Goal: Ask a question: Seek information or help from site administrators or community

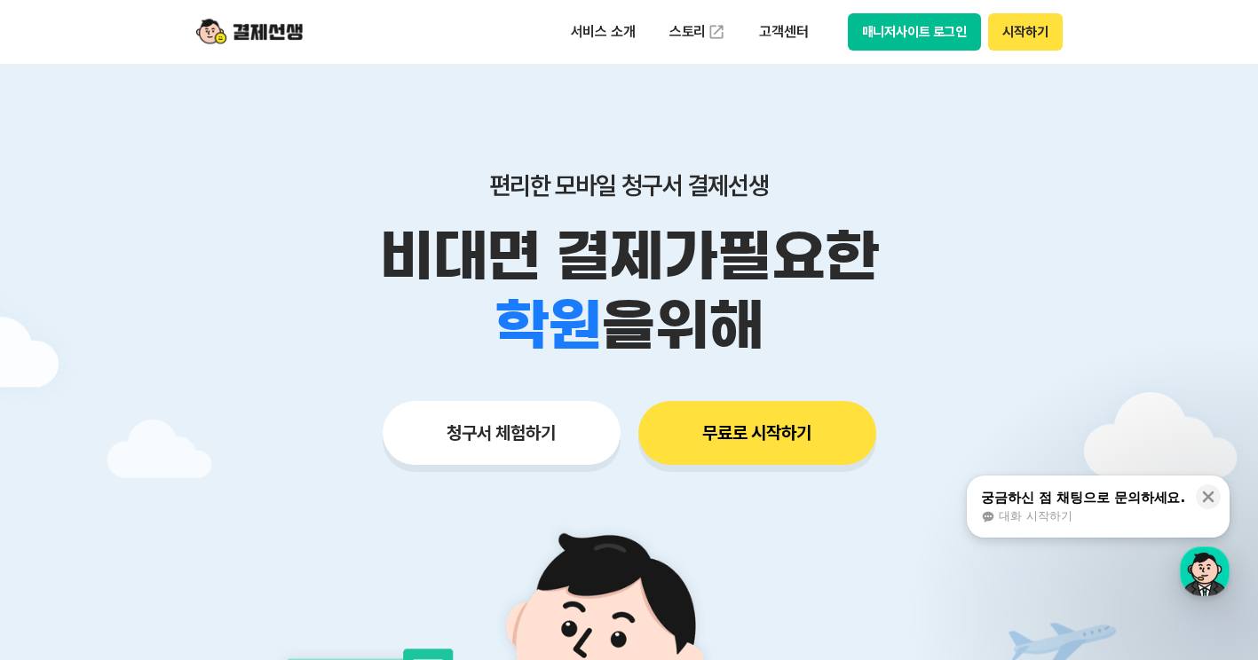
click at [889, 44] on button "매니저사이트 로그인" at bounding box center [915, 31] width 134 height 37
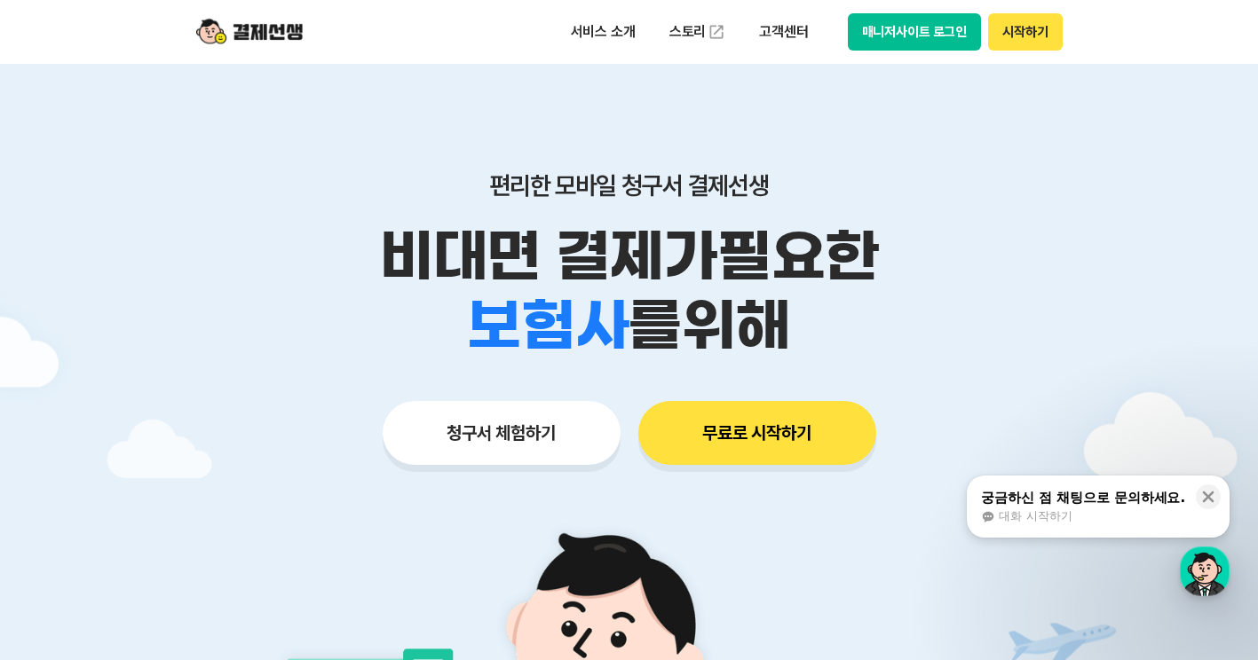
click at [917, 26] on button "매니저사이트 로그인" at bounding box center [915, 31] width 134 height 37
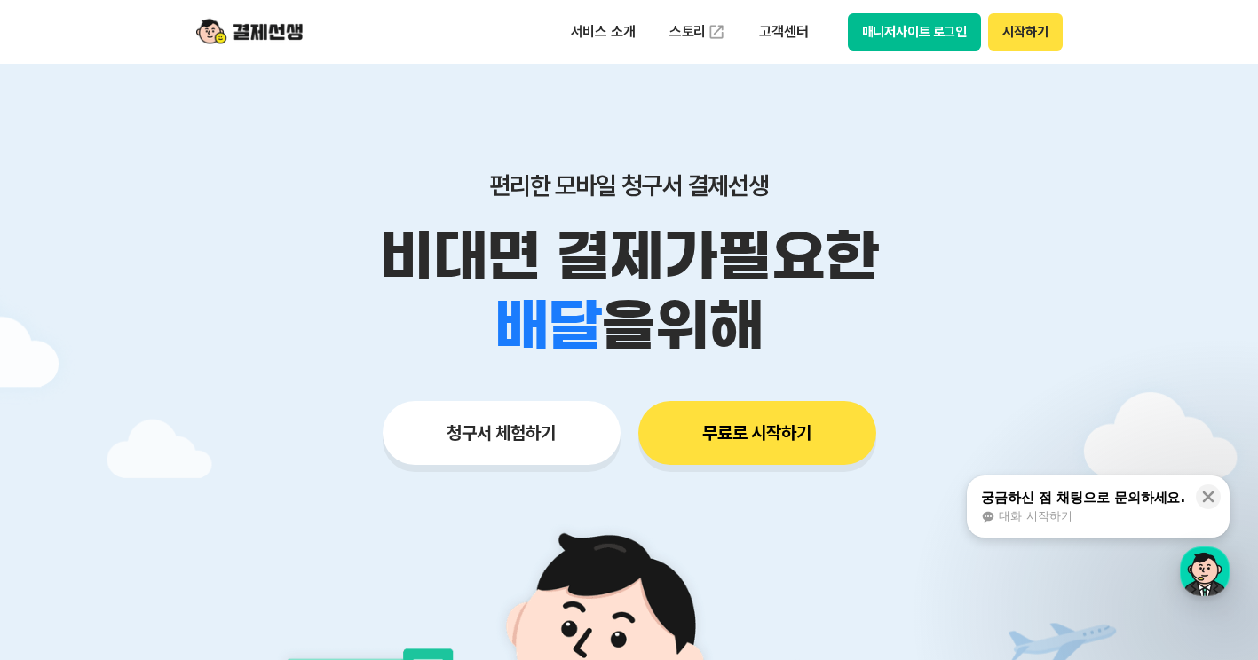
click at [1026, 495] on div "궁금하신 점 채팅으로 문의하세요." at bounding box center [1083, 498] width 204 height 18
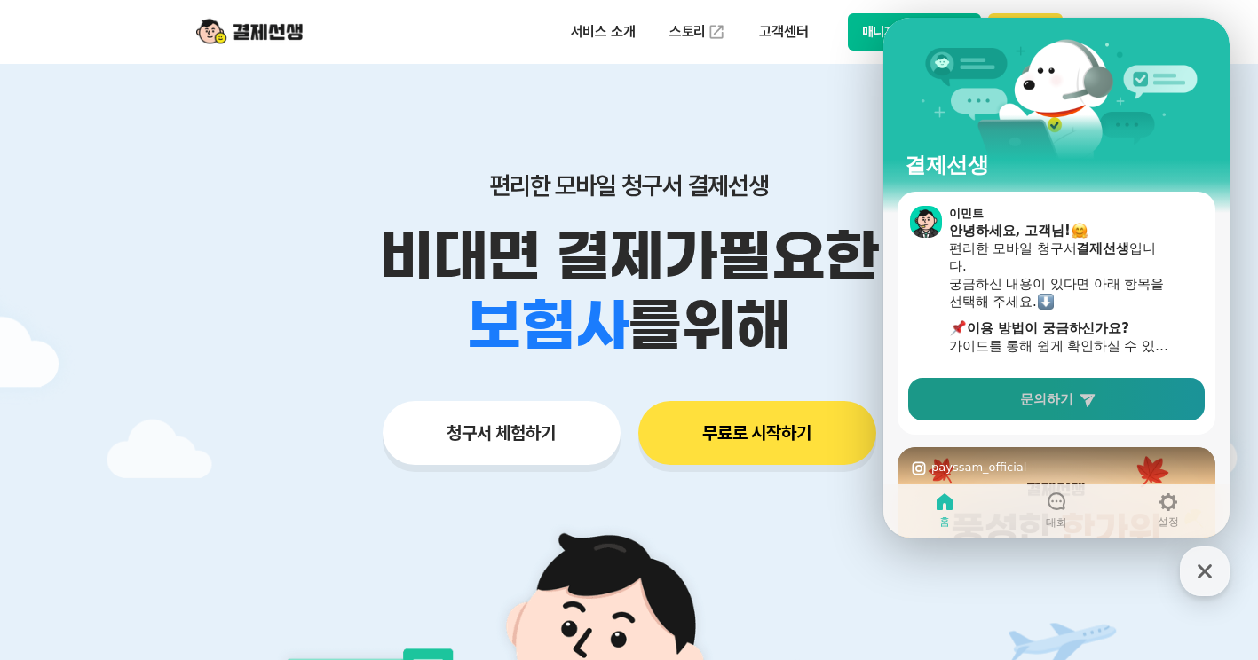
click at [1034, 393] on span "문의하기" at bounding box center [1046, 400] width 53 height 18
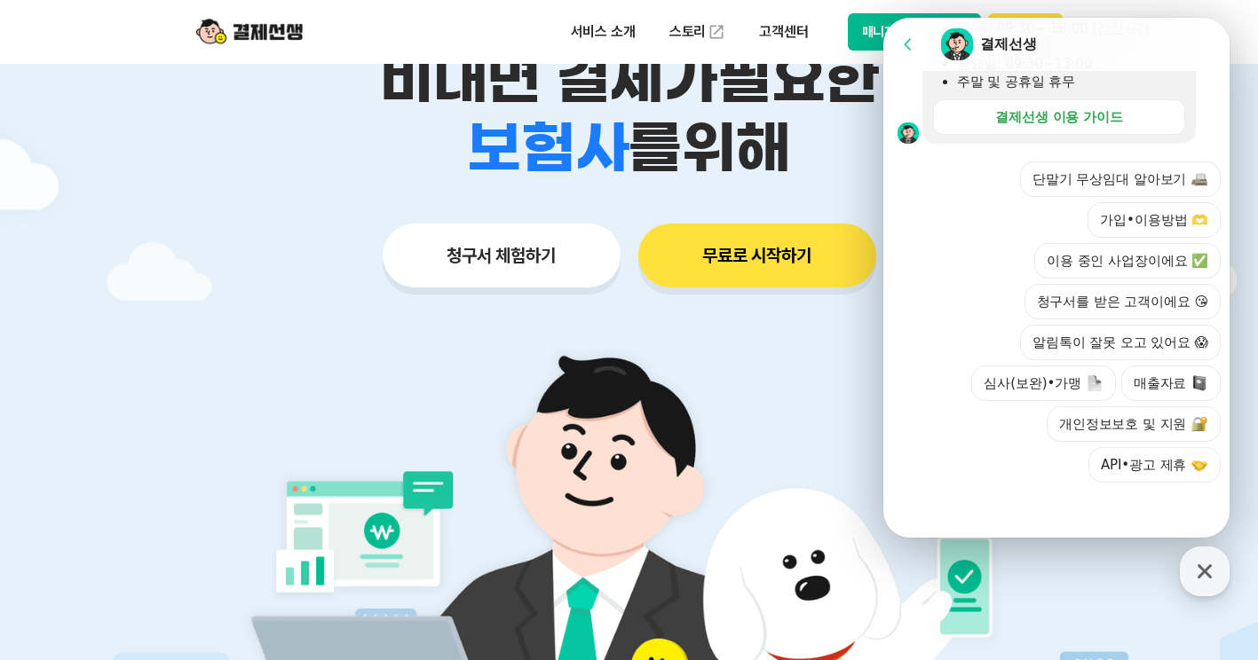
scroll to position [619, 0]
click at [1068, 504] on div at bounding box center [1059, 507] width 352 height 48
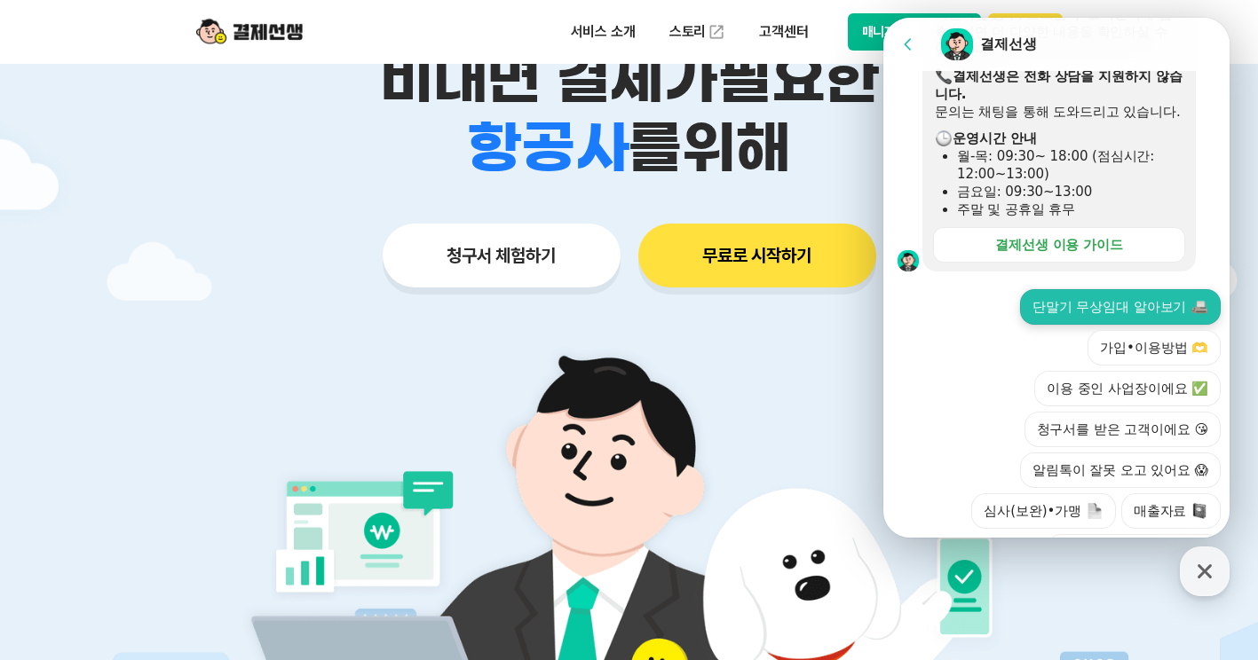
scroll to position [441, 0]
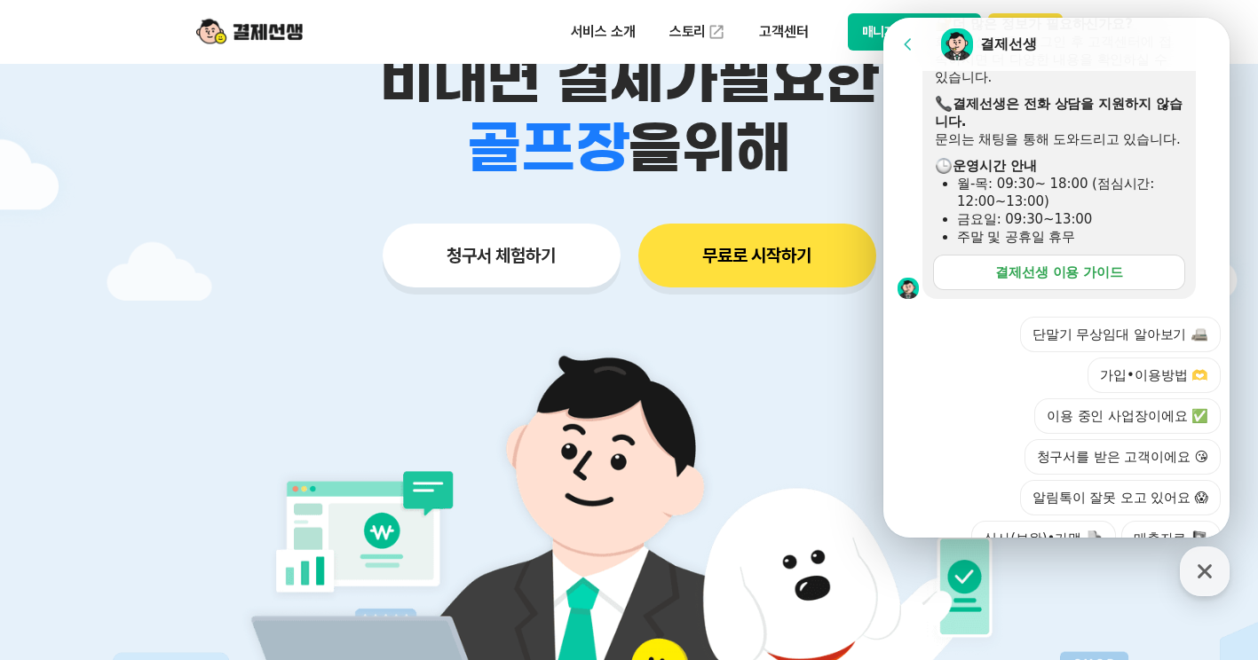
click at [1121, 290] on link "결제선생 이용 가이드" at bounding box center [1059, 273] width 252 height 36
click at [1205, 577] on icon "button" at bounding box center [1205, 572] width 32 height 32
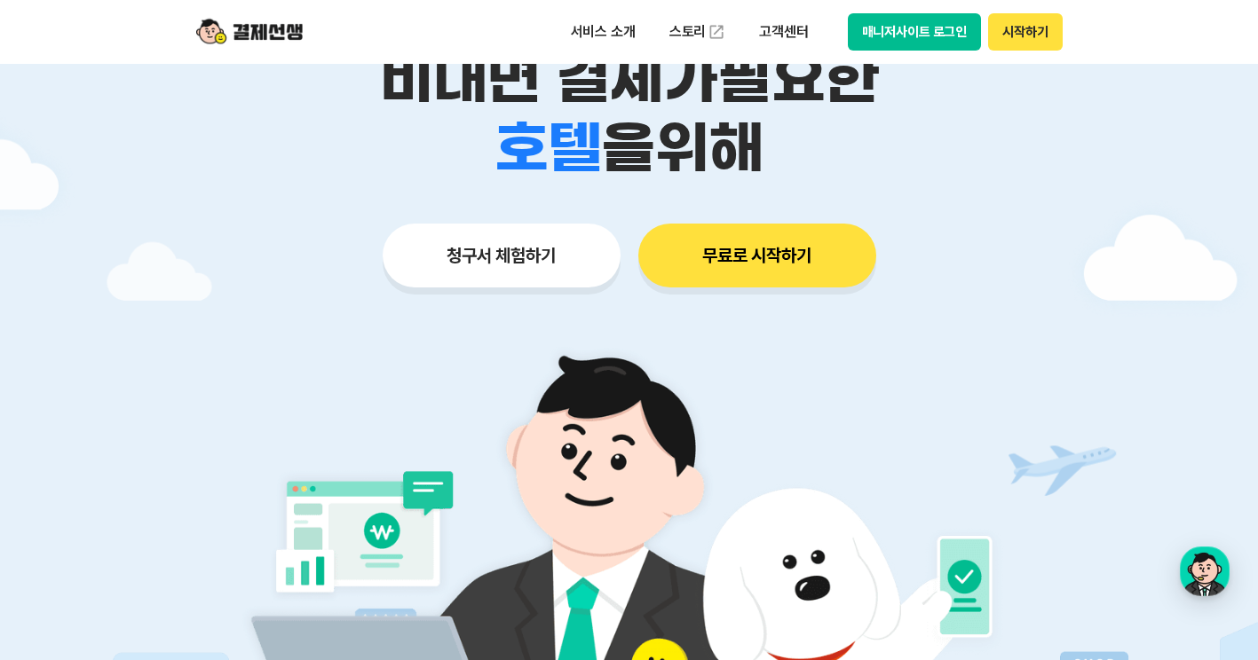
click at [935, 40] on button "매니저사이트 로그인" at bounding box center [915, 31] width 134 height 37
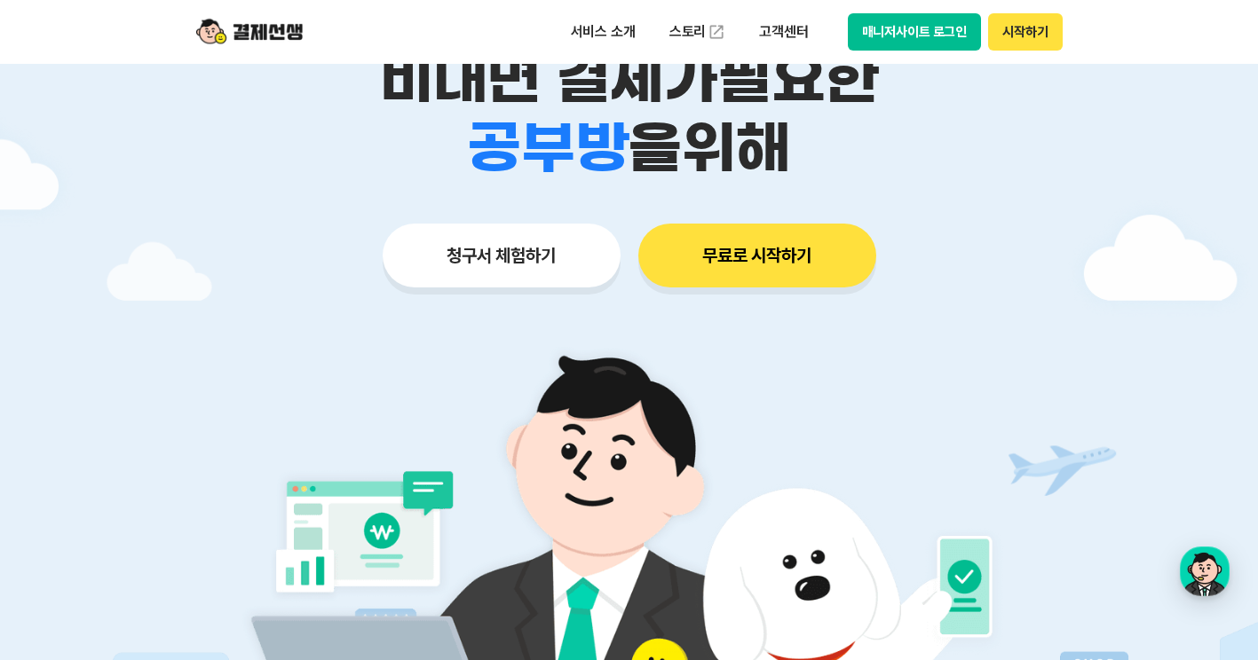
click at [877, 33] on button "매니저사이트 로그인" at bounding box center [915, 31] width 134 height 37
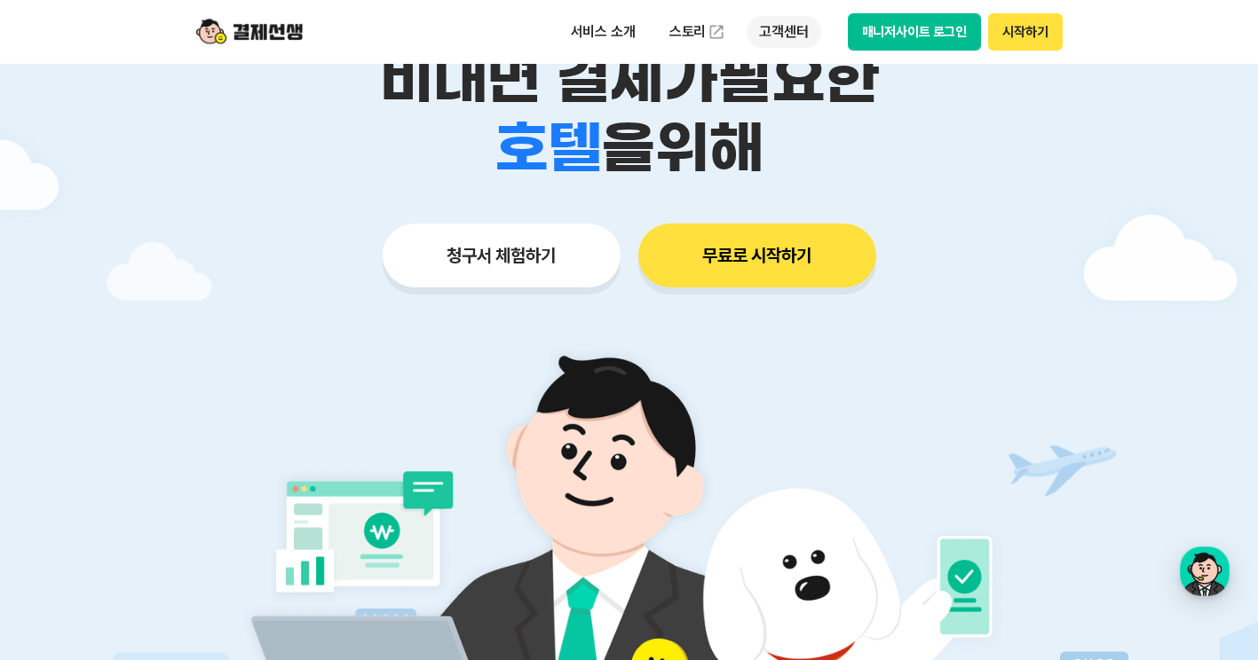
click at [761, 39] on p "고객센터" at bounding box center [784, 32] width 74 height 32
click at [212, 224] on div "청구서 체험하기 무료로 시작하기" at bounding box center [629, 256] width 909 height 64
click at [762, 245] on button "무료로 시작하기" at bounding box center [757, 256] width 238 height 64
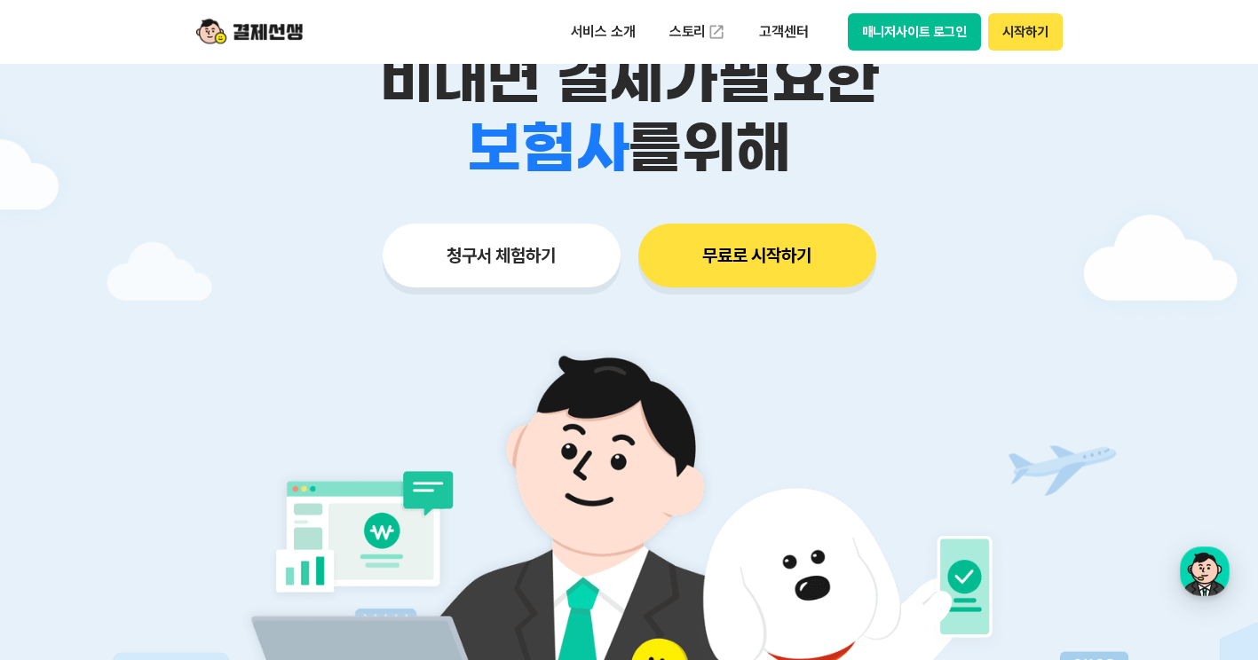
click at [1047, 27] on button "시작하기" at bounding box center [1025, 31] width 74 height 37
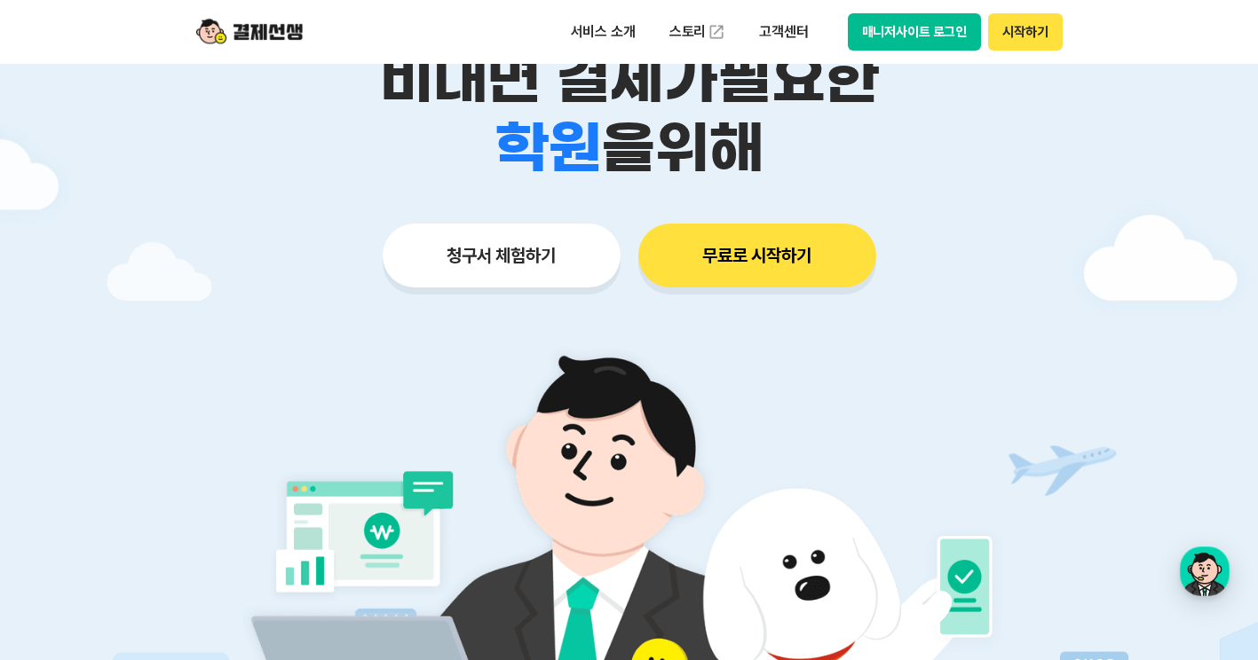
click at [869, 35] on button "매니저사이트 로그인" at bounding box center [915, 31] width 134 height 37
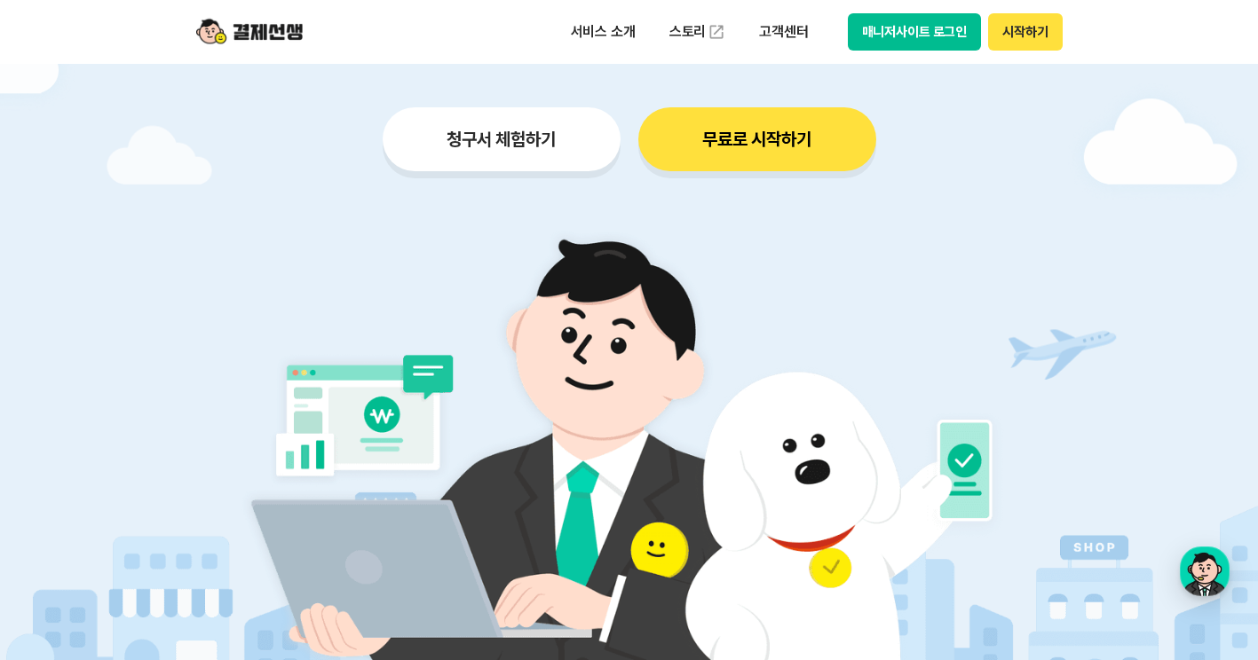
scroll to position [444, 0]
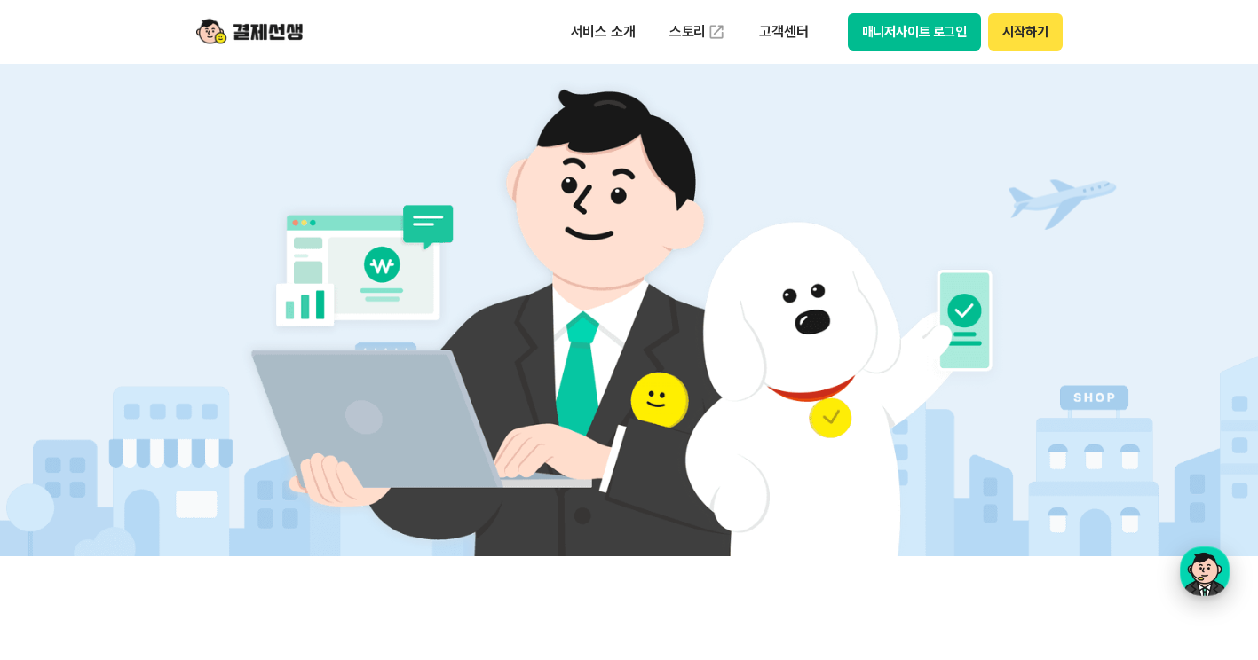
click at [1211, 576] on div "button" at bounding box center [1205, 572] width 50 height 50
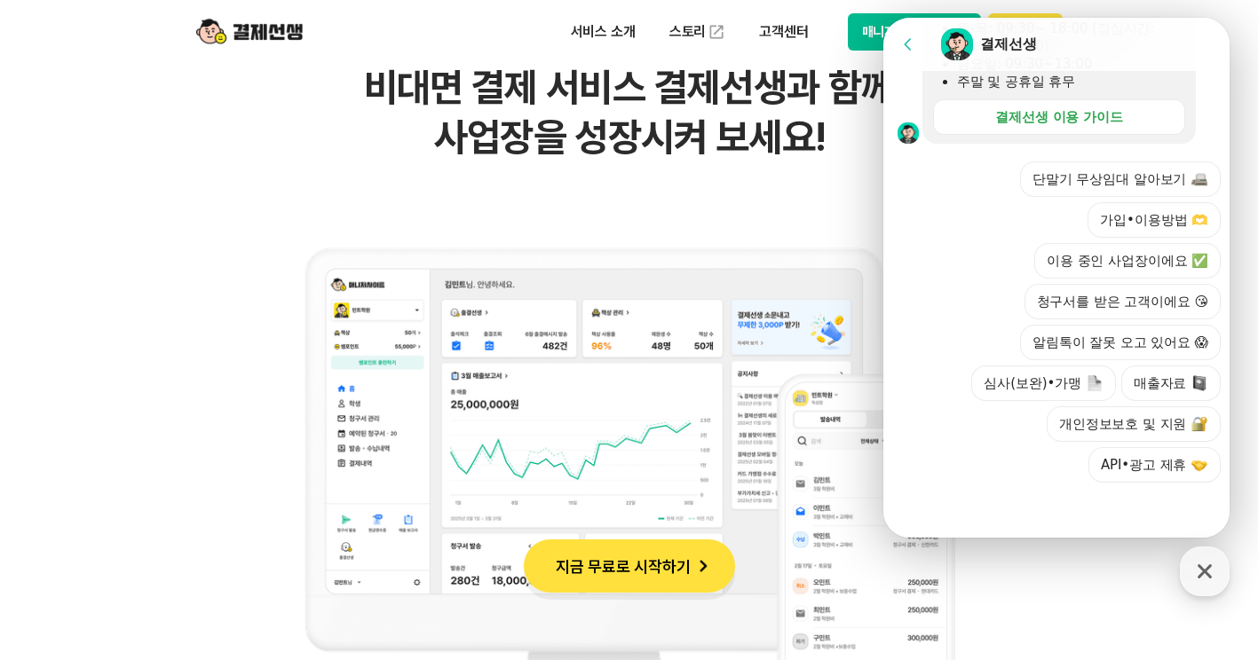
scroll to position [1420, 0]
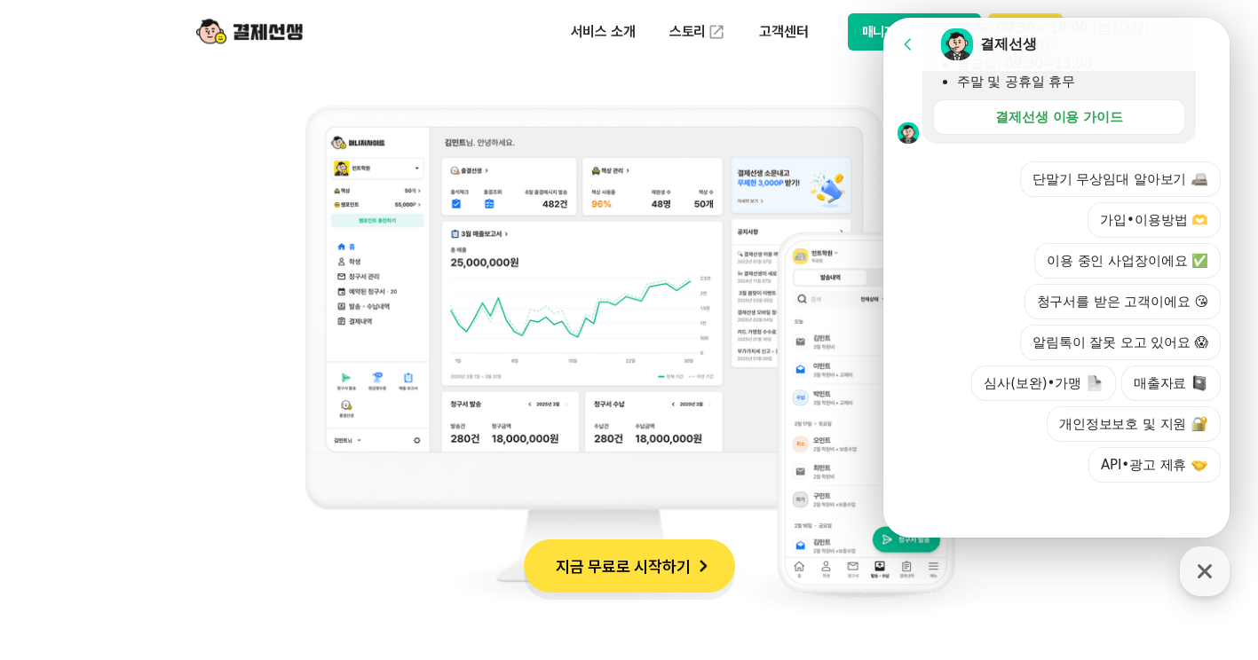
click at [1154, 359] on div "단말기 무상임대 알아보기 가입•이용방법 🫶 이용 중인 사업장이에요 ✅ 청구서를 받은 고객이에요 😘 알림톡이 잘못 오고 있어요 😱 심사(보완)•…" at bounding box center [1074, 322] width 293 height 321
click at [1152, 375] on button "매출자료" at bounding box center [1170, 384] width 99 height 36
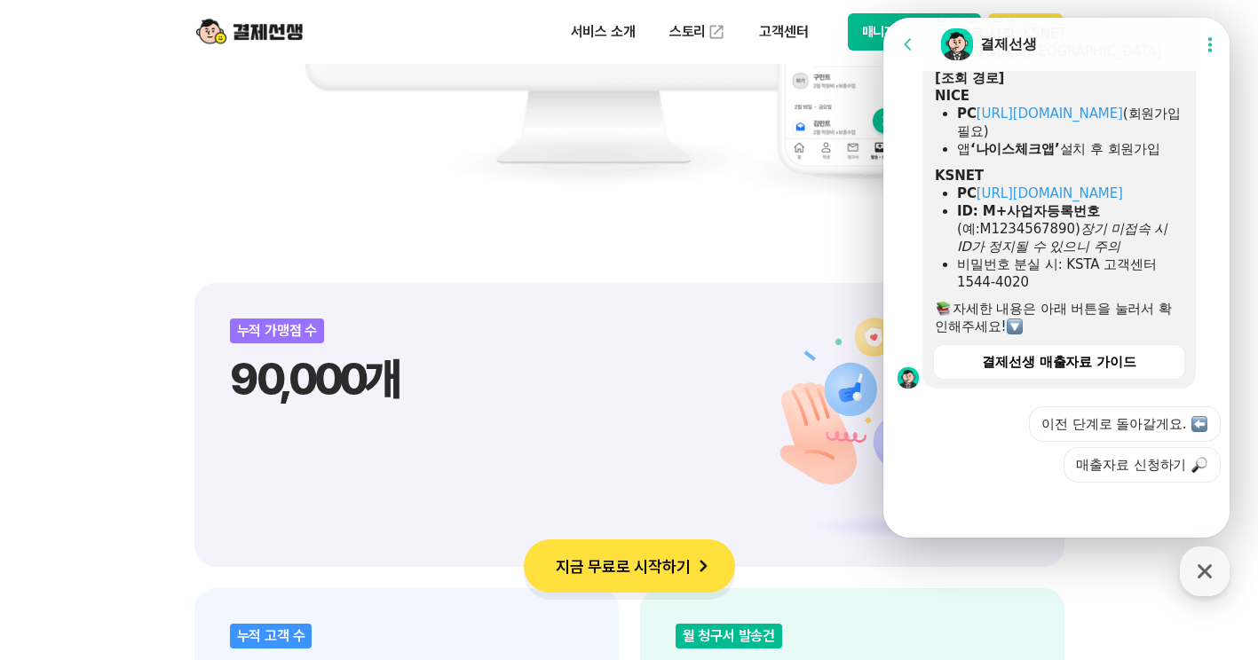
scroll to position [2042, 0]
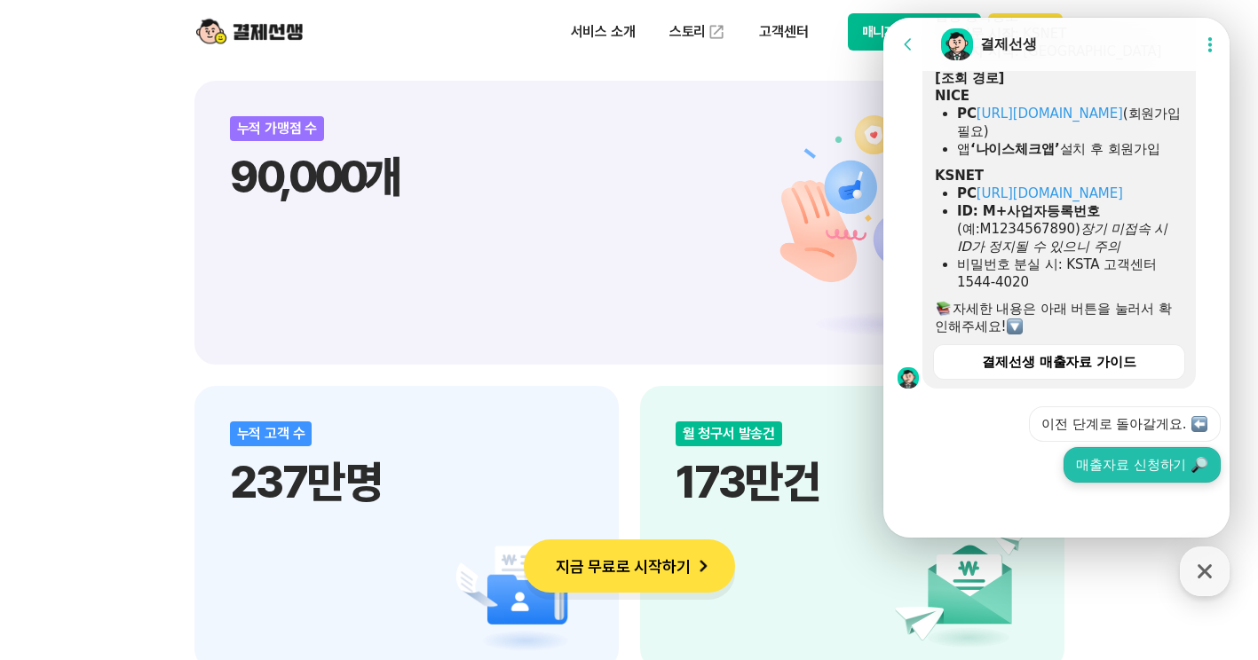
click at [1118, 456] on button "매출자료 신청하기" at bounding box center [1141, 465] width 157 height 36
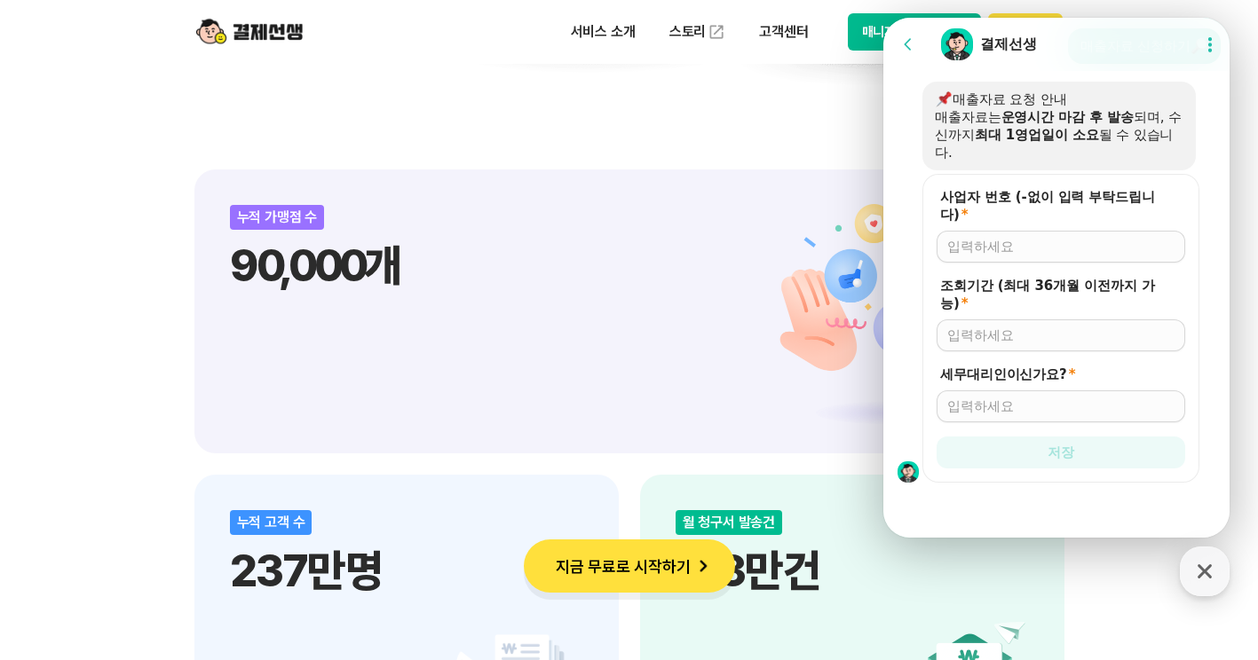
scroll to position [1357, 0]
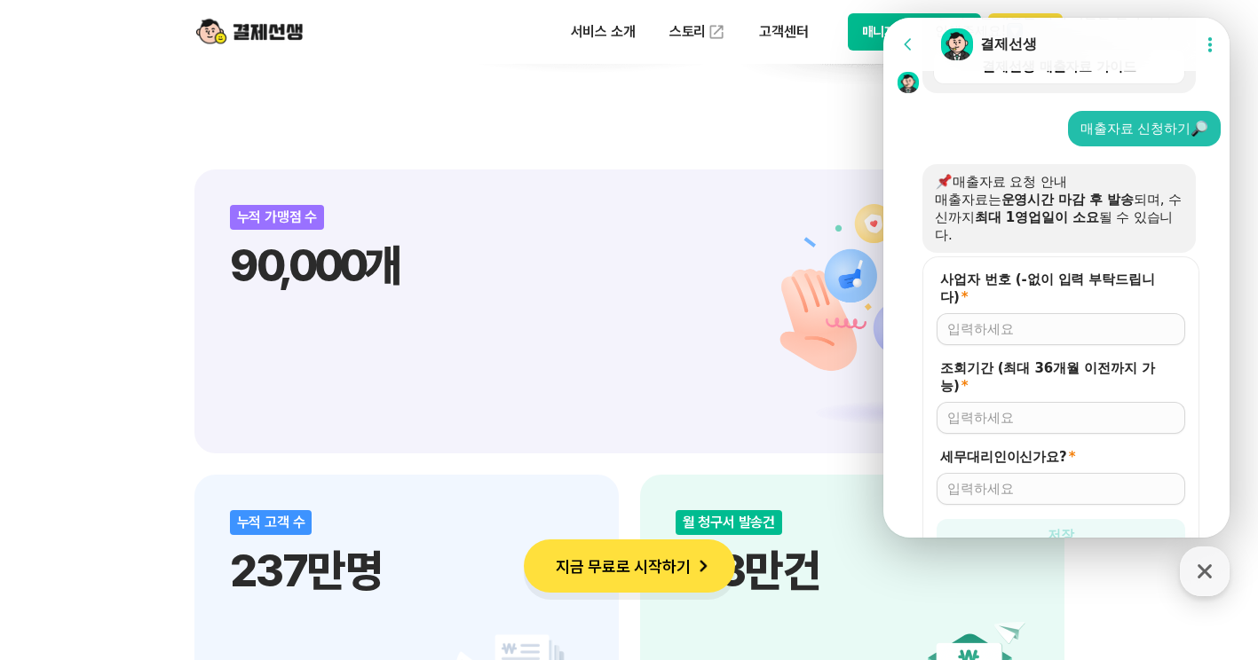
click at [912, 38] on icon at bounding box center [908, 45] width 18 height 18
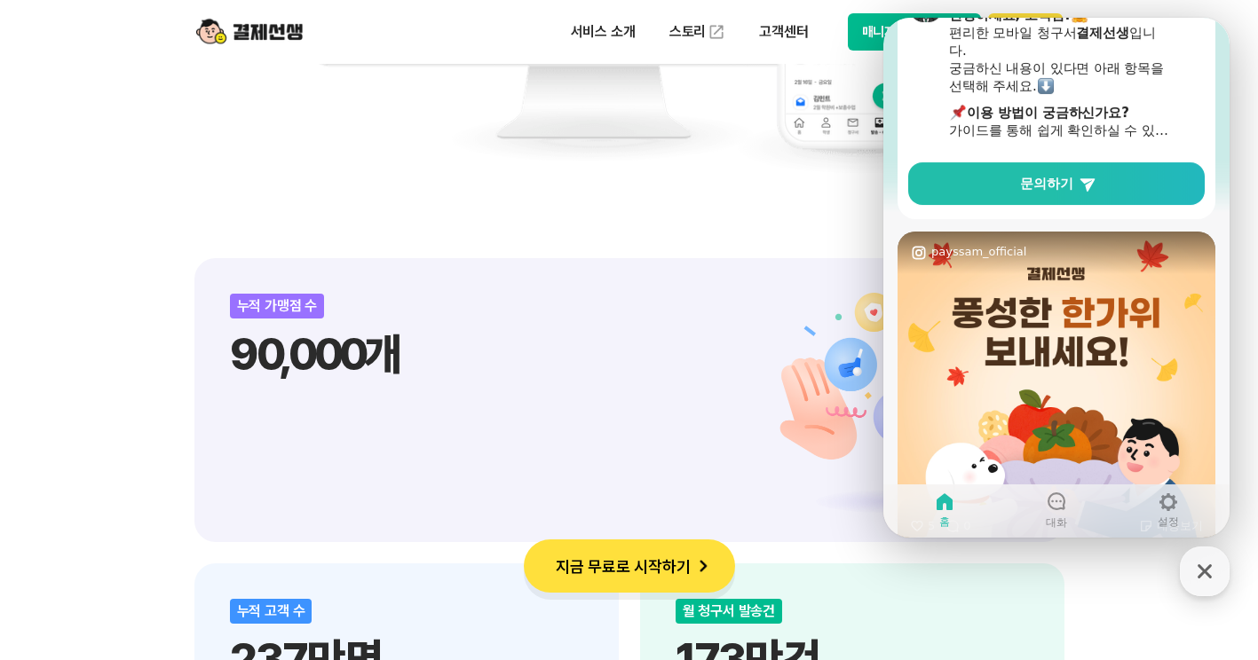
scroll to position [0, 0]
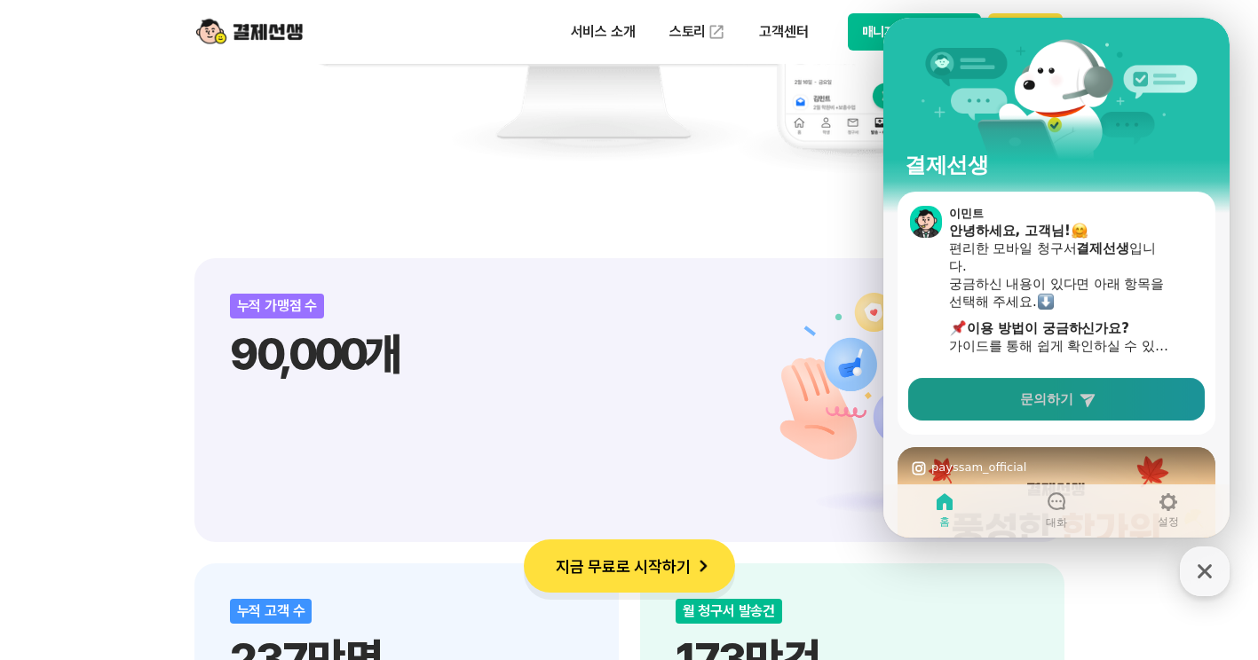
click at [1094, 398] on icon at bounding box center [1087, 400] width 18 height 18
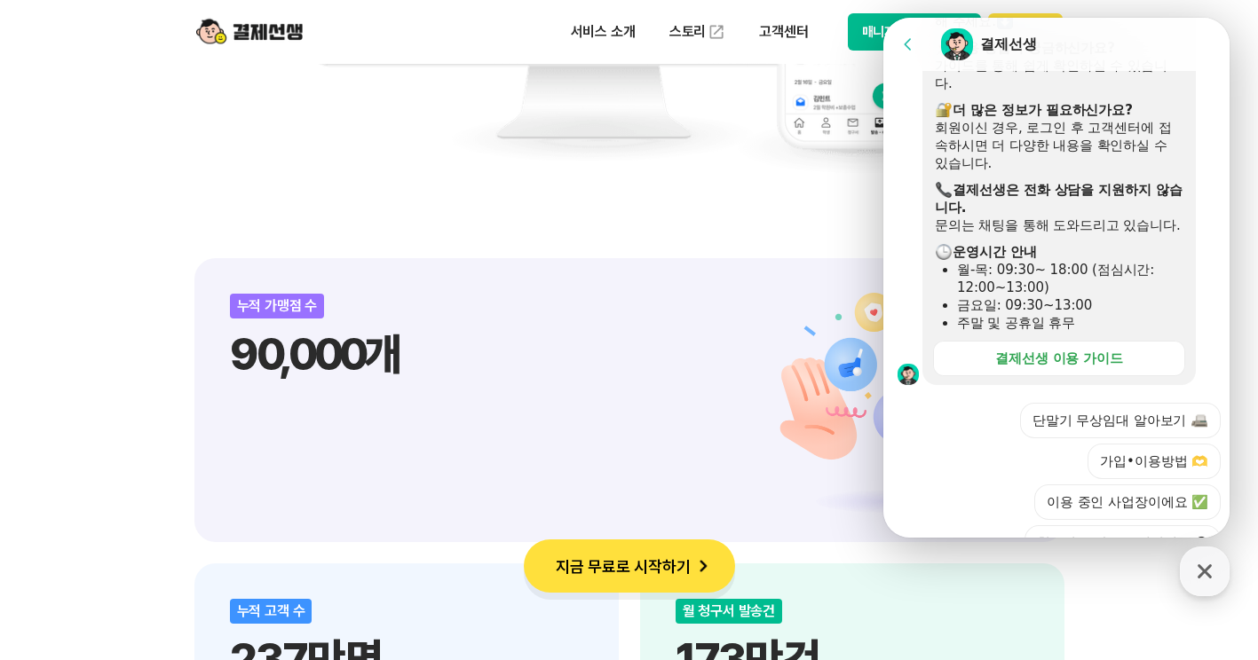
scroll to position [178, 0]
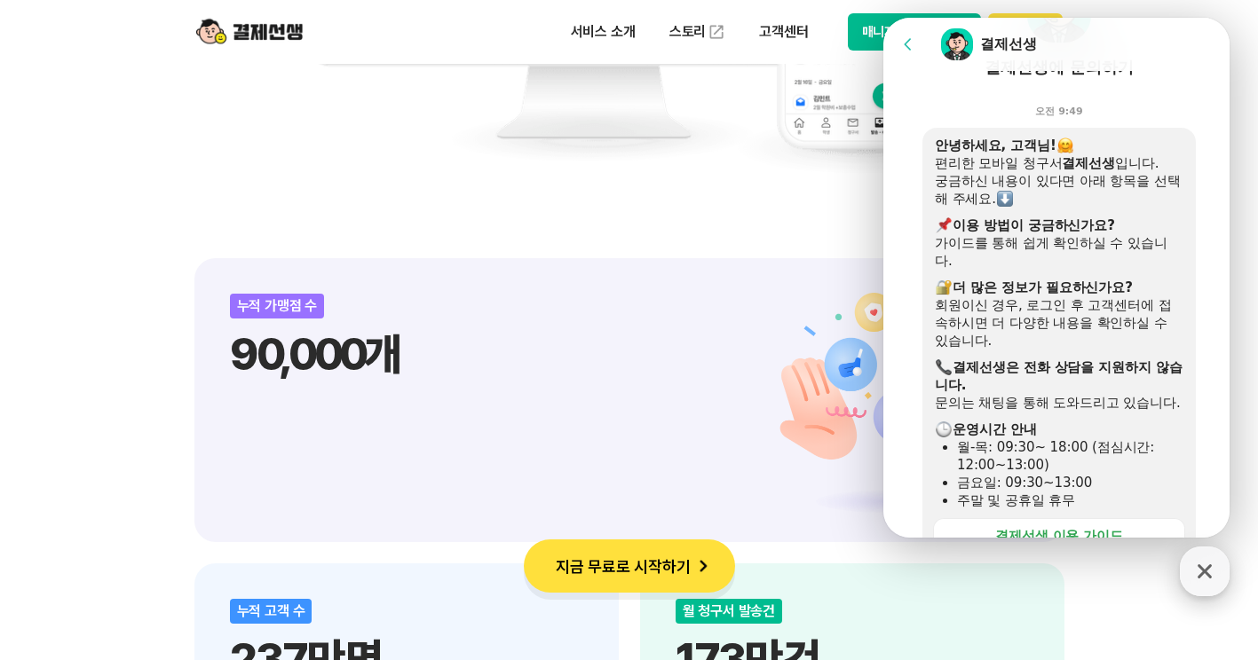
click at [1206, 564] on icon "button" at bounding box center [1205, 572] width 32 height 32
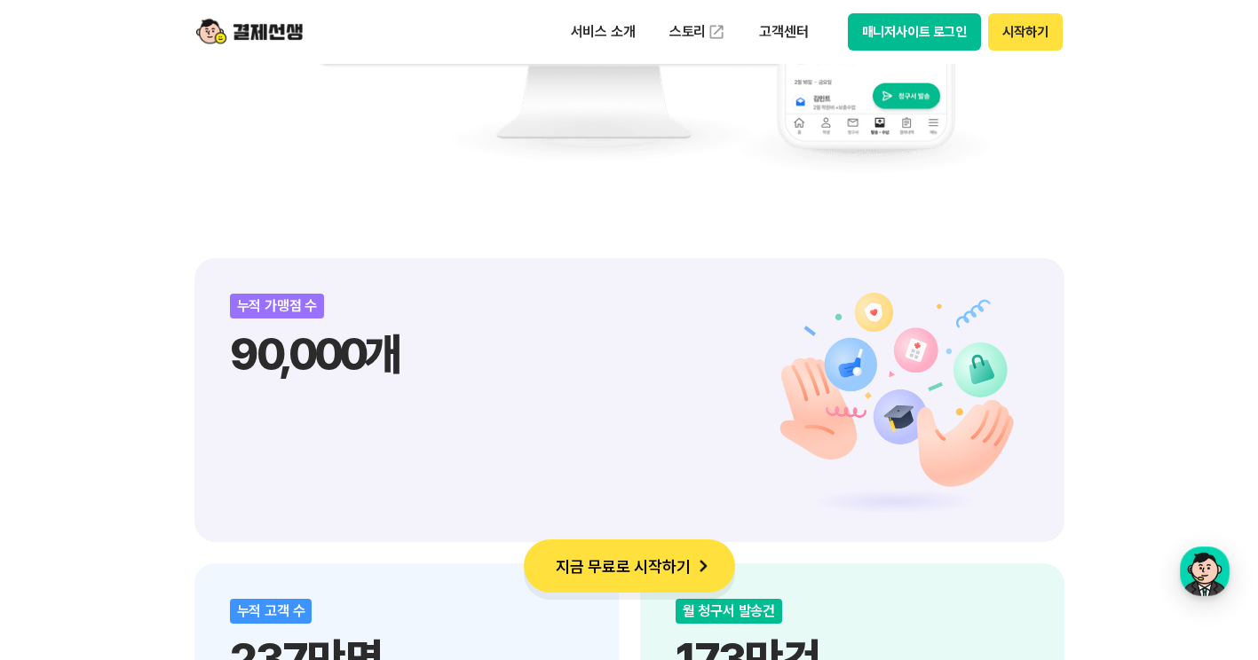
click at [938, 34] on button "매니저사이트 로그인" at bounding box center [915, 31] width 134 height 37
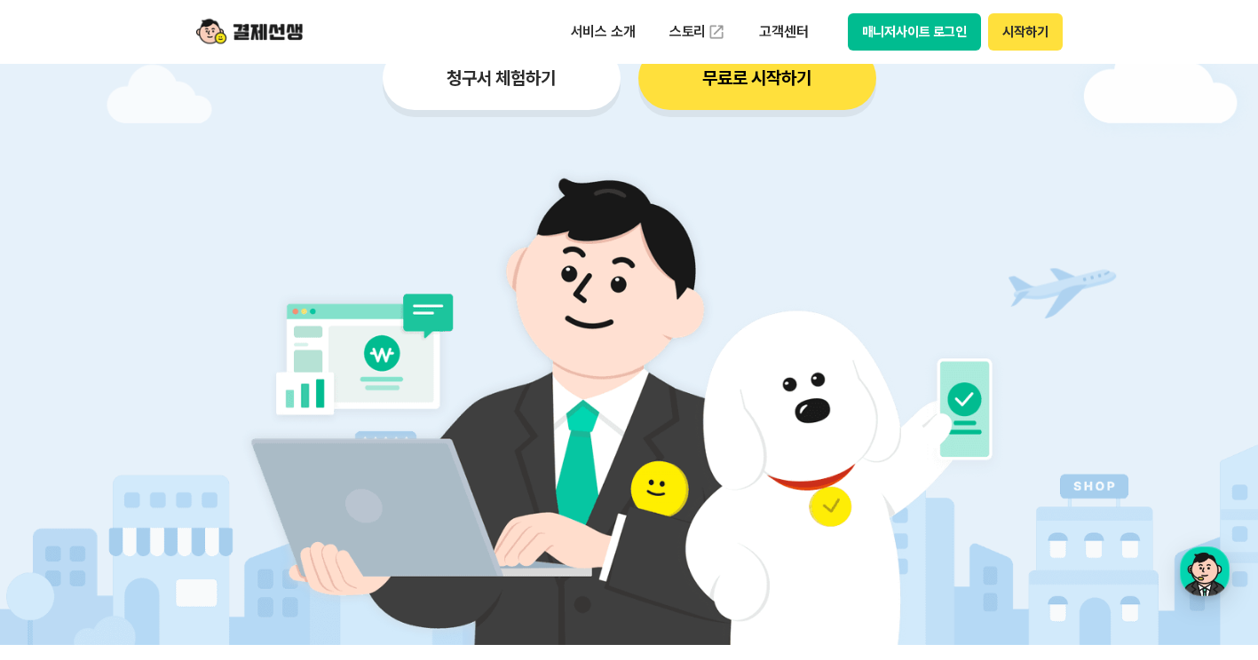
scroll to position [0, 0]
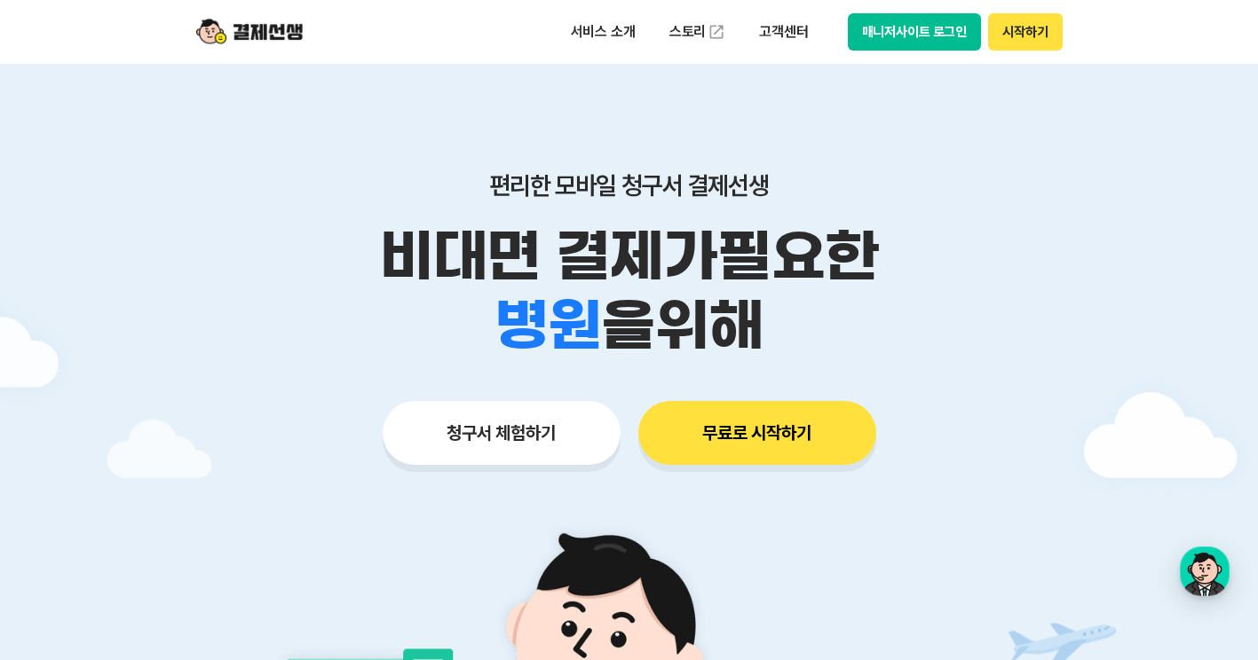
click at [930, 180] on p "편리한 모바일 청구서 결제선생" at bounding box center [629, 185] width 909 height 30
click at [905, 36] on button "매니저사이트 로그인" at bounding box center [915, 31] width 134 height 37
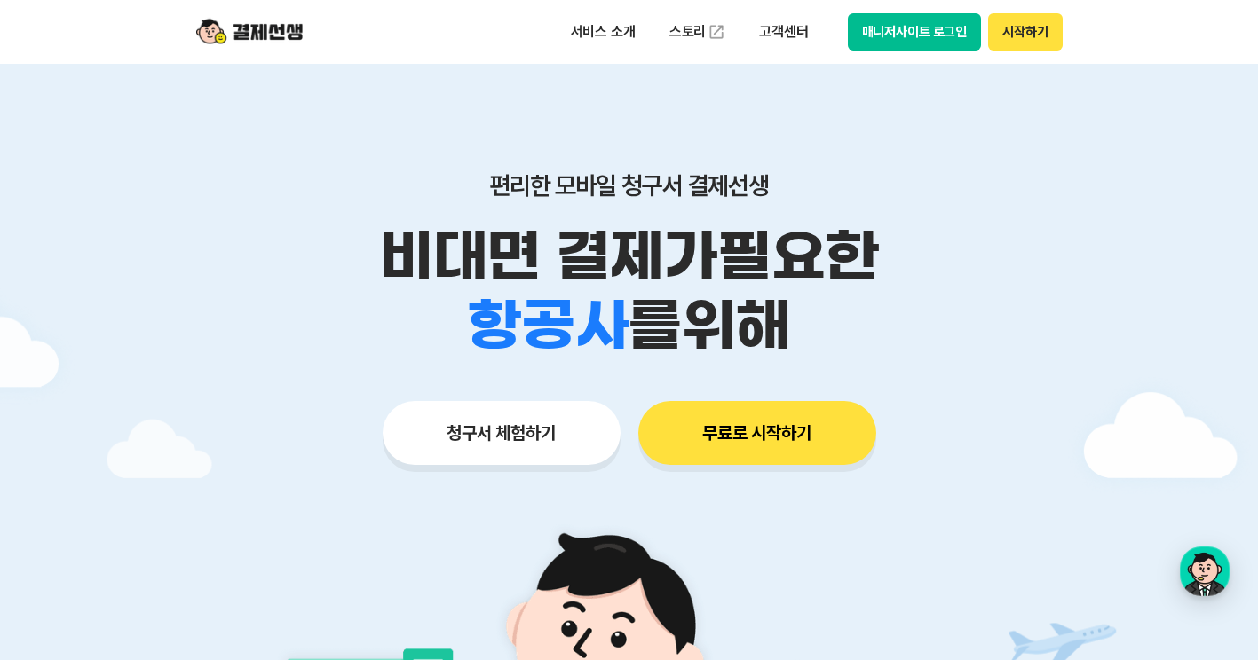
click at [917, 28] on button "매니저사이트 로그인" at bounding box center [915, 31] width 134 height 37
click at [948, 39] on button "매니저사이트 로그인" at bounding box center [915, 31] width 134 height 37
click at [967, 44] on button "매니저사이트 로그인" at bounding box center [915, 31] width 134 height 37
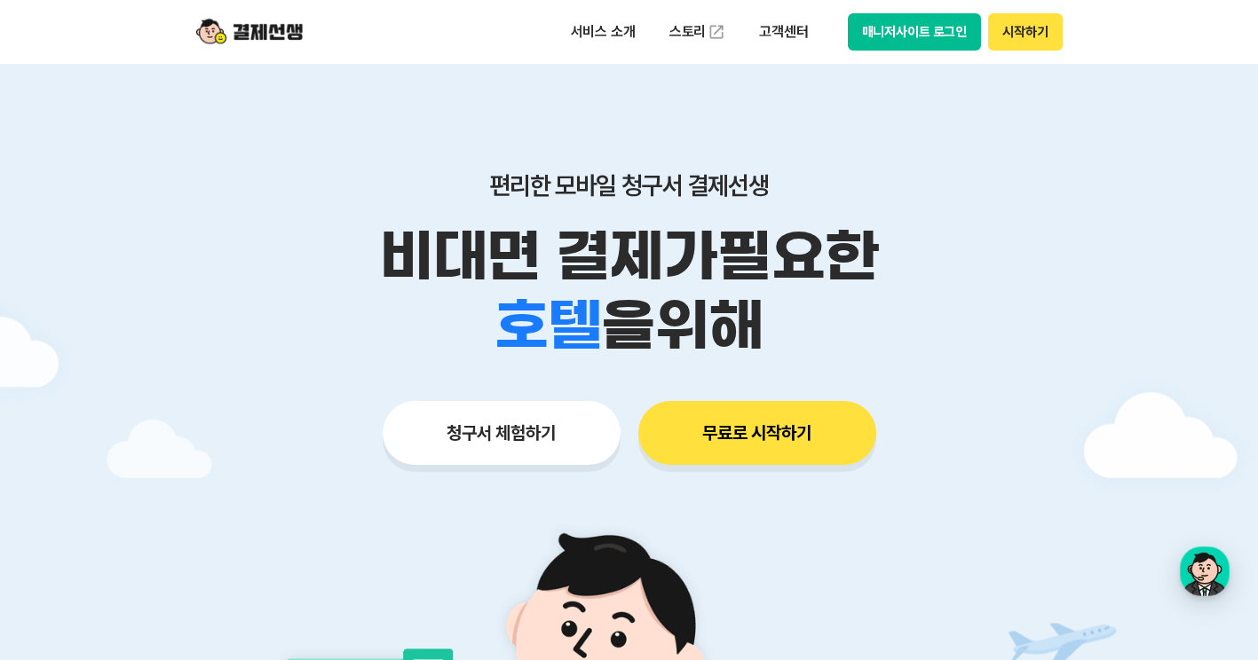
click at [928, 20] on button "매니저사이트 로그인" at bounding box center [915, 31] width 134 height 37
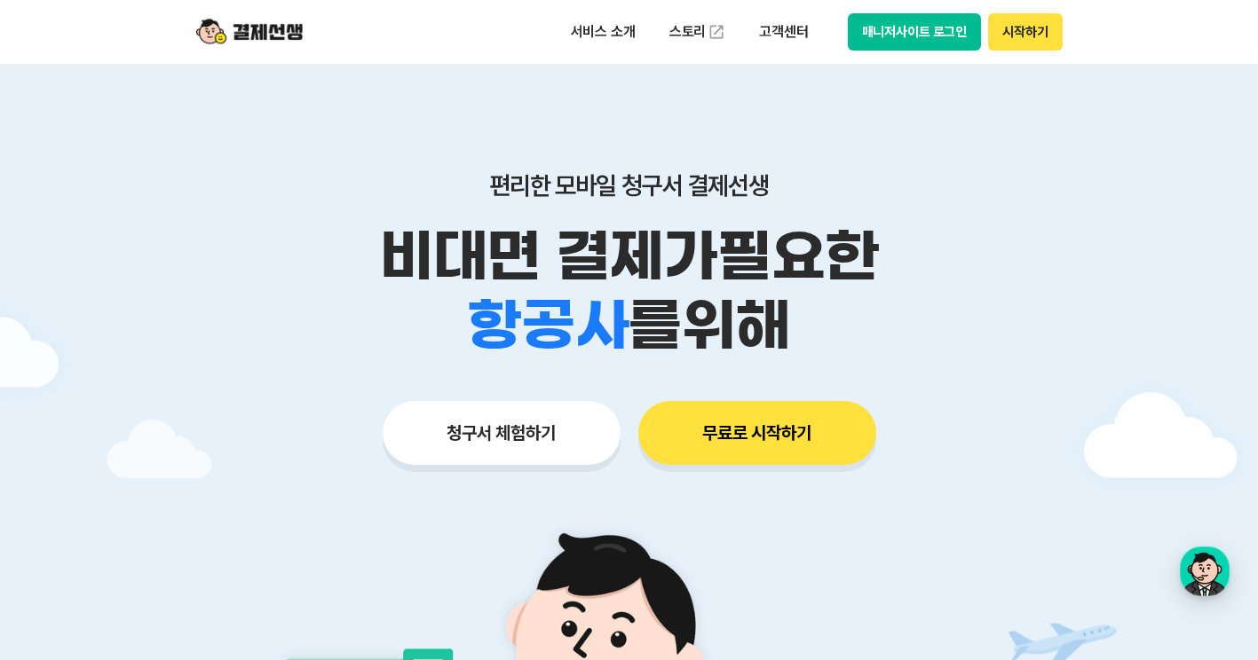
click at [939, 27] on button "매니저사이트 로그인" at bounding box center [915, 31] width 134 height 37
click at [936, 40] on button "매니저사이트 로그인" at bounding box center [915, 31] width 134 height 37
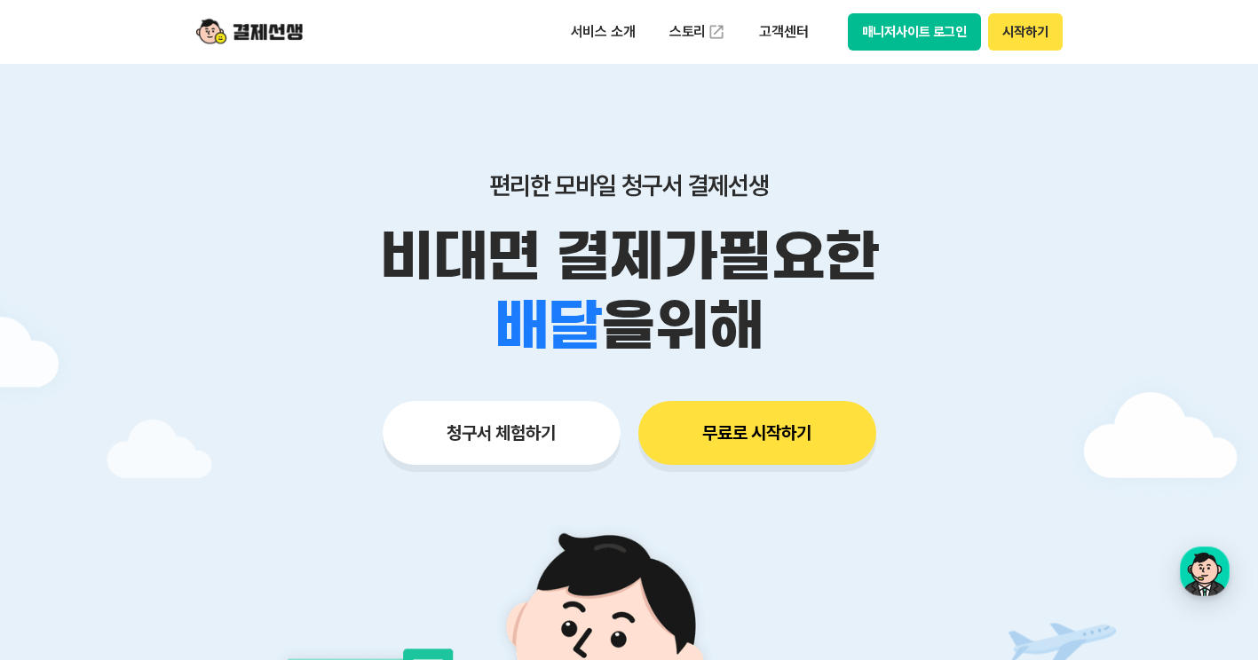
click at [960, 41] on button "매니저사이트 로그인" at bounding box center [915, 31] width 134 height 37
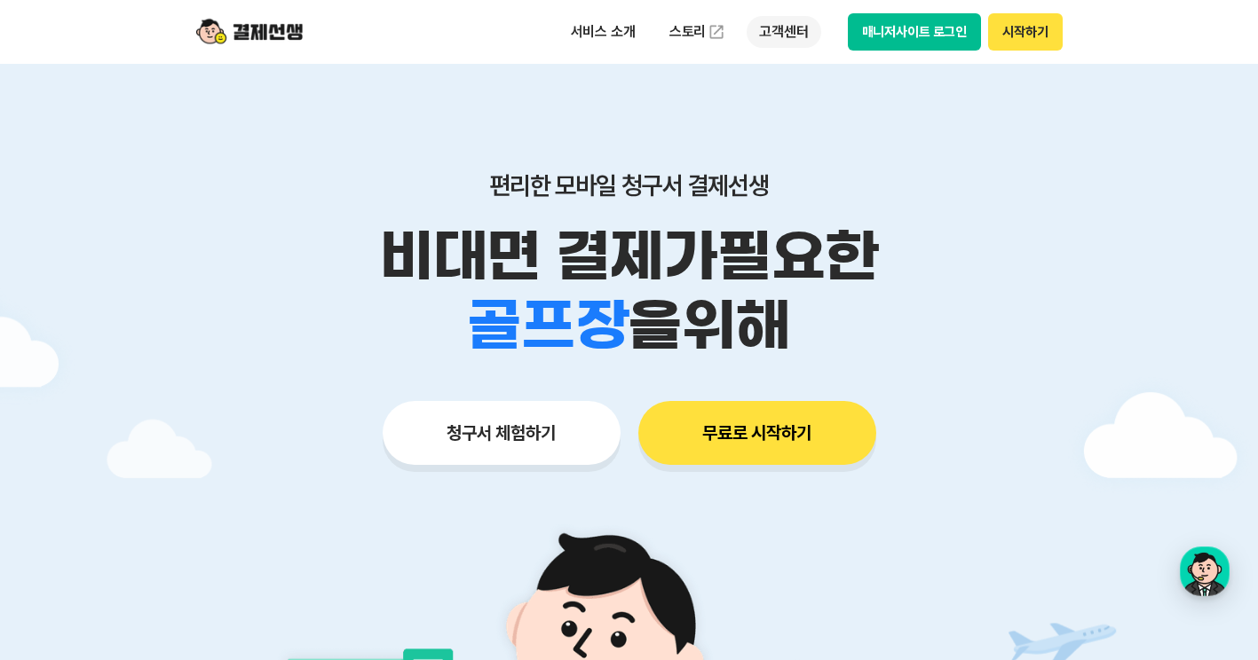
click at [803, 47] on p "고객센터" at bounding box center [784, 32] width 74 height 32
drag, startPoint x: 1101, startPoint y: 247, endPoint x: 1055, endPoint y: 383, distance: 144.3
click at [1101, 247] on div at bounding box center [629, 532] width 1258 height 936
click at [1230, 572] on div at bounding box center [629, 532] width 1258 height 936
click at [1205, 577] on div "button" at bounding box center [1205, 572] width 50 height 50
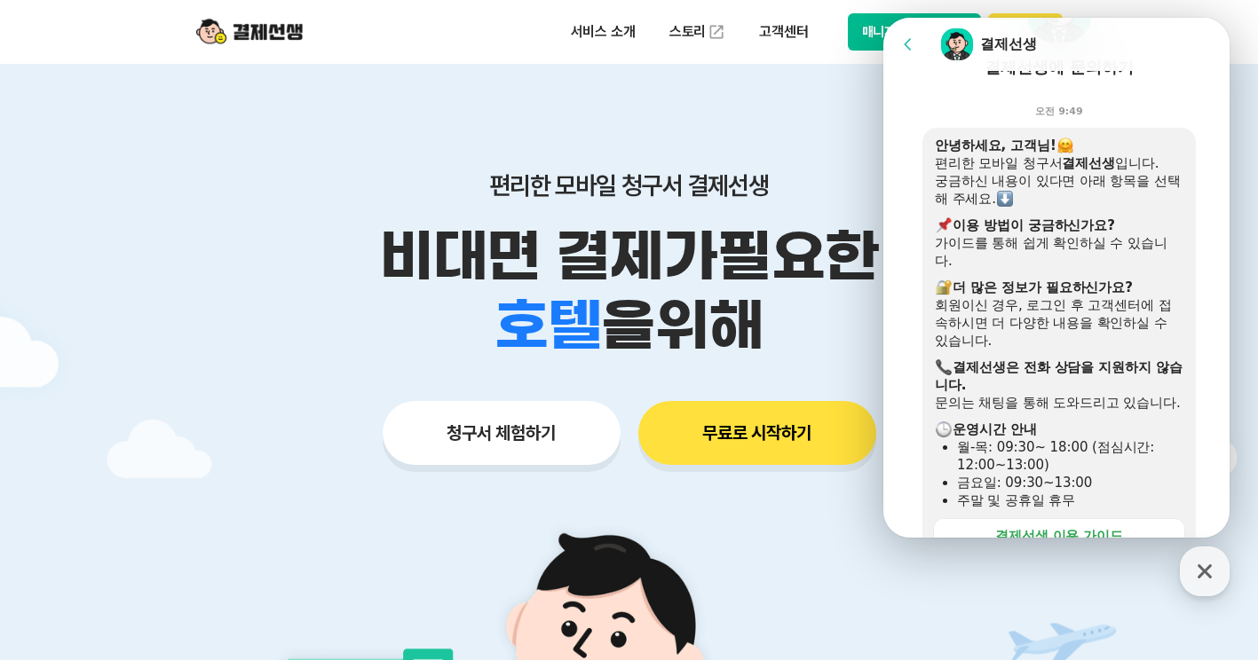
scroll to position [89, 0]
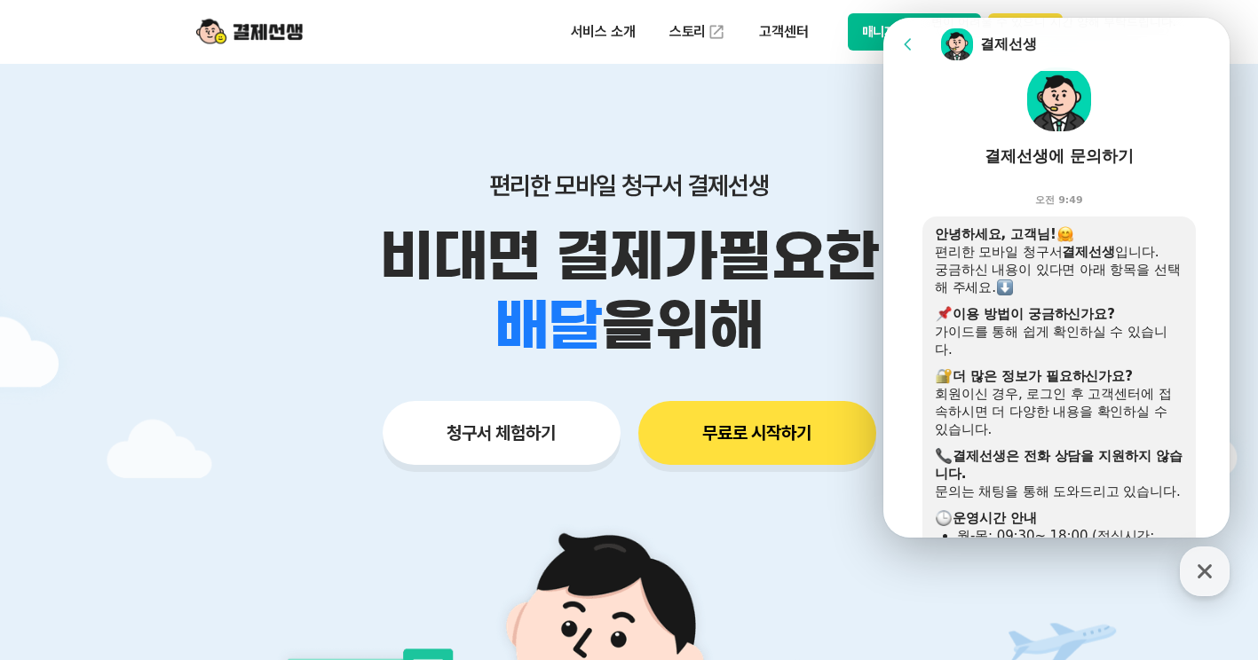
click at [611, 111] on div "편리한 모바일 청구서 결제선생 비대면 결제가 필요한 학원 공부방 호텔 쇼핑몰 병원 배달 보험사 항공사 골프장 을 위해 청구서 체험하기 무료로 …" at bounding box center [629, 283] width 909 height 438
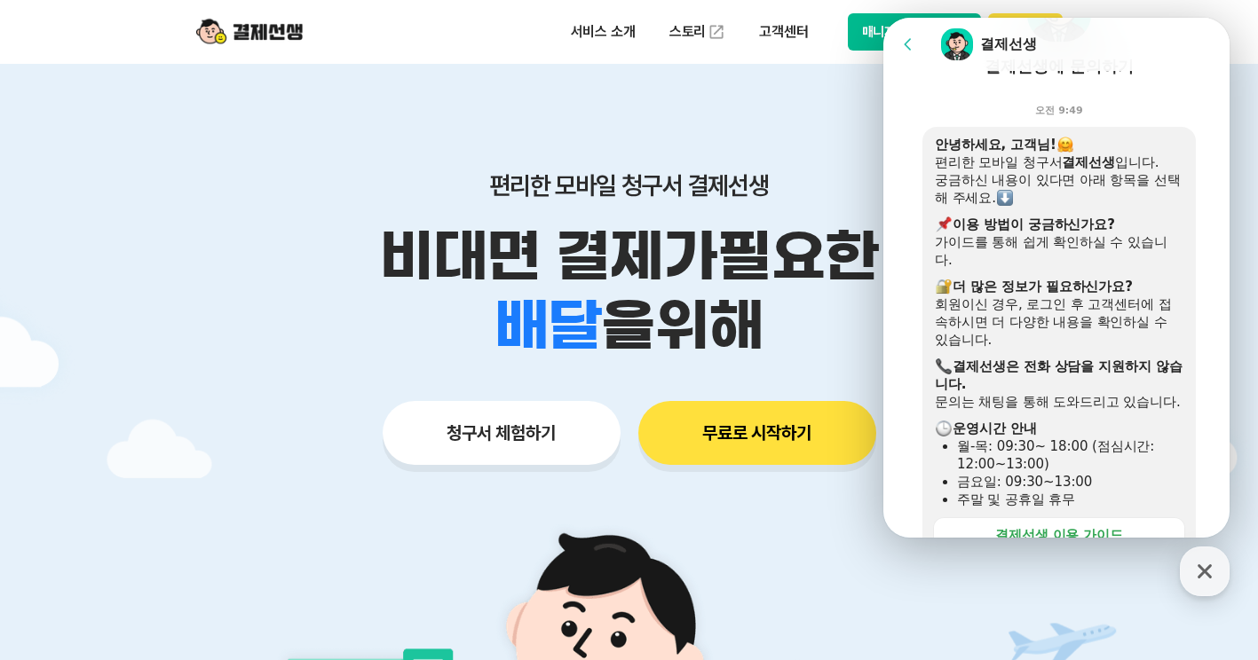
scroll to position [266, 0]
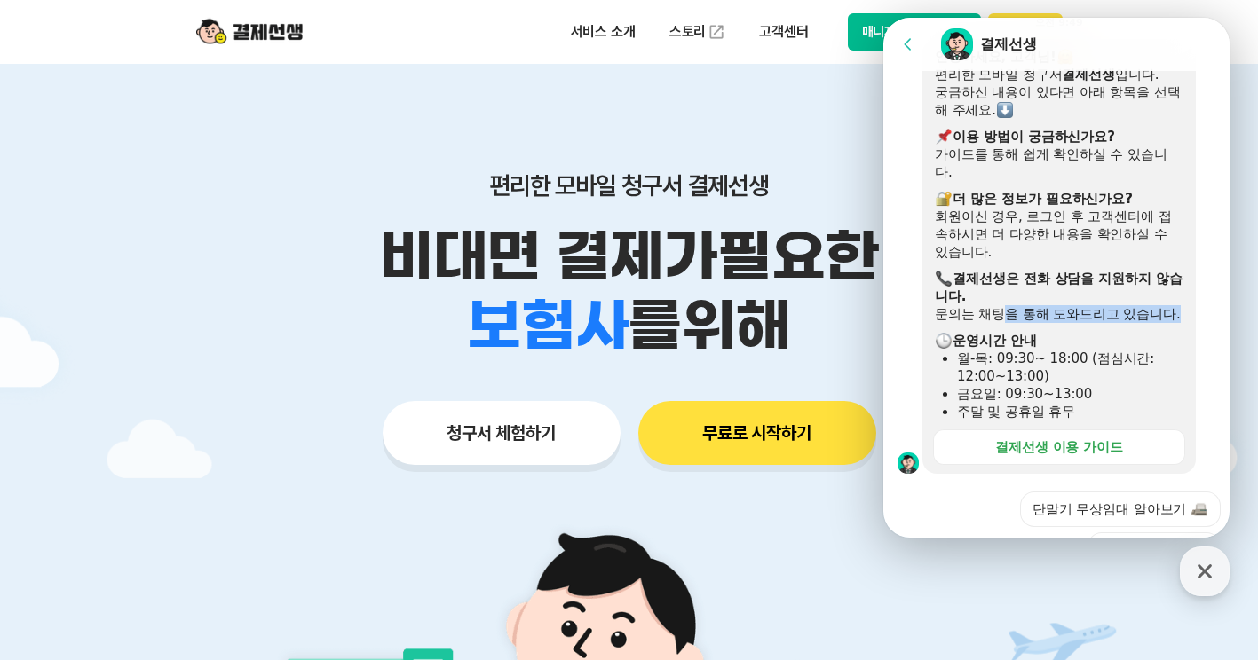
drag, startPoint x: 1007, startPoint y: 317, endPoint x: 1173, endPoint y: 326, distance: 167.1
click at [1173, 323] on div "문의는 채팅을 통해 도와드리고 있습니다." at bounding box center [1059, 314] width 249 height 18
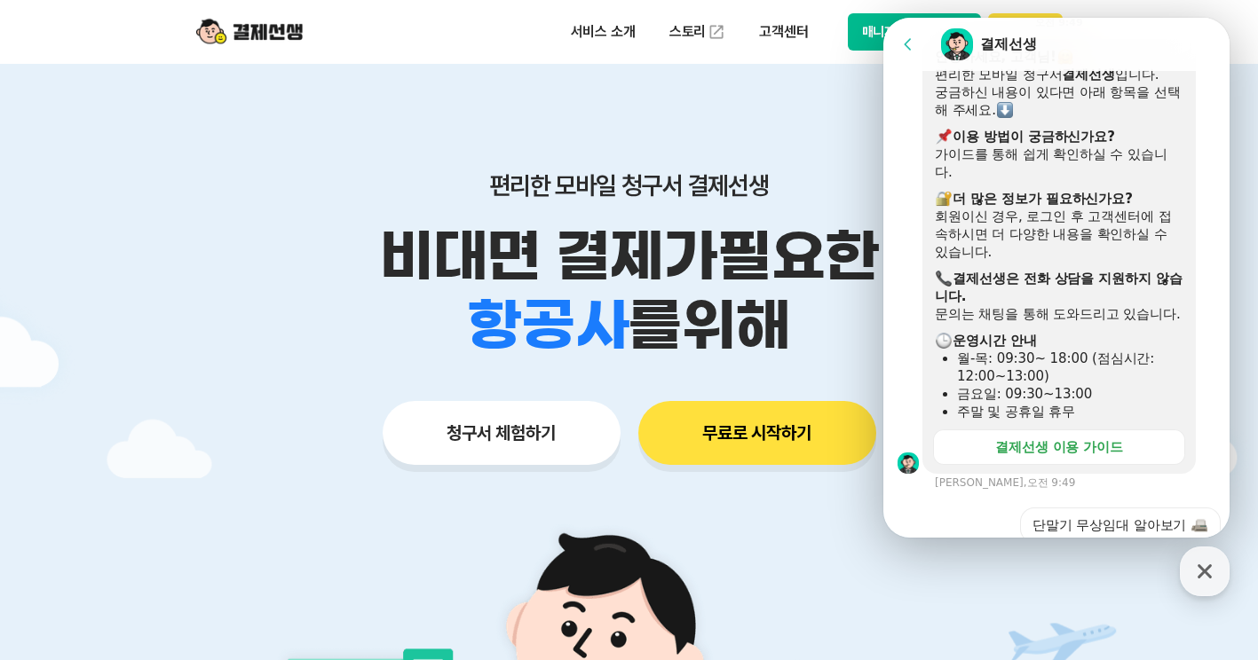
drag, startPoint x: 1173, startPoint y: 326, endPoint x: 1131, endPoint y: 350, distance: 48.9
click at [1131, 332] on div at bounding box center [1059, 327] width 249 height 9
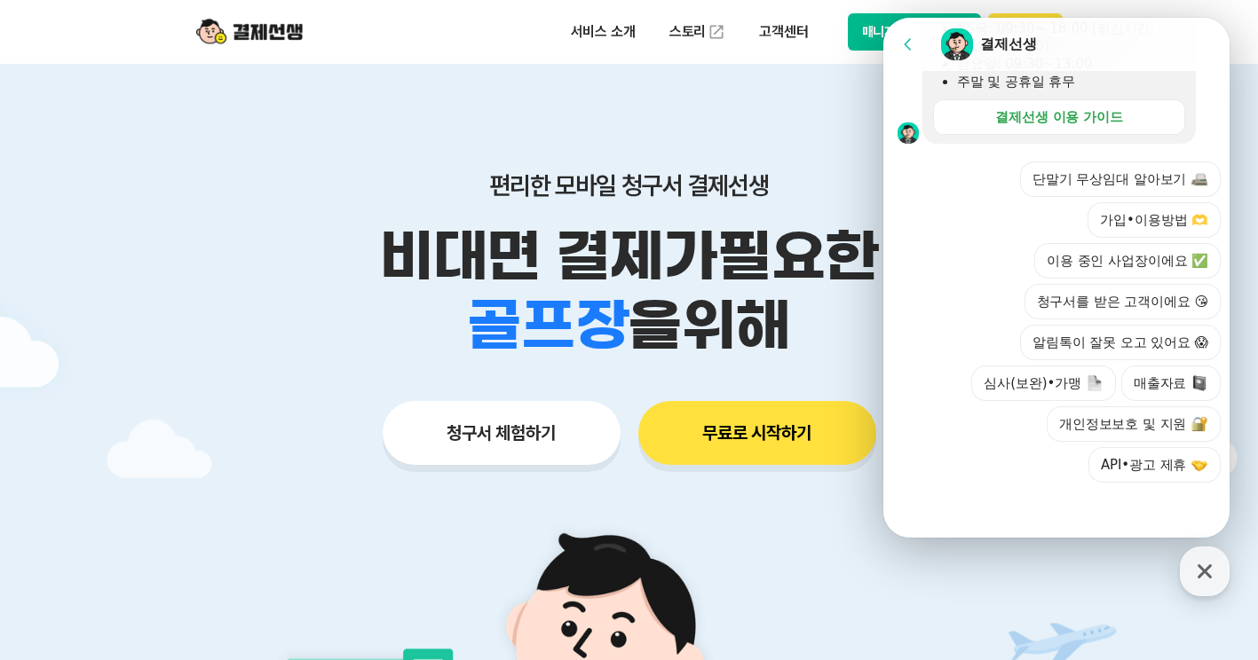
scroll to position [619, 0]
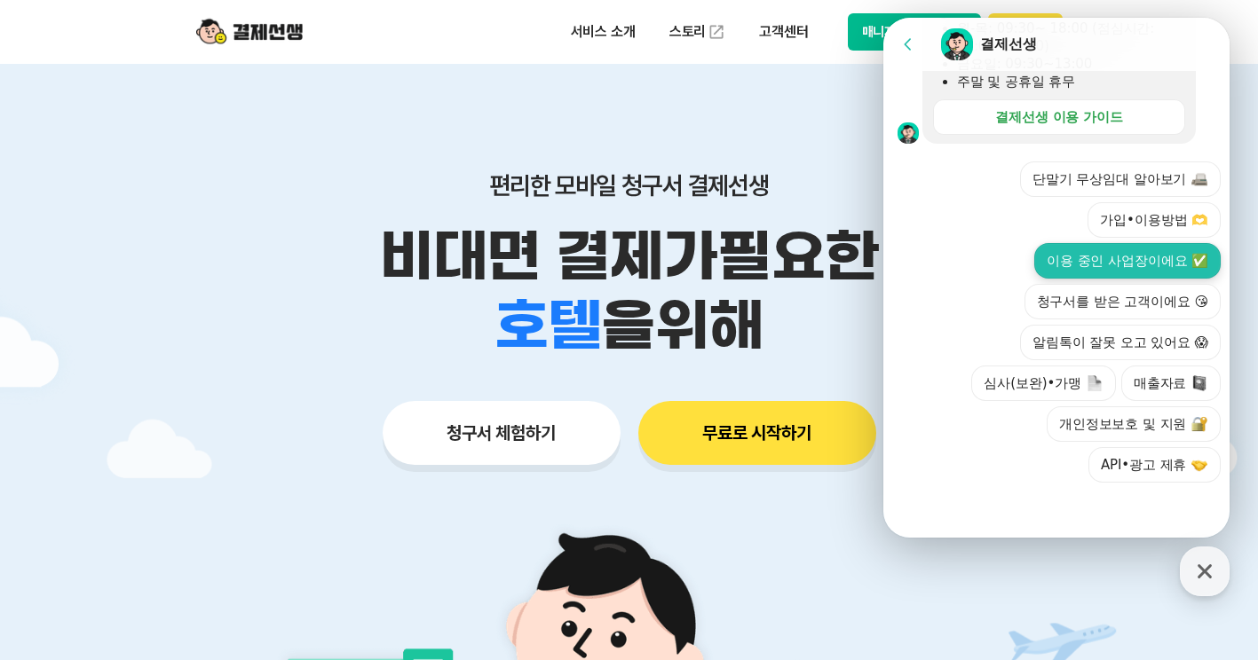
click at [1105, 270] on button "이용 중인 사업장이에요 ✅" at bounding box center [1127, 261] width 186 height 36
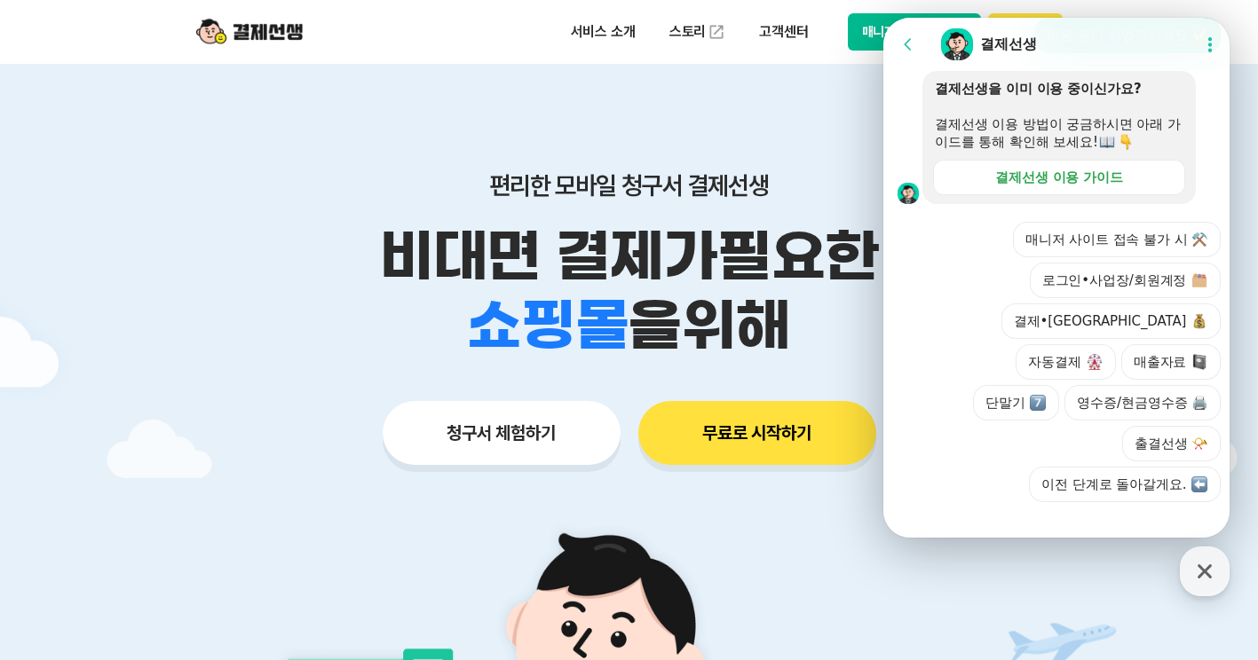
scroll to position [777, 0]
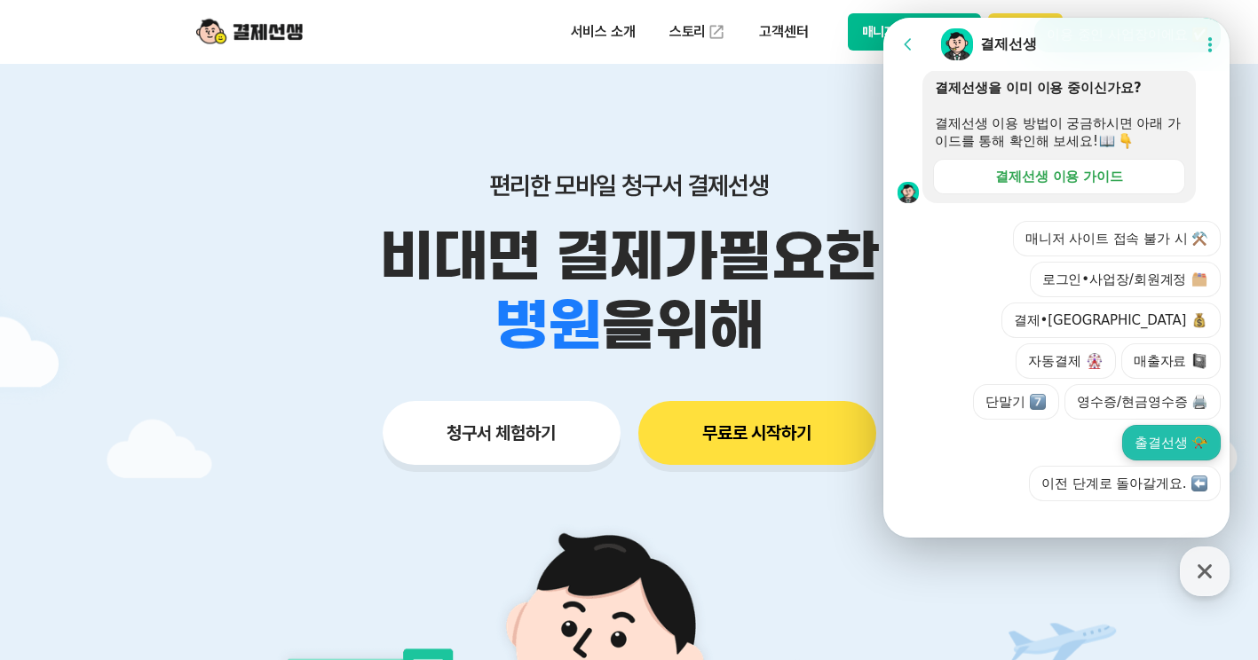
click at [1153, 425] on button "출결선생 📯" at bounding box center [1171, 443] width 99 height 36
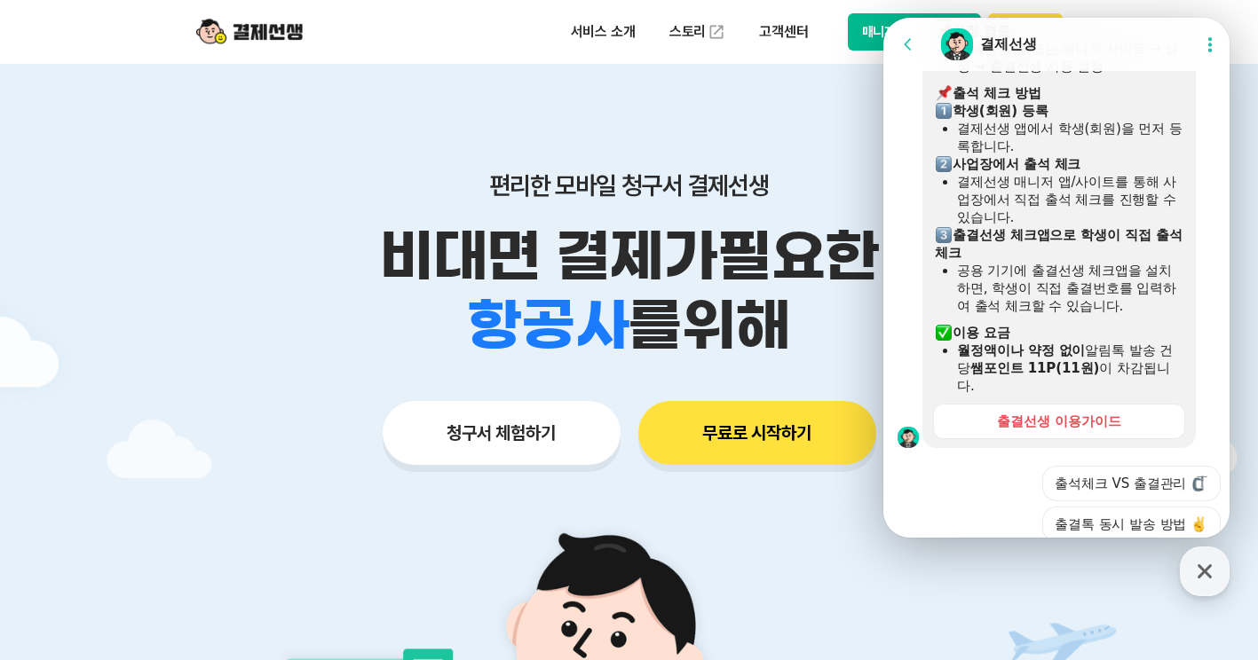
scroll to position [1308, 0]
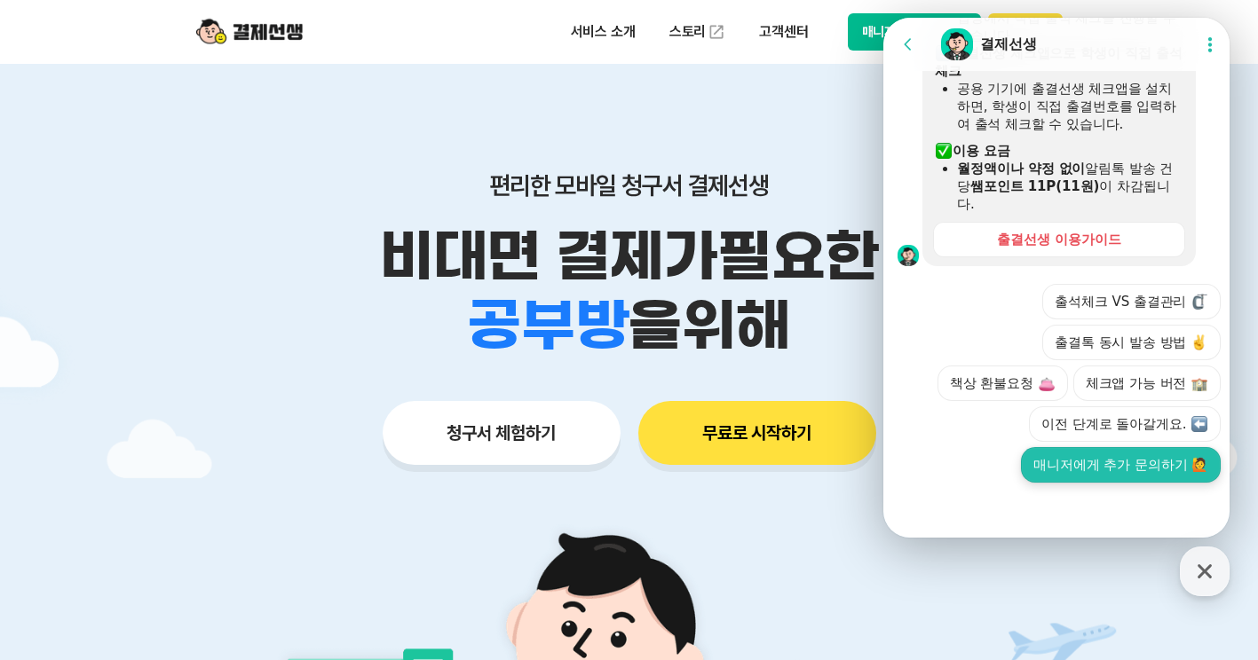
click at [1072, 467] on button "매니저에게 추가 문의하기 🙋" at bounding box center [1121, 465] width 200 height 36
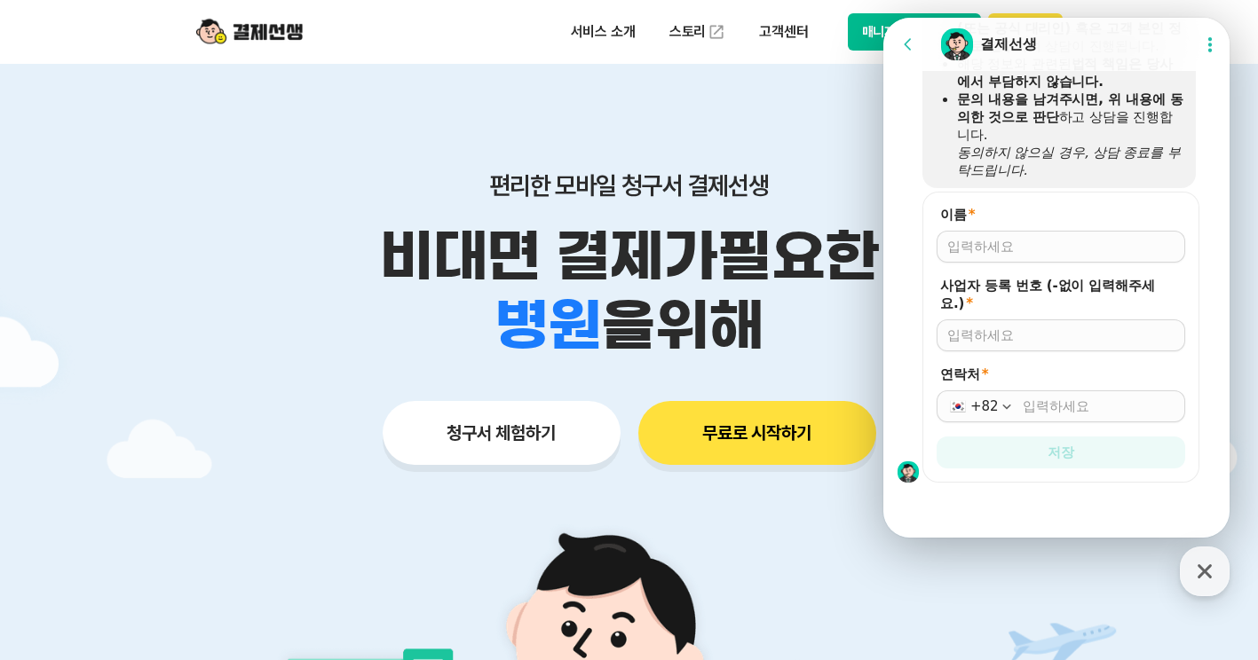
scroll to position [1749, 0]
drag, startPoint x: 1071, startPoint y: 34, endPoint x: 1082, endPoint y: 46, distance: 16.4
click at [1082, 46] on div "Chat Room 결제선생" at bounding box center [1062, 45] width 246 height 36
click at [1003, 245] on input "이름 *" at bounding box center [1060, 247] width 227 height 18
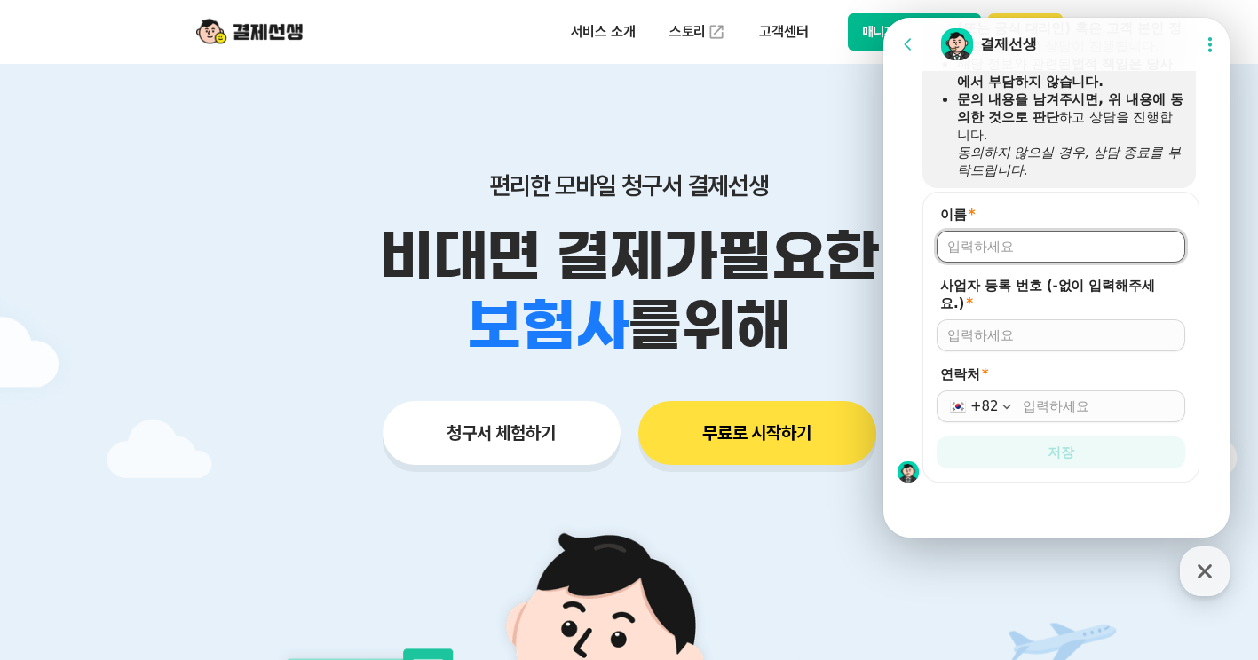
click at [786, 129] on div "편리한 모바일 청구서 결제선생 비대면 결제가 필요한 학원 공부방 호텔 쇼핑몰 병원 배달 보험사 항공사 골프장 를 위해 청구서 체험하기 무료로 …" at bounding box center [629, 283] width 909 height 438
click at [1003, 241] on input "이름 *" at bounding box center [1060, 247] width 227 height 18
type input "d"
type input "이대성"
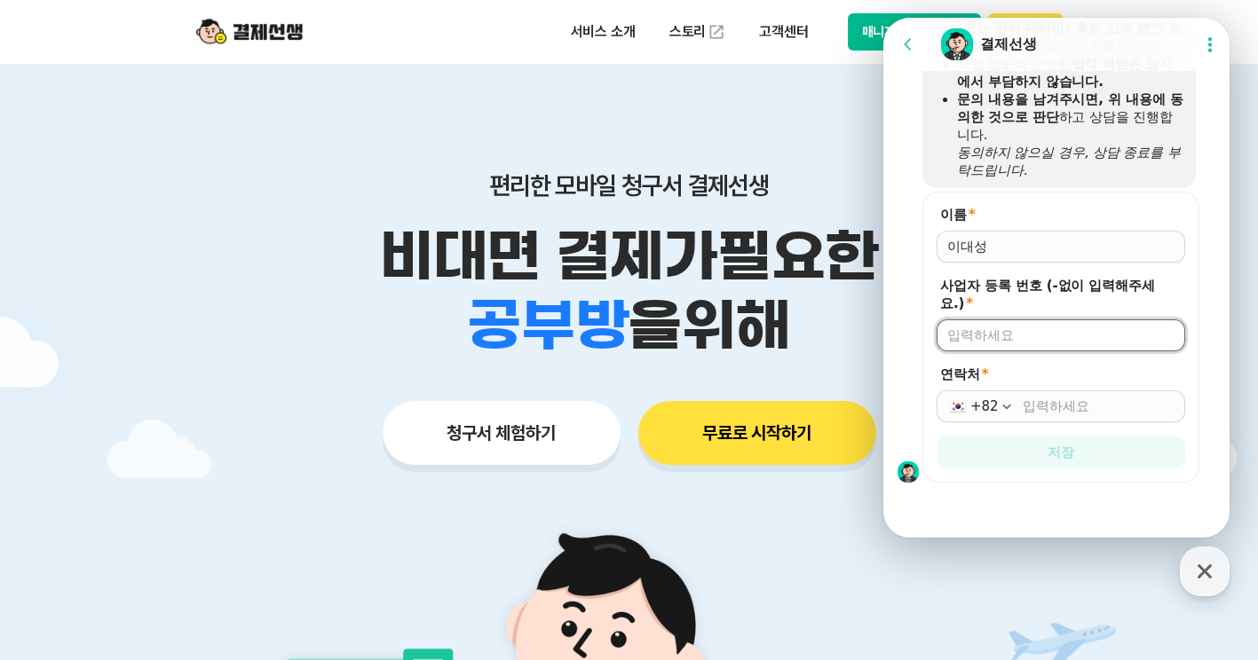
click at [1055, 328] on input "사업자 등록 번호 (-없이 입력해주세요.) *" at bounding box center [1060, 336] width 227 height 18
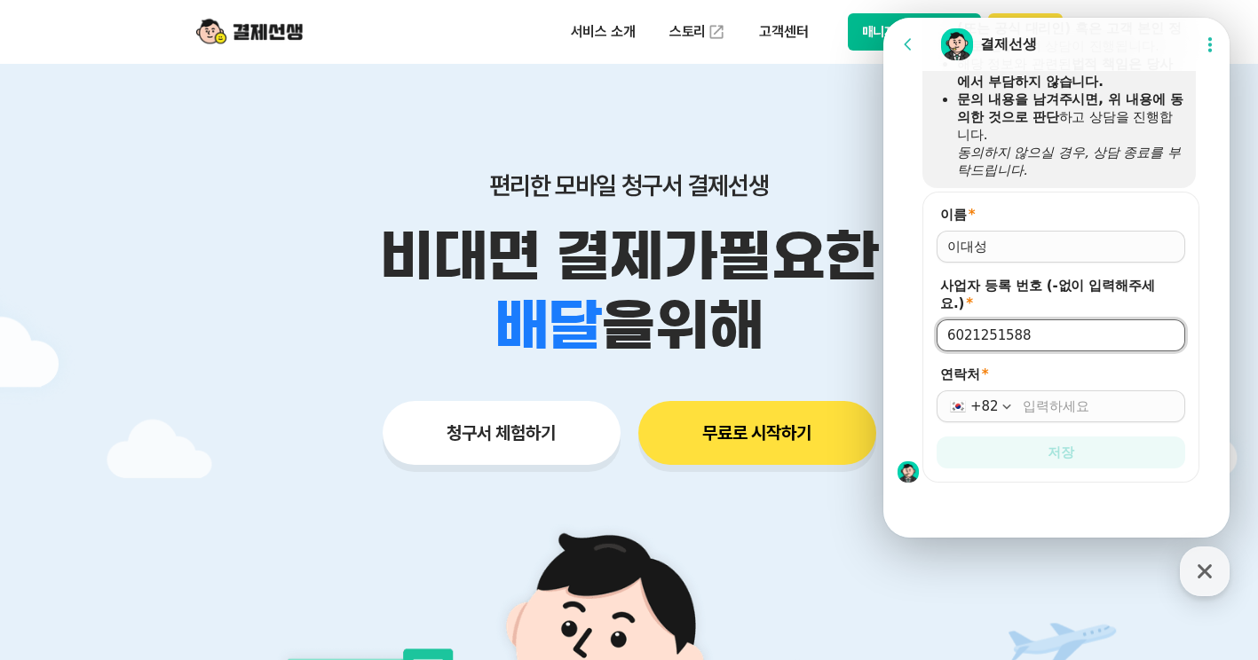
type input "6021251588"
click at [1073, 399] on input "연락처 *" at bounding box center [1099, 407] width 152 height 18
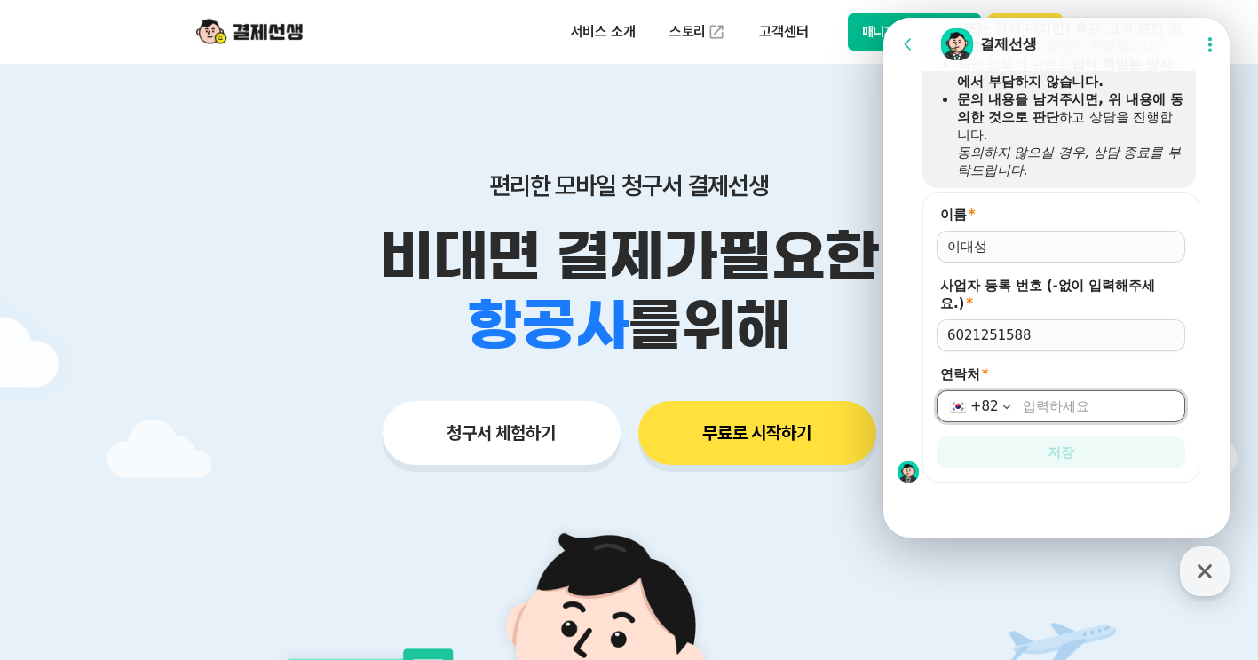
click at [1090, 369] on label "연락처 *" at bounding box center [1060, 375] width 249 height 18
click at [1090, 398] on input "연락처 *" at bounding box center [1099, 407] width 152 height 18
click at [1046, 404] on input "연락처 *" at bounding box center [1099, 407] width 152 height 18
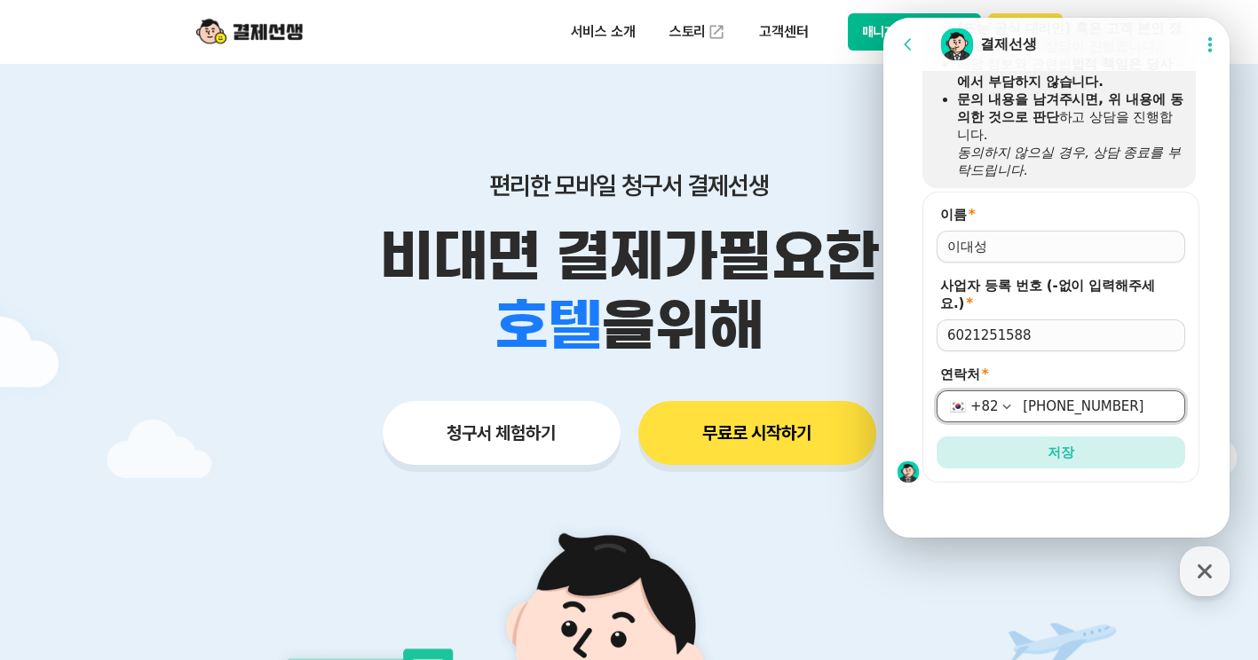
type input "[PHONE_NUMBER]"
click at [1083, 506] on div at bounding box center [1059, 507] width 352 height 48
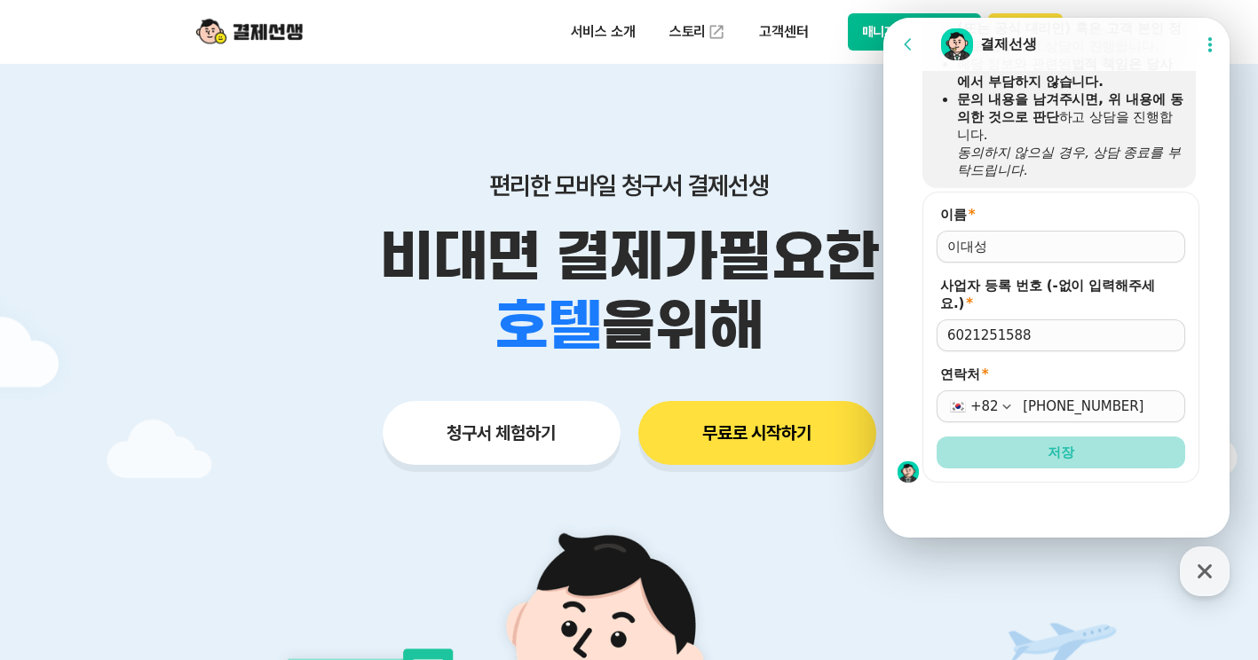
click at [1083, 462] on button "저장" at bounding box center [1060, 453] width 249 height 32
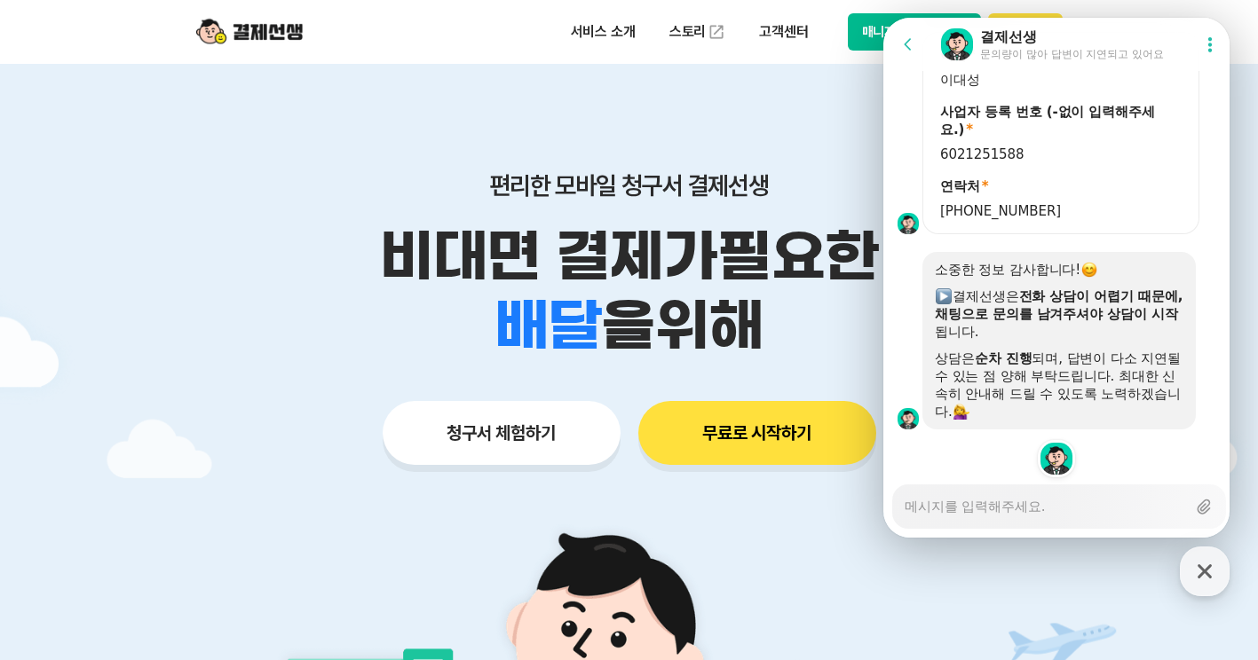
scroll to position [1909, 0]
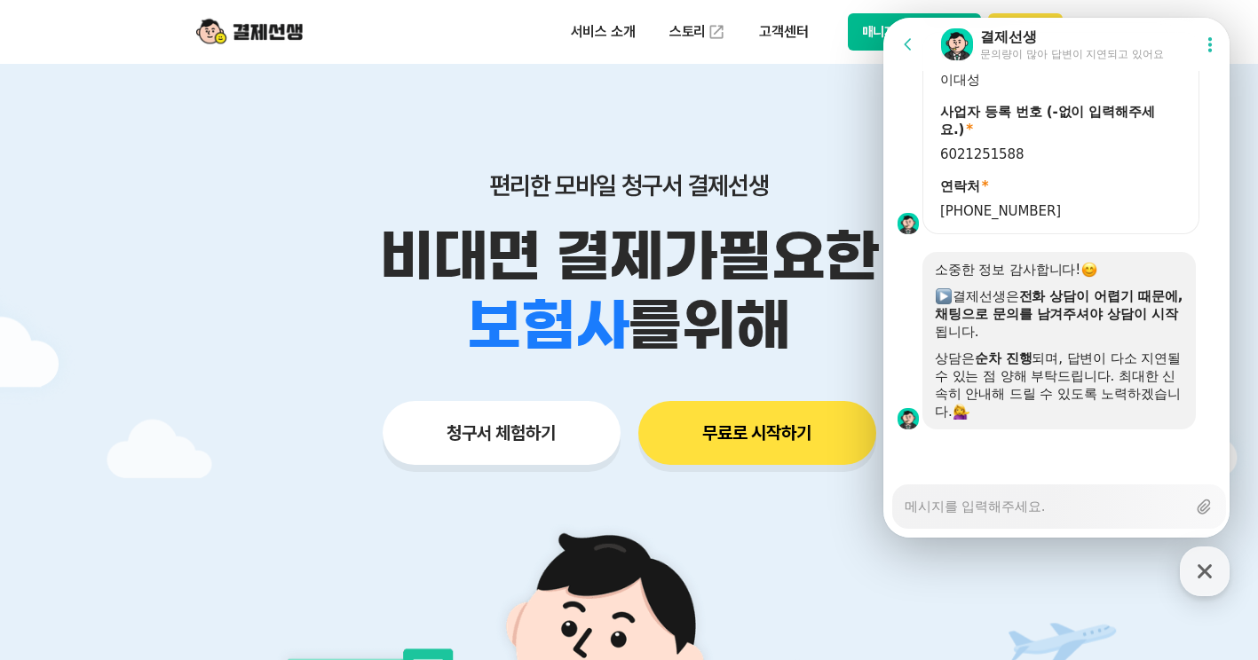
click at [977, 510] on textarea "Messenger Input Textarea" at bounding box center [1045, 501] width 281 height 30
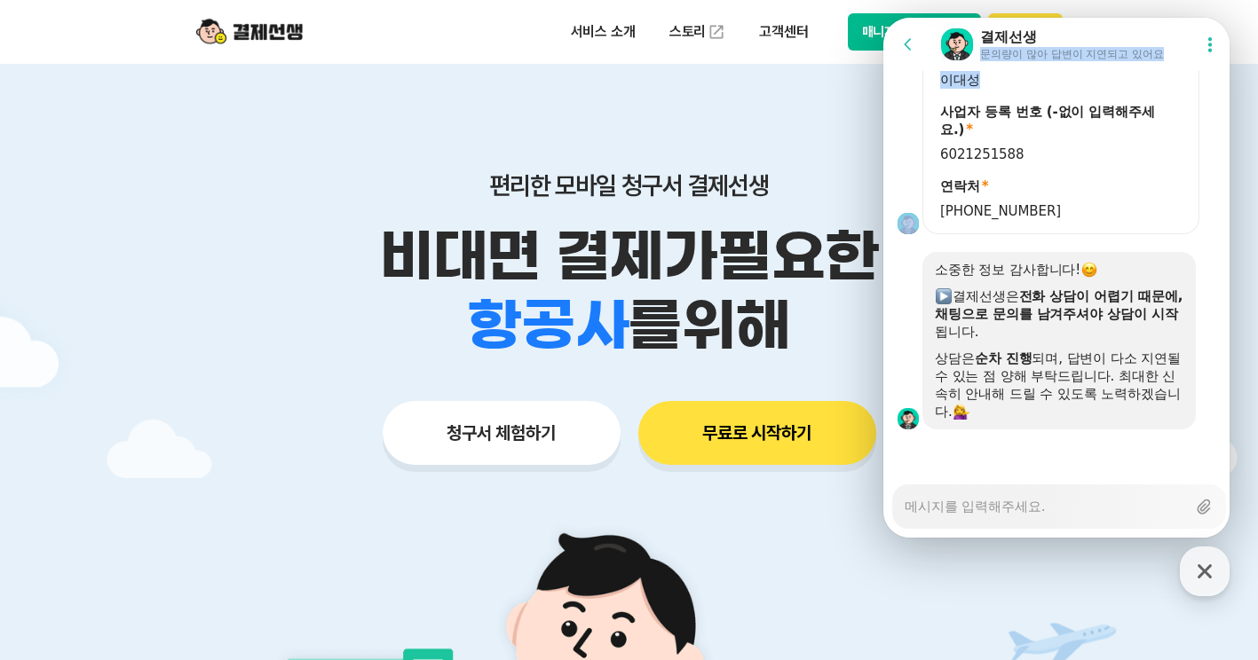
drag, startPoint x: 1126, startPoint y: 36, endPoint x: 1111, endPoint y: 73, distance: 39.9
drag, startPoint x: 1111, startPoint y: 73, endPoint x: 1085, endPoint y: 32, distance: 48.7
click at [1085, 32] on div "결제선생" at bounding box center [1072, 38] width 184 height 20
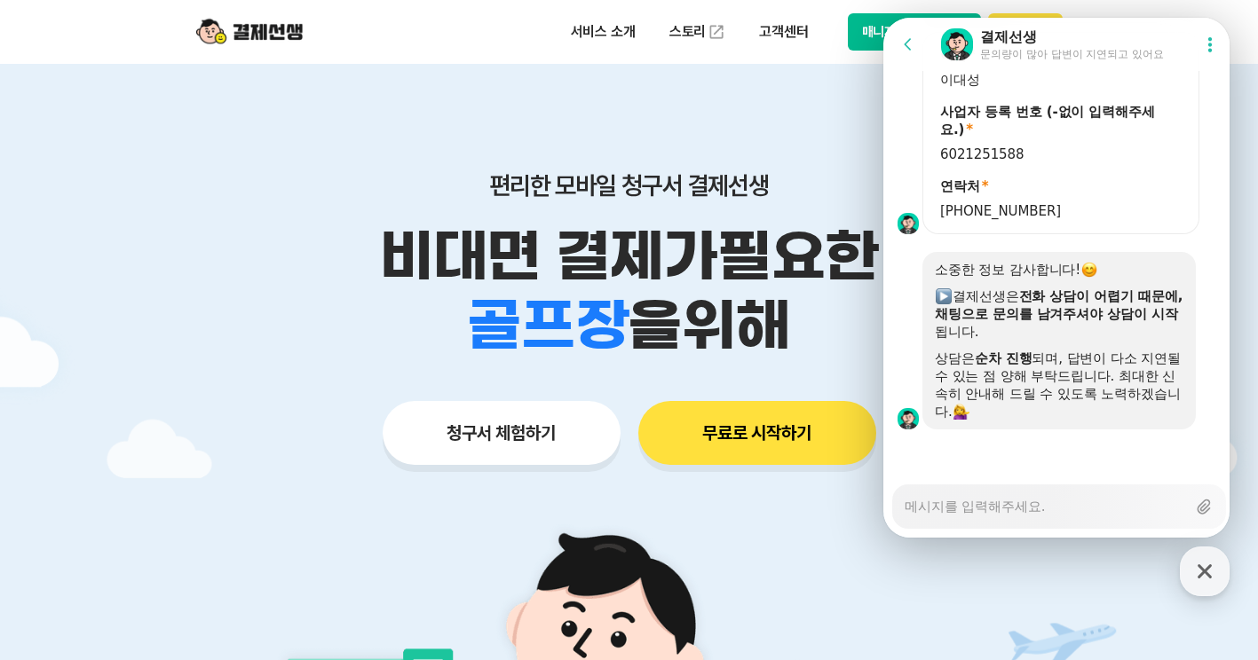
click at [1022, 512] on textarea "Messenger Input Textarea" at bounding box center [1045, 501] width 281 height 30
type textarea "x"
type textarea "a"
type textarea "x"
type textarea "ao"
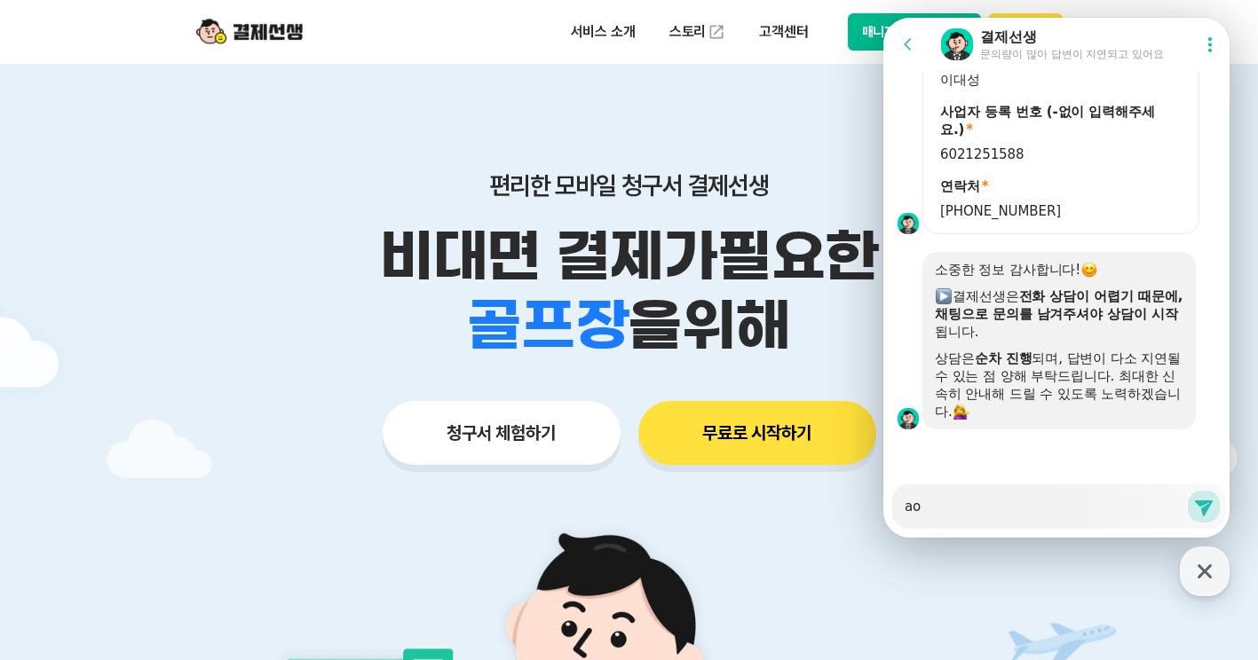
type textarea "x"
type textarea "aosl"
type textarea "x"
type textarea "aoslwj"
type textarea "x"
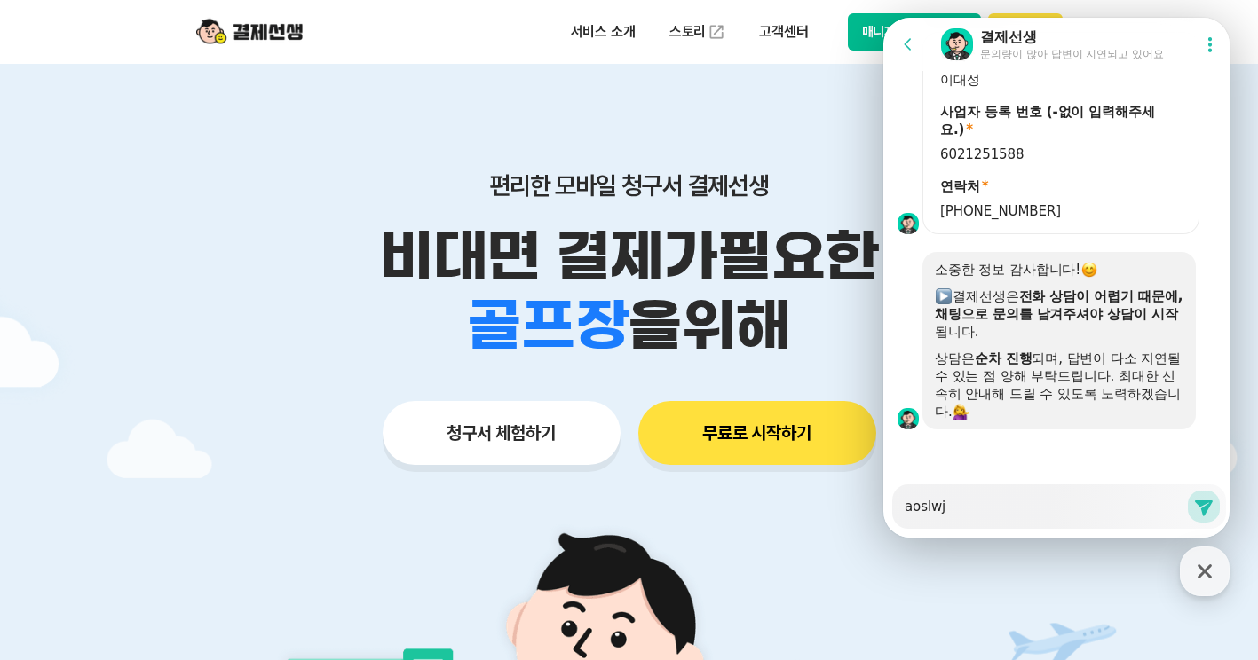
type textarea "aoslw"
type textarea "x"
type textarea "aosl"
type textarea "x"
type textarea "aos"
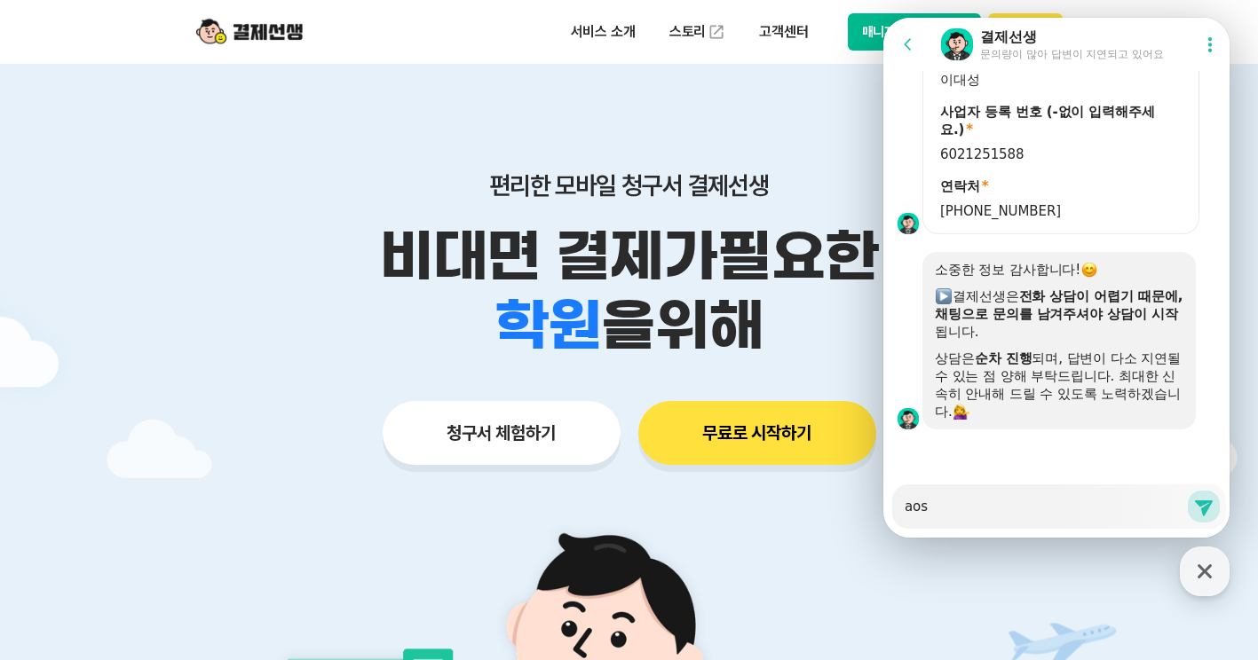
type textarea "x"
type textarea "ao"
type textarea "x"
type textarea "a"
type textarea "x"
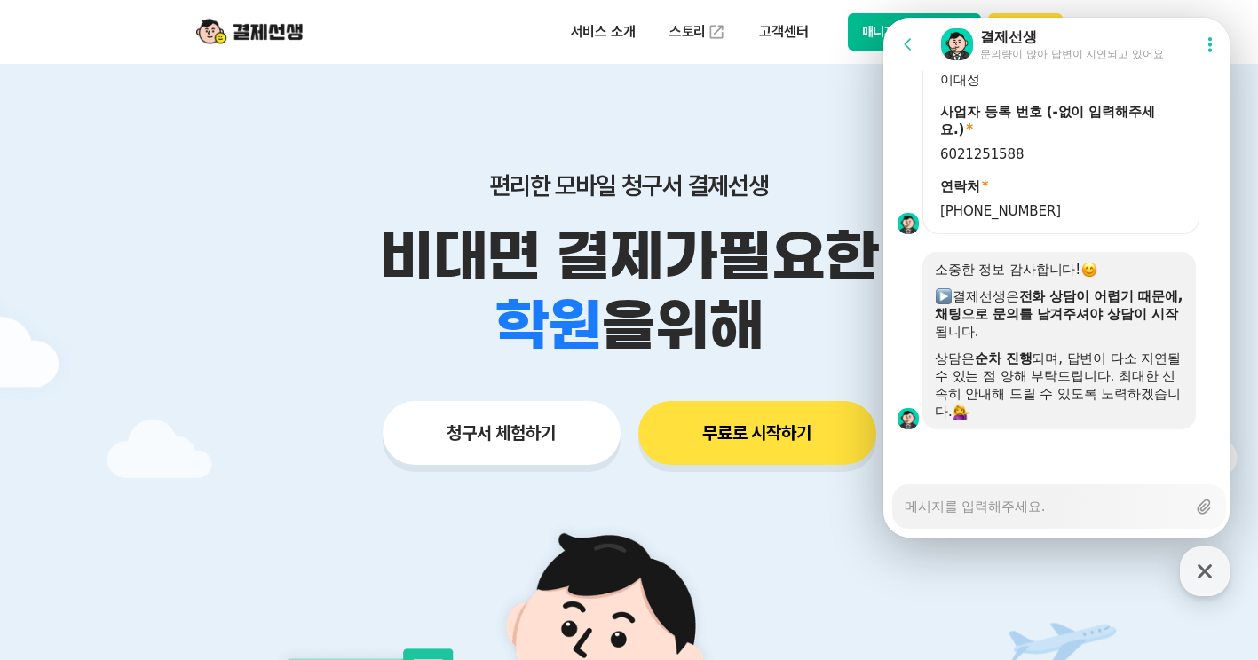
type textarea "x"
type textarea "ㅁ"
type textarea "x"
type textarea "매"
type textarea "x"
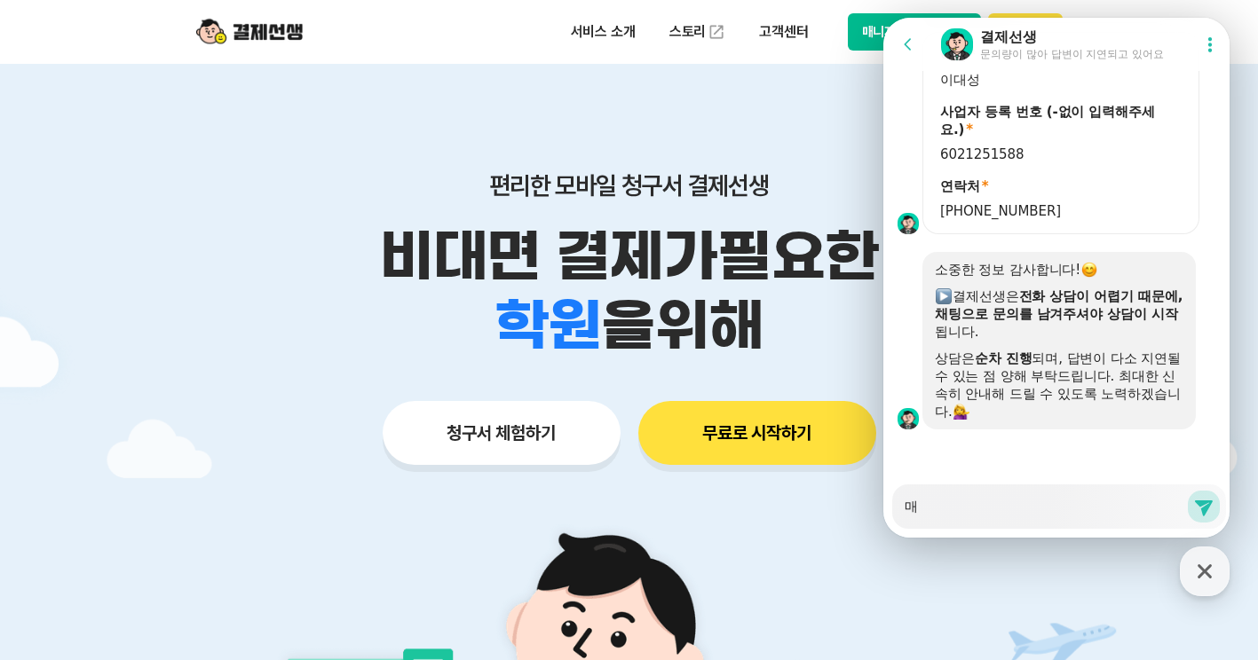
type textarea "맨"
type textarea "x"
type textarea "매니"
type textarea "x"
type textarea "매닞"
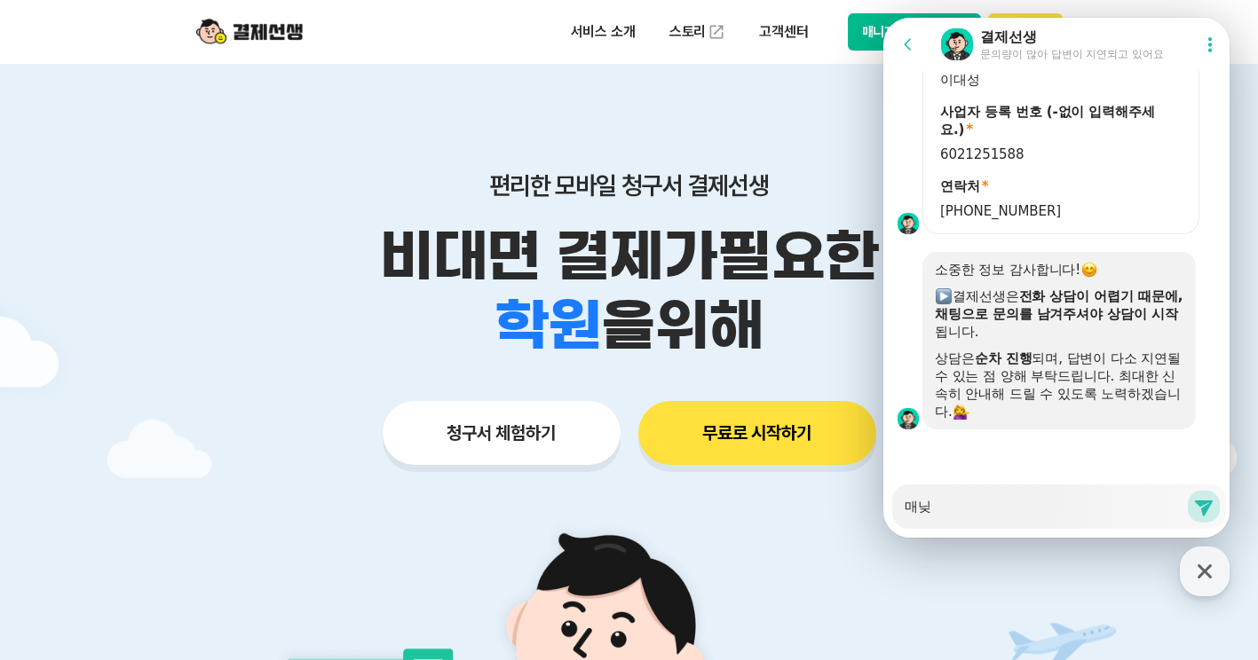
type textarea "x"
type textarea "매니저"
type textarea "x"
type textarea "매니절"
type textarea "x"
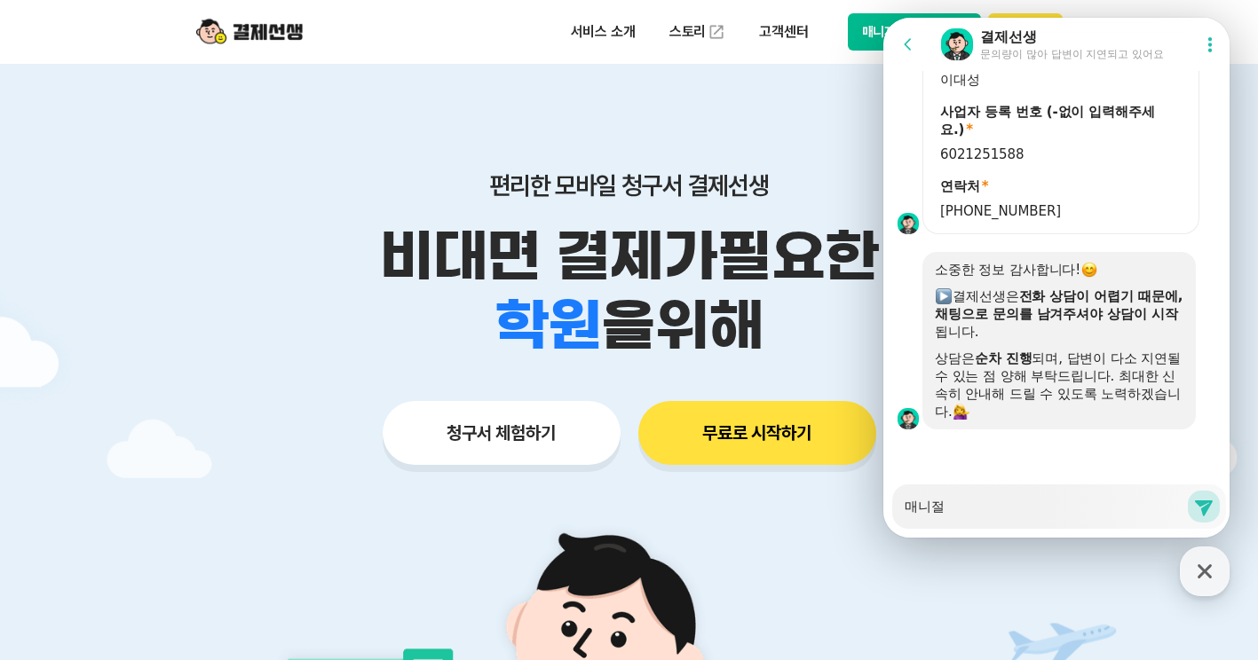
type textarea "매니저로"
type textarea "x"
type textarea "매니저록"
type textarea "x"
type textarea "매니저로그"
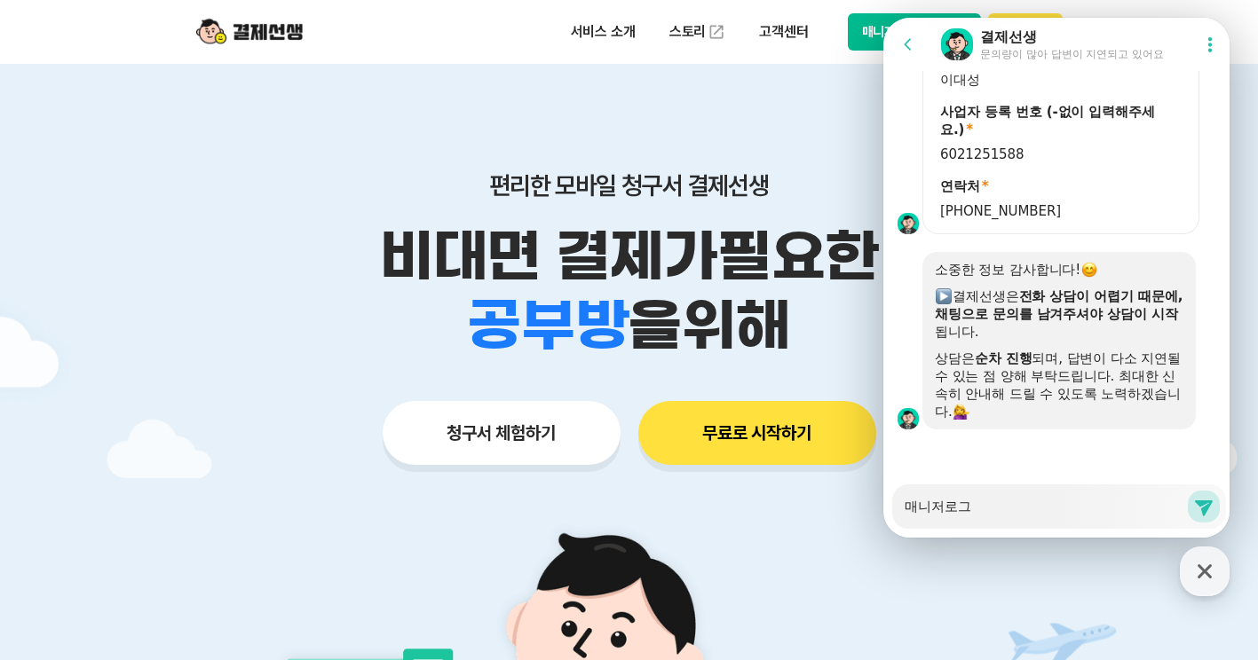
type textarea "x"
type textarea "매니저로긍"
type textarea "x"
type textarea "매니저로그이"
type textarea "x"
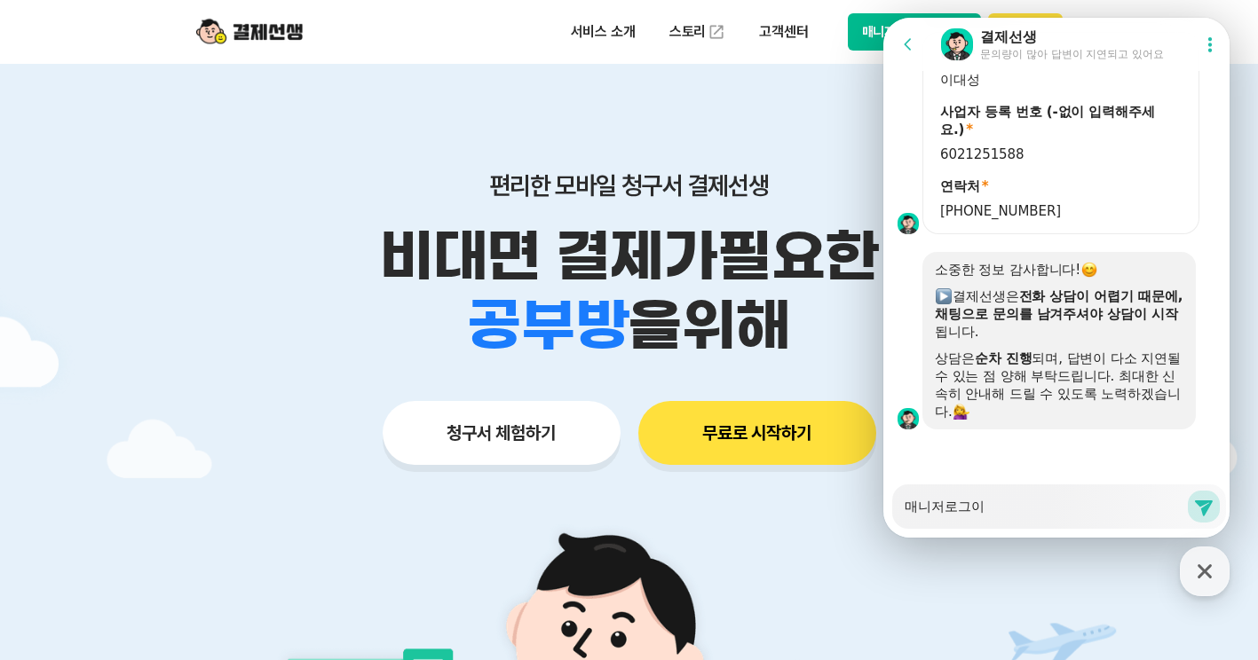
type textarea "매니저로그인"
type textarea "x"
type textarea "매니저로그인ㅇ"
type textarea "x"
type textarea "매니저로그인[PERSON_NAME]"
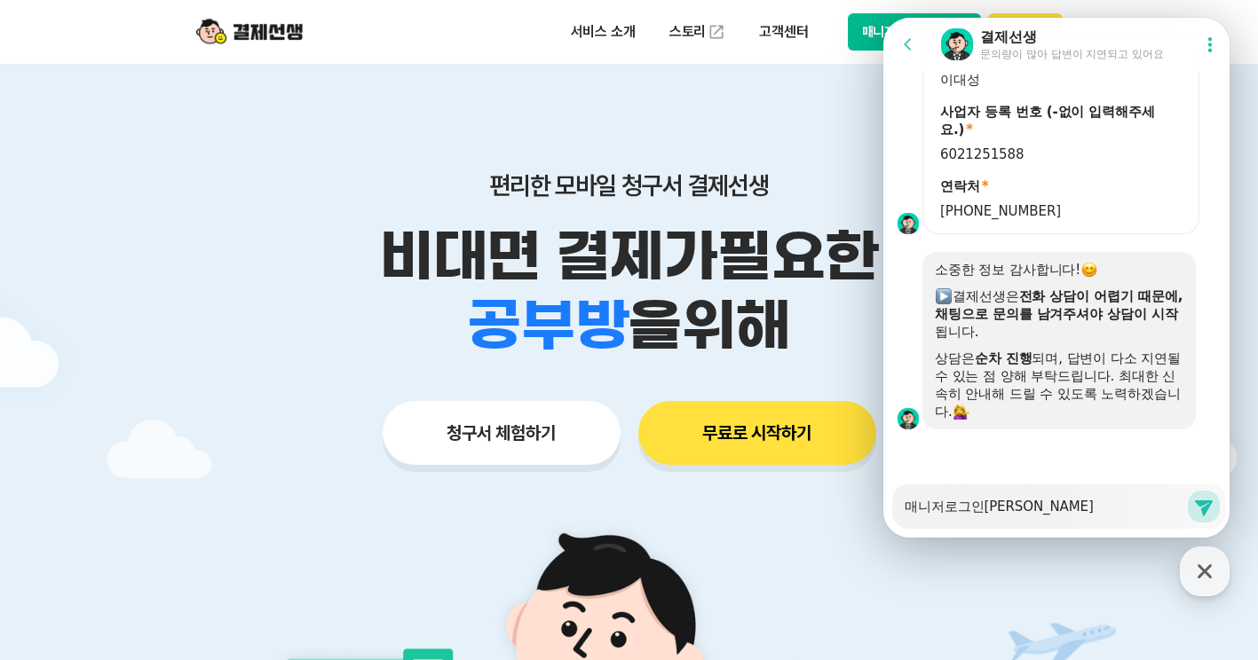
type textarea "x"
type textarea "매니저로그인이 ㄷ"
type textarea "x"
type textarea "매니저로그인이 도"
type textarea "x"
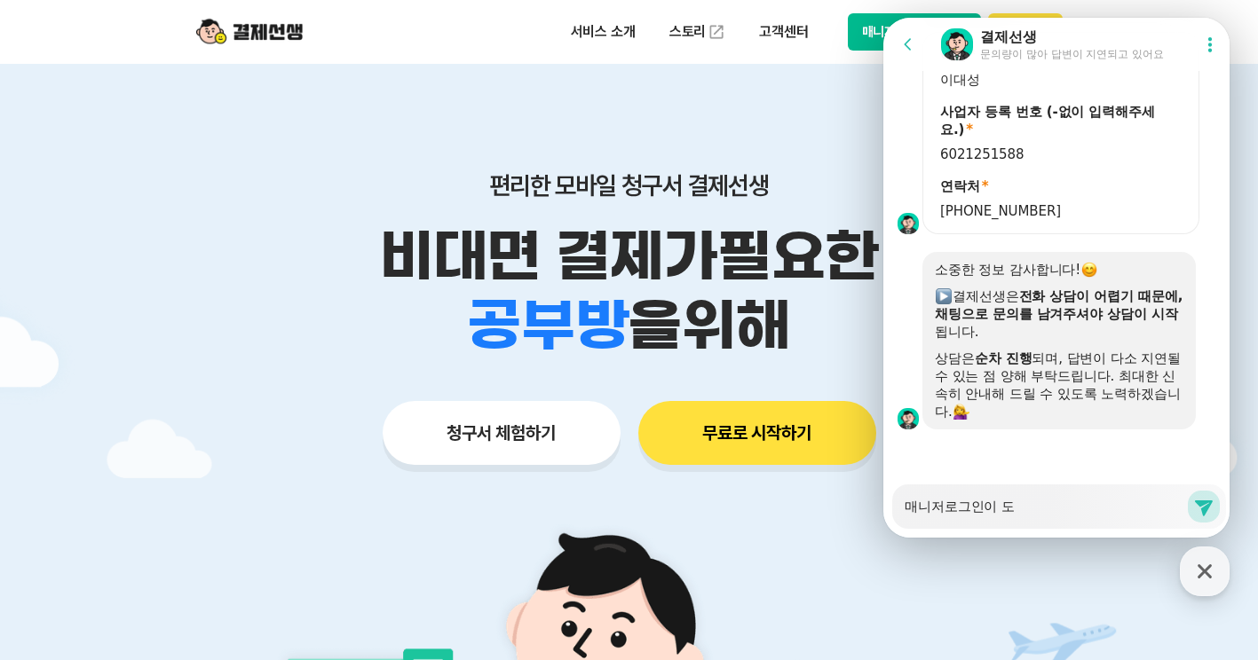
type textarea "매니저로그인이 되"
type textarea "x"
type textarea "매니저로그인이 됮"
type textarea "x"
type textarea "매니저로그인이 되지"
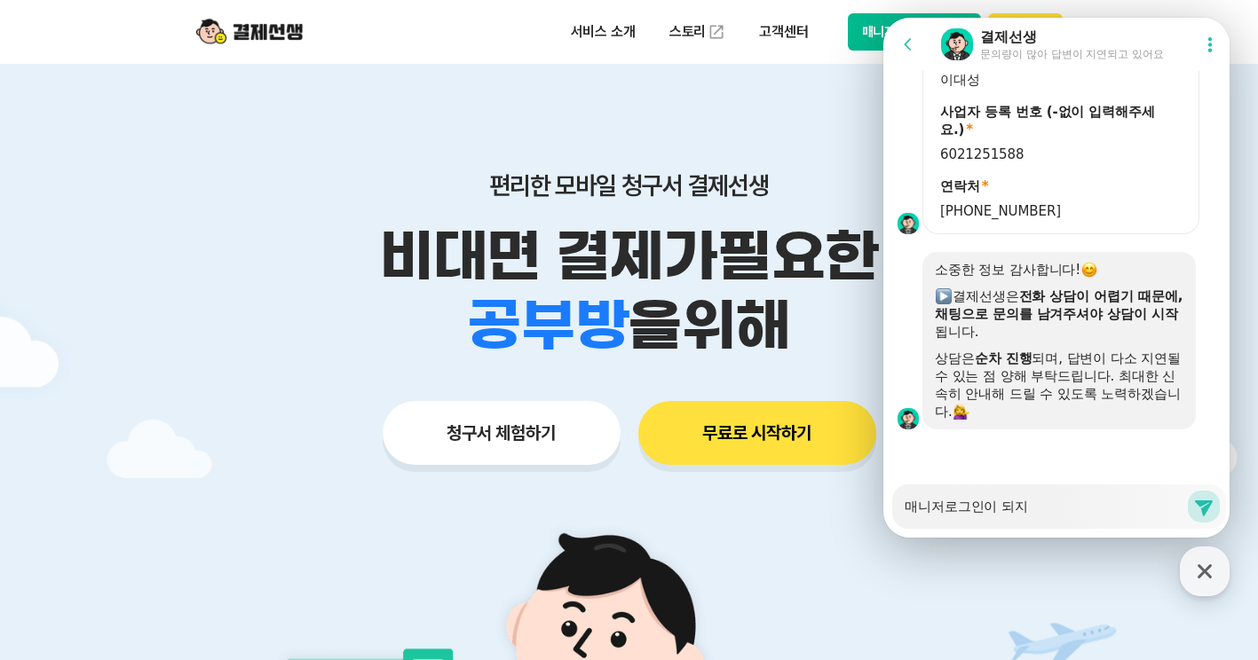
type textarea "x"
type textarea "매니저로그인이 되지아"
type textarea "x"
type textarea "매니저로그인이 되지안"
type textarea "x"
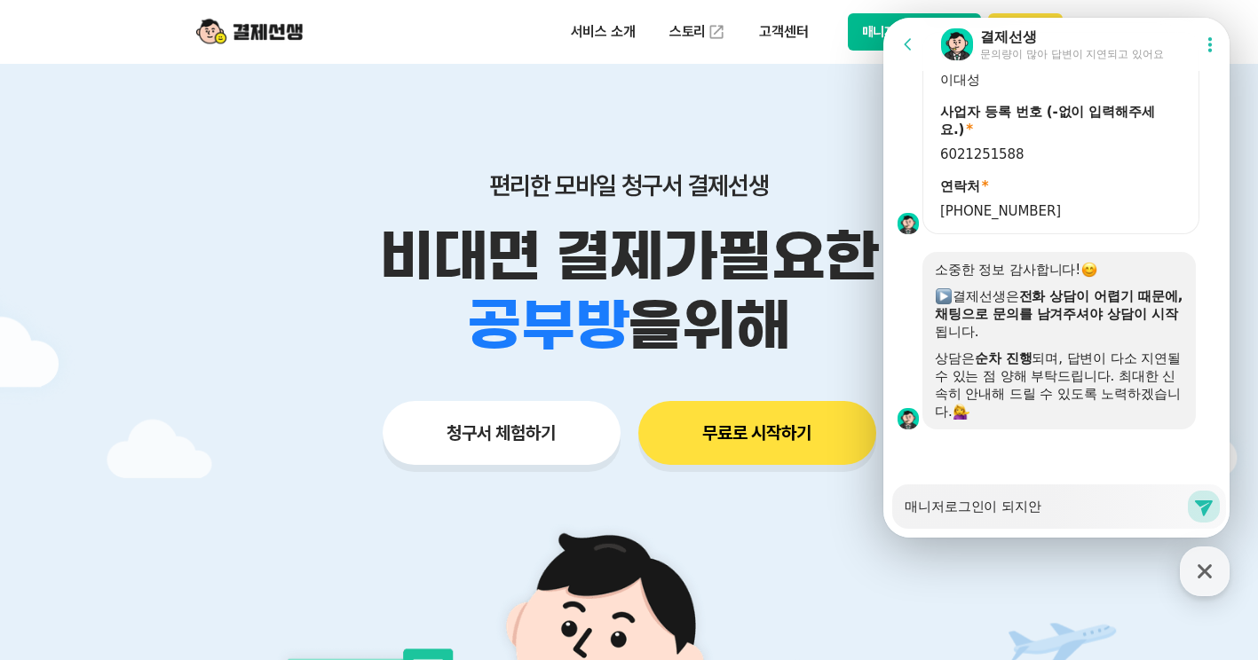
type textarea "매니저로그인이 되지않"
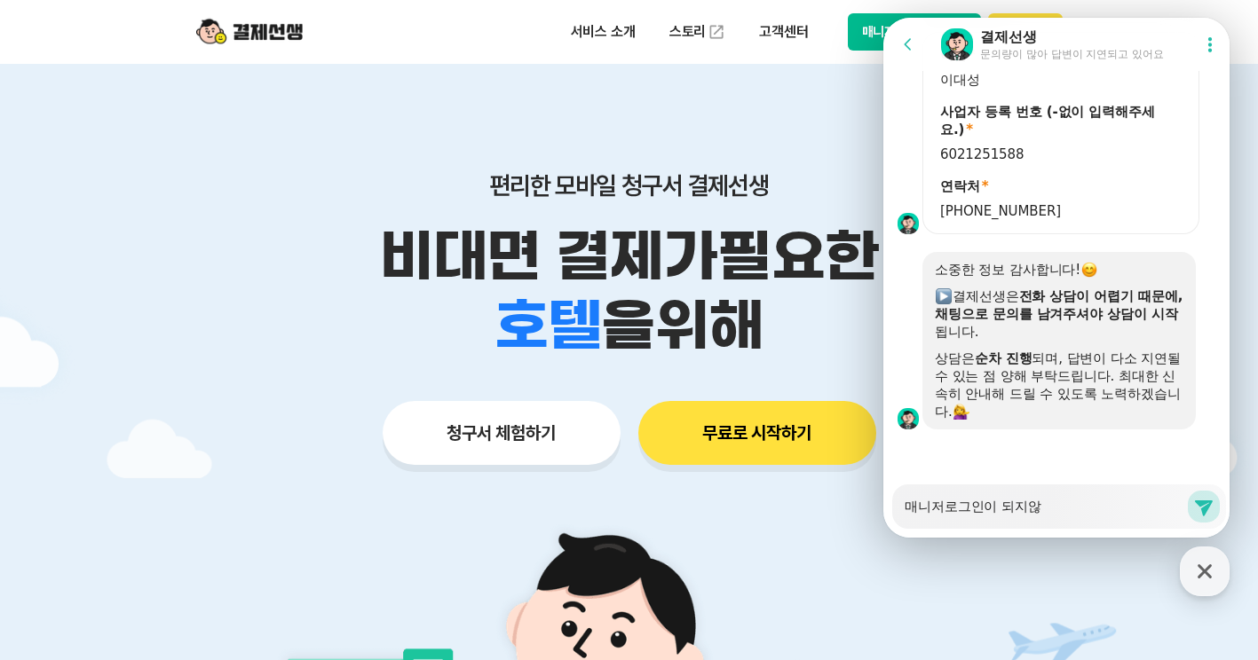
type textarea "x"
type textarea "매니저로그인이 되지않ㄴ"
type textarea "x"
type textarea "매니저로그인이 되지않느"
type textarea "x"
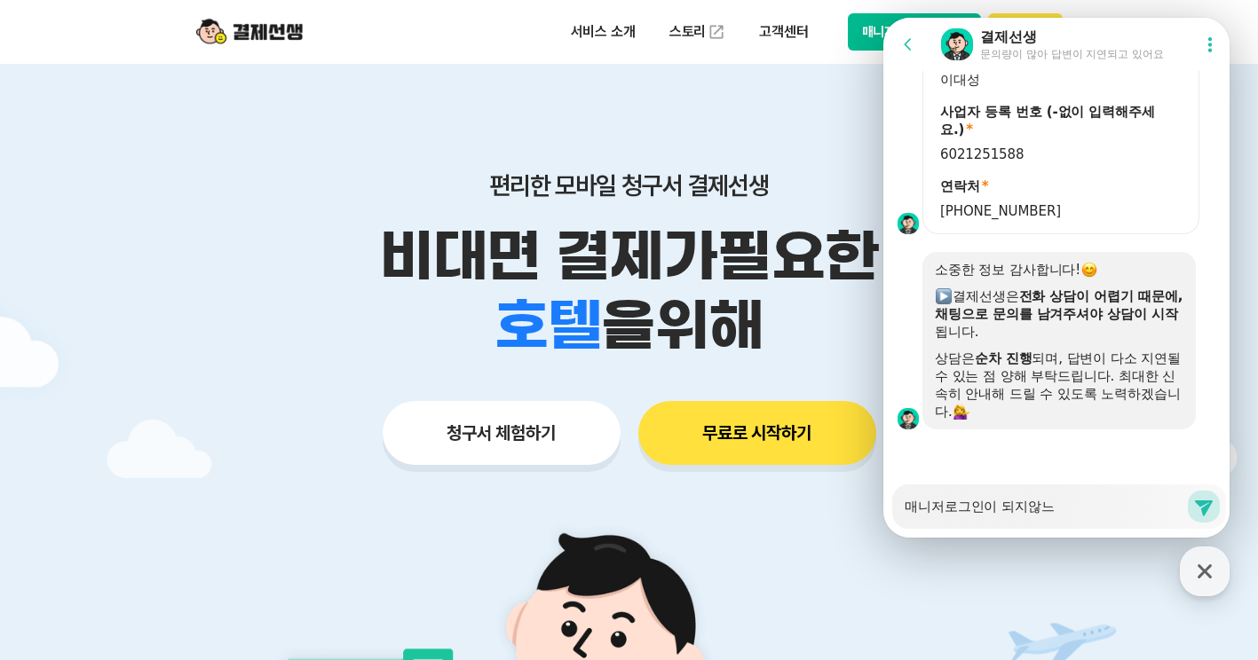
type textarea "매니저로그인이 되지않는"
type textarea "x"
type textarea "매니저로그인이 되지않는ㄷ"
type textarea "x"
type textarea "매니저로그인이 되지않는데"
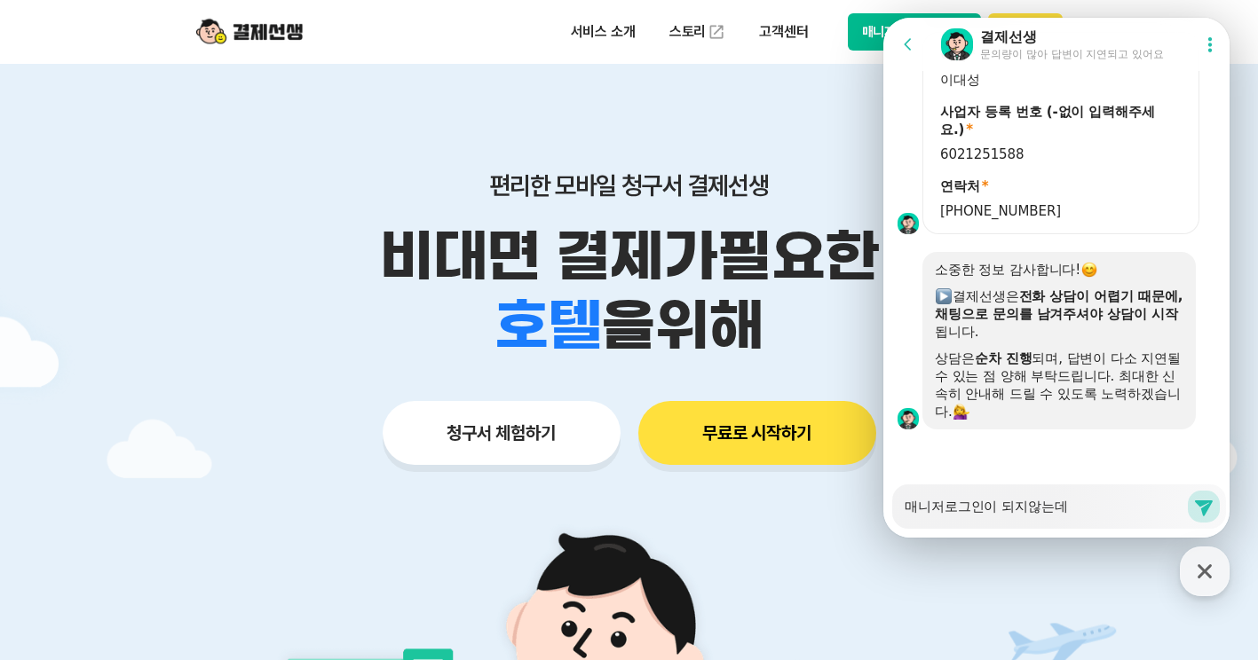
type textarea "x"
type textarea "매니저로그인이 되지않는ㄷ"
type textarea "x"
type textarea "매니저로그인이 되지않는"
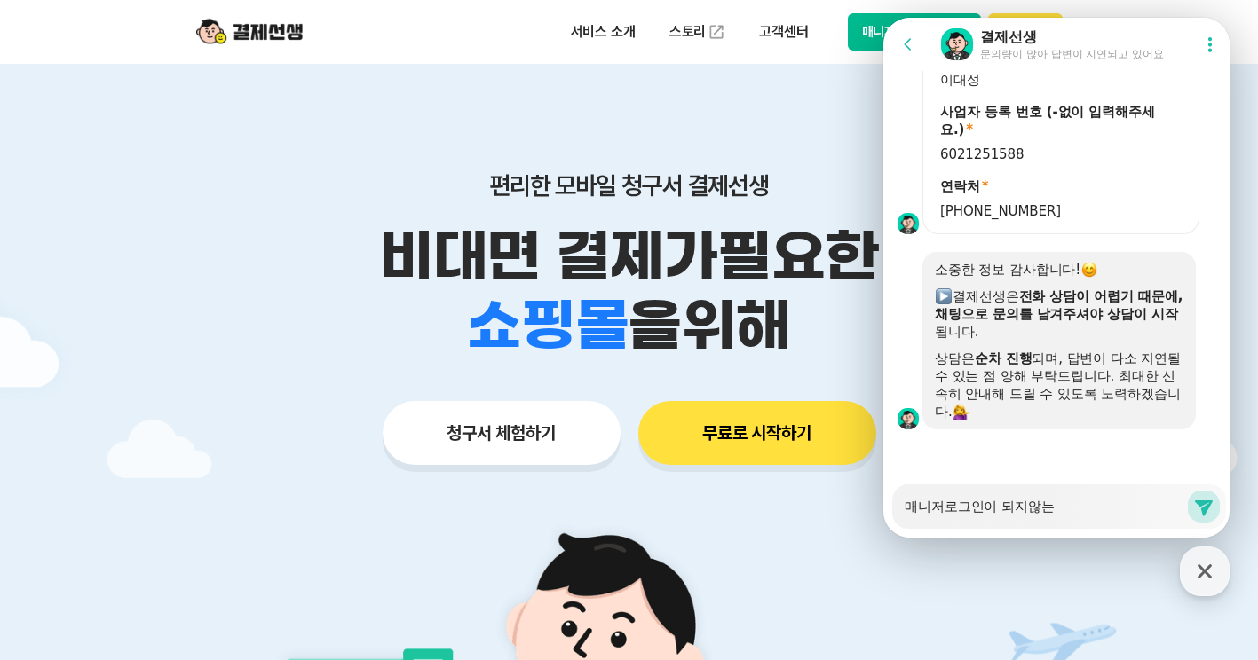
type textarea "x"
type textarea "매니저로그인이 되지않"
type textarea "x"
type textarea "매니저로그인이 되지"
type textarea "x"
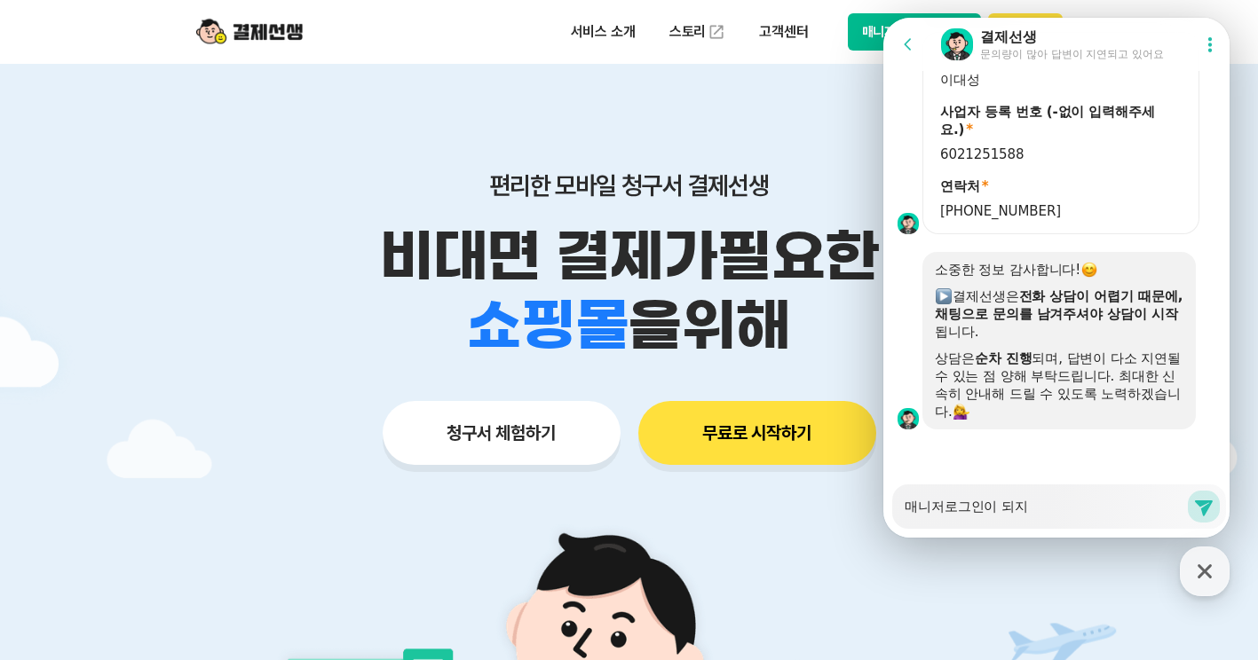
type textarea "매니저로그인이 되지"
type textarea "x"
type textarea "매니저로그인이 되지 ㅇ"
type textarea "x"
type textarea "매니저로그인이 되지 아"
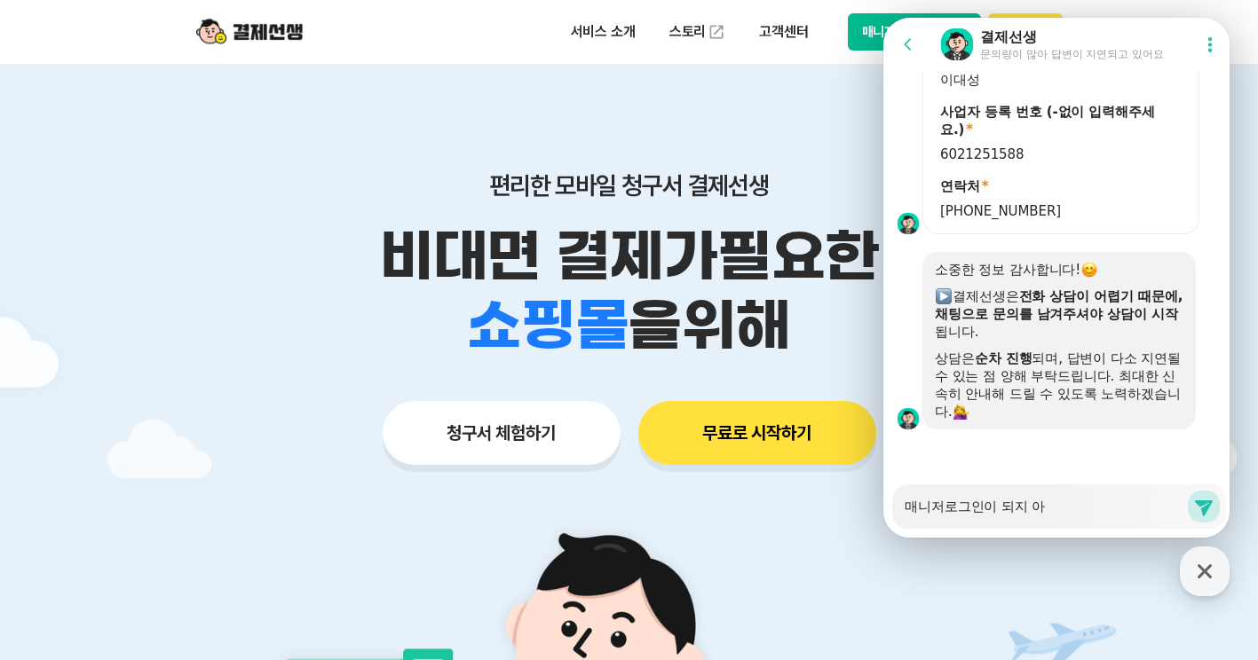
type textarea "x"
type textarea "매니저로그인이 되지 안"
type textarea "x"
type textarea "매니저로그인이 되지 않"
type textarea "x"
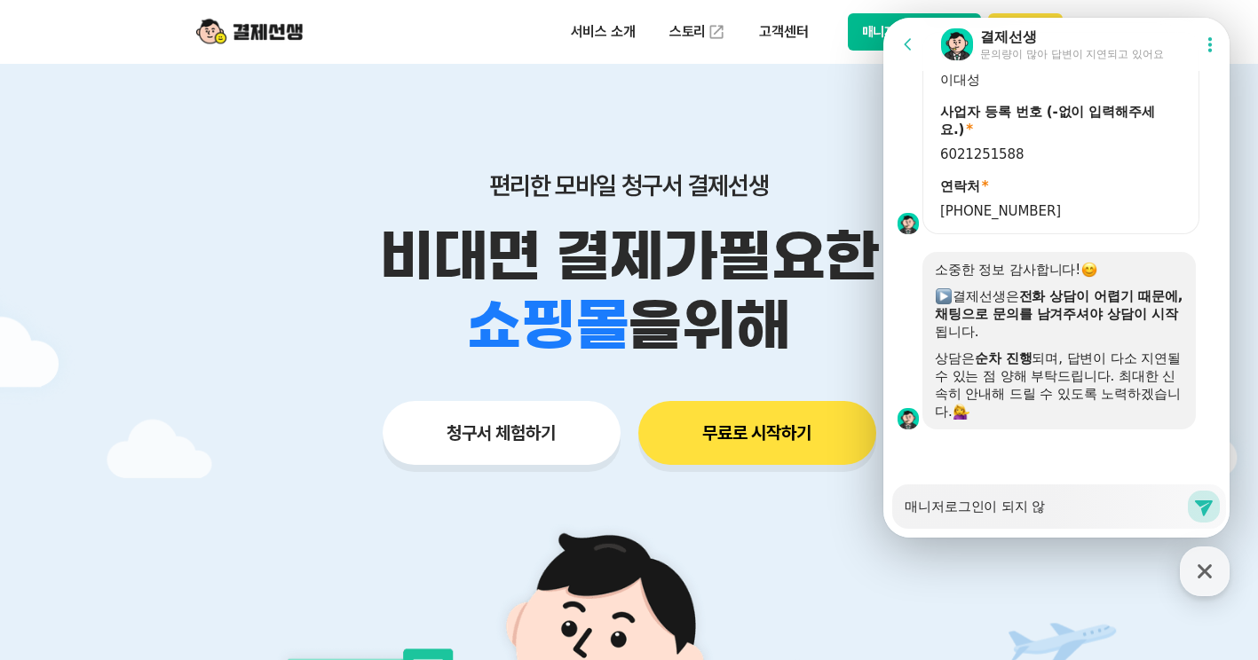
type textarea "매니저로그인이 되지 않ㅅ"
type textarea "x"
type textarea "매니저로그인이 되지 않스"
type textarea "x"
type textarea "매니저로그인이 되지 않습"
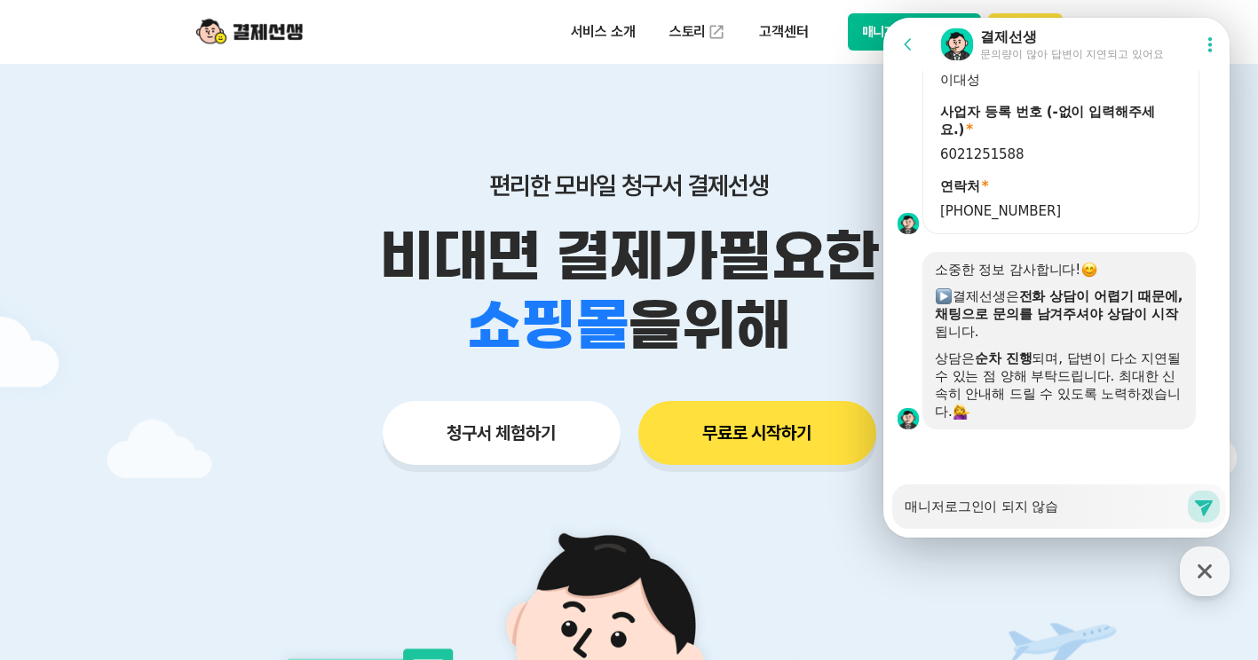
type textarea "x"
type textarea "매니저로그인이 되지 않습ㄴ"
type textarea "x"
type textarea "매니저로그인이 되지 않습니"
type textarea "x"
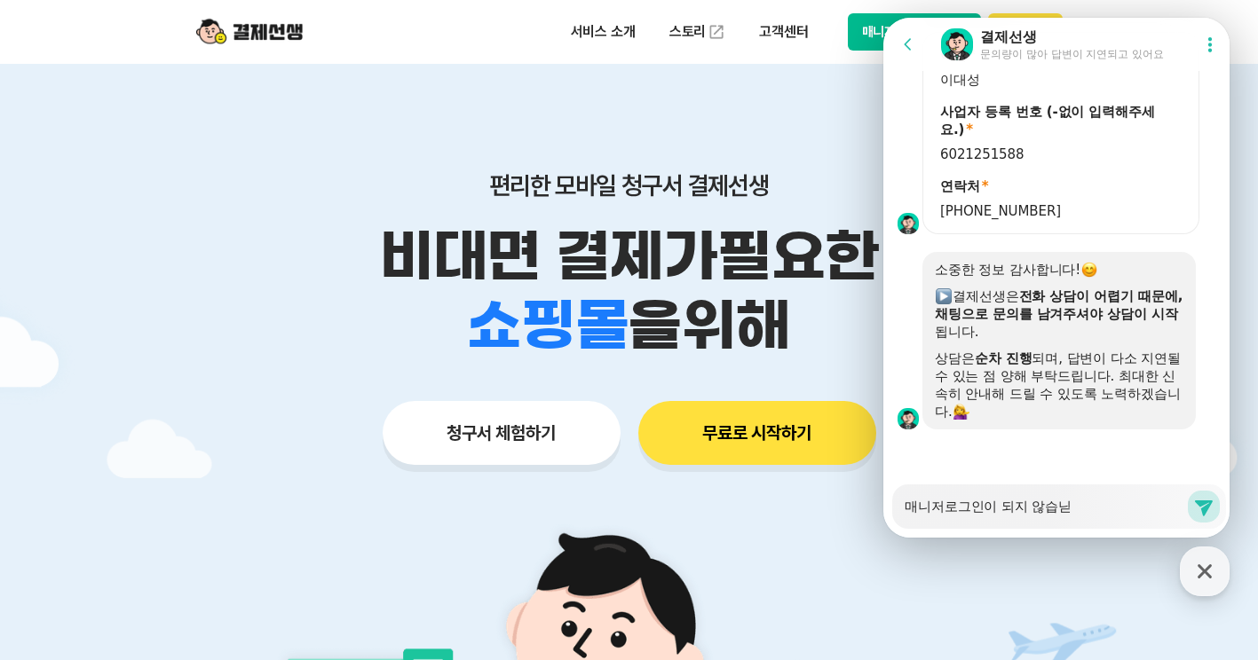
type textarea "매니저로그인이 되지 않습니다"
type textarea "x"
type textarea "매니저로그인이 되지 않습니다."
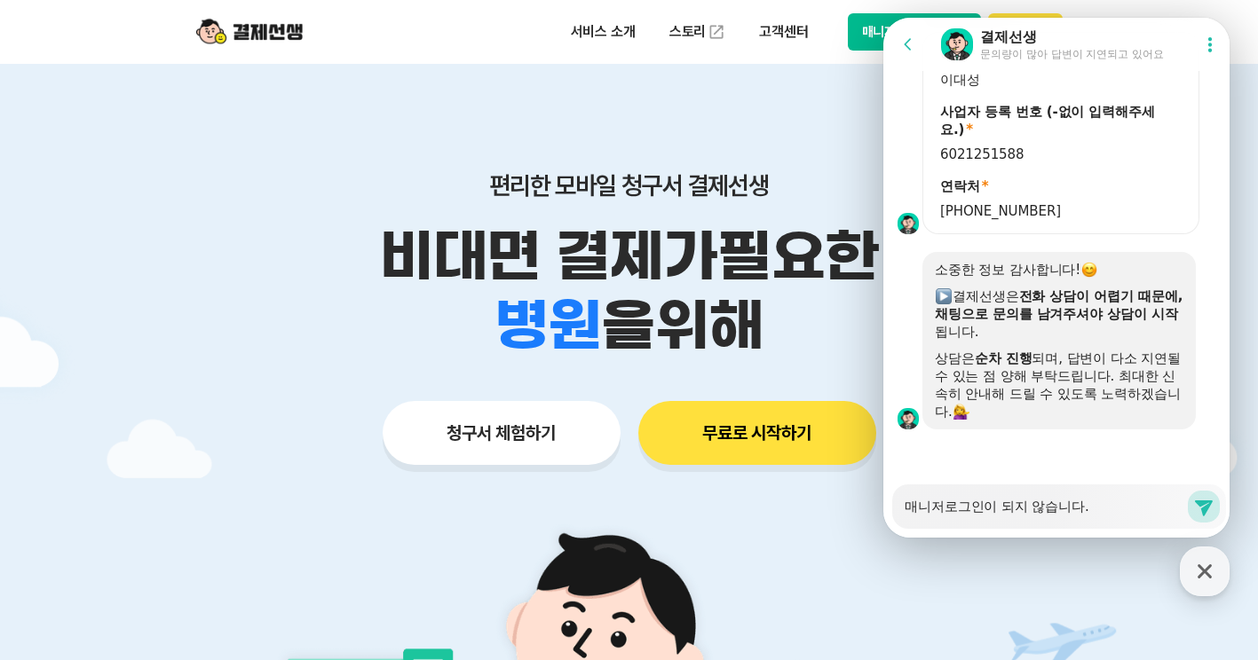
type textarea "x"
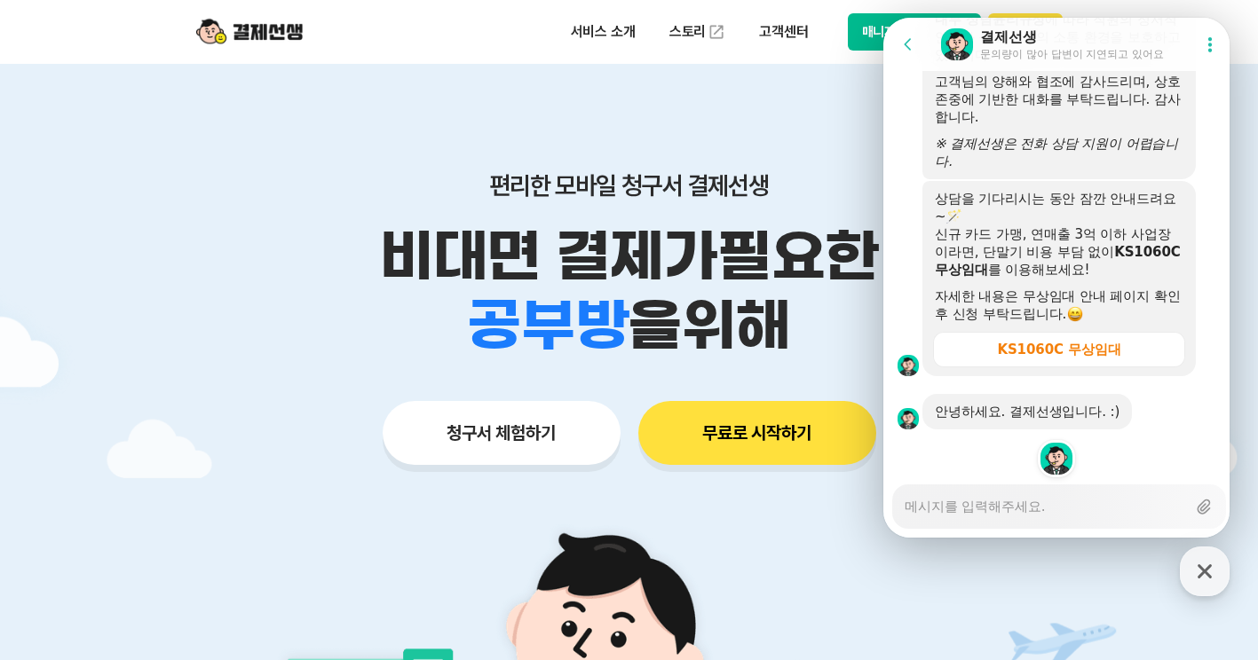
scroll to position [2801, 0]
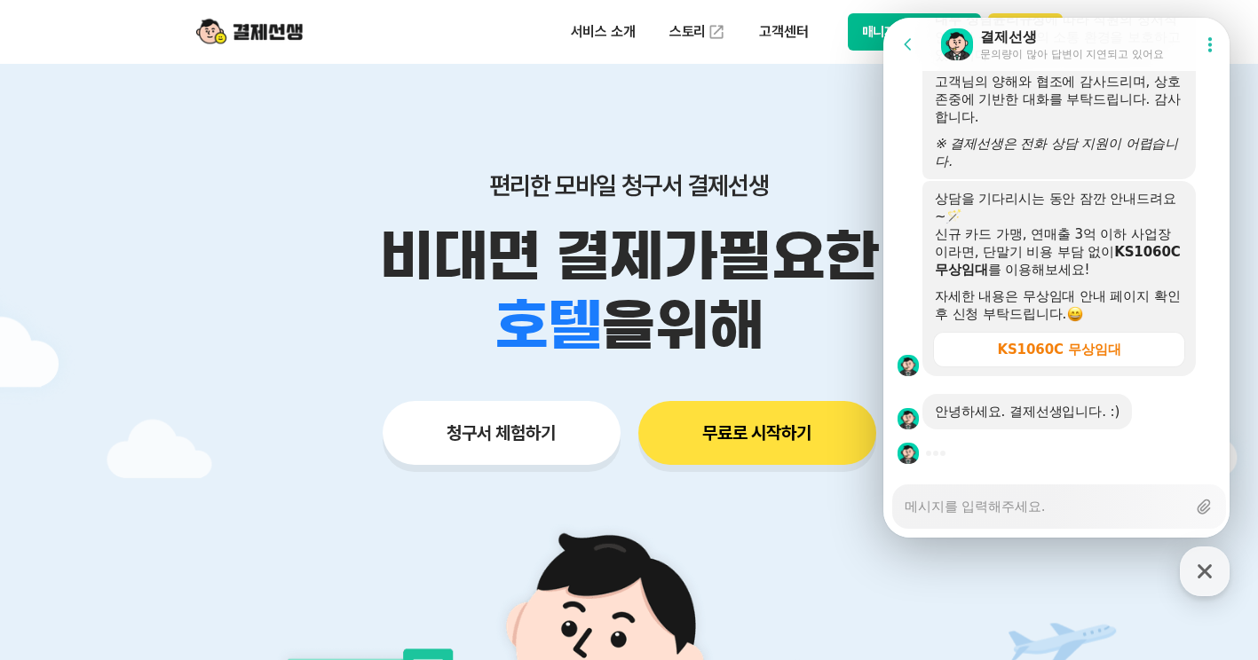
click at [1015, 511] on textarea "Messenger Input Textarea" at bounding box center [1045, 501] width 281 height 30
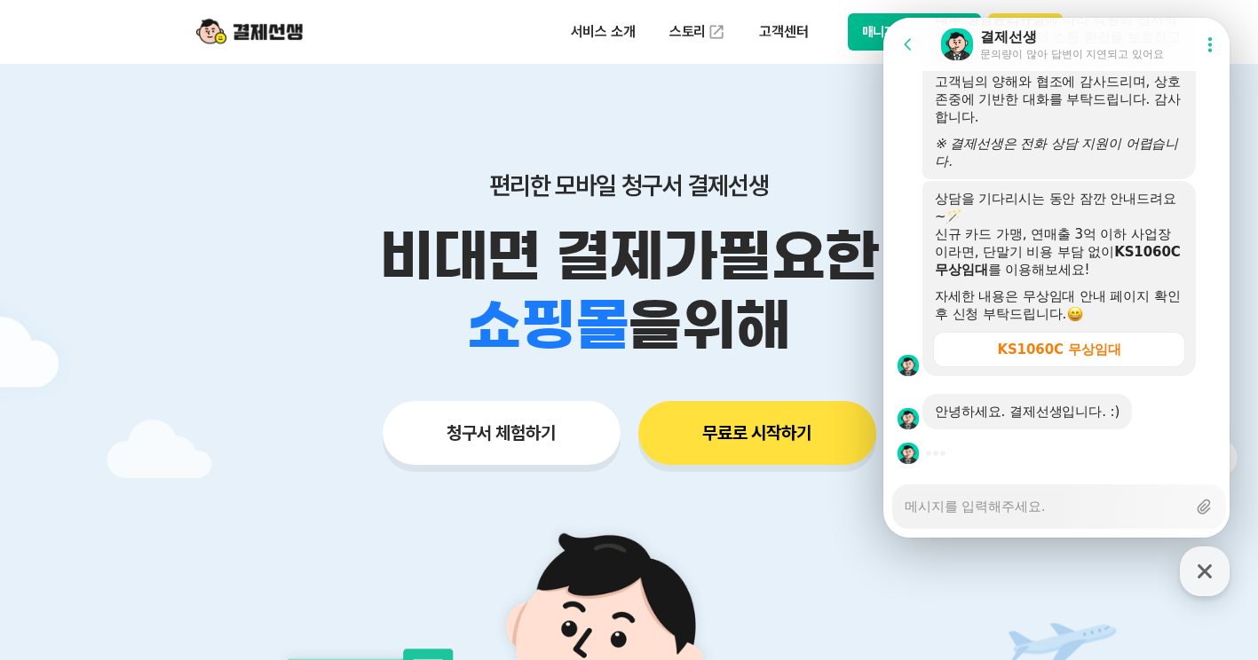
type textarea "x"
type textarea "ㄴ"
type textarea "x"
type textarea "네"
type textarea "x"
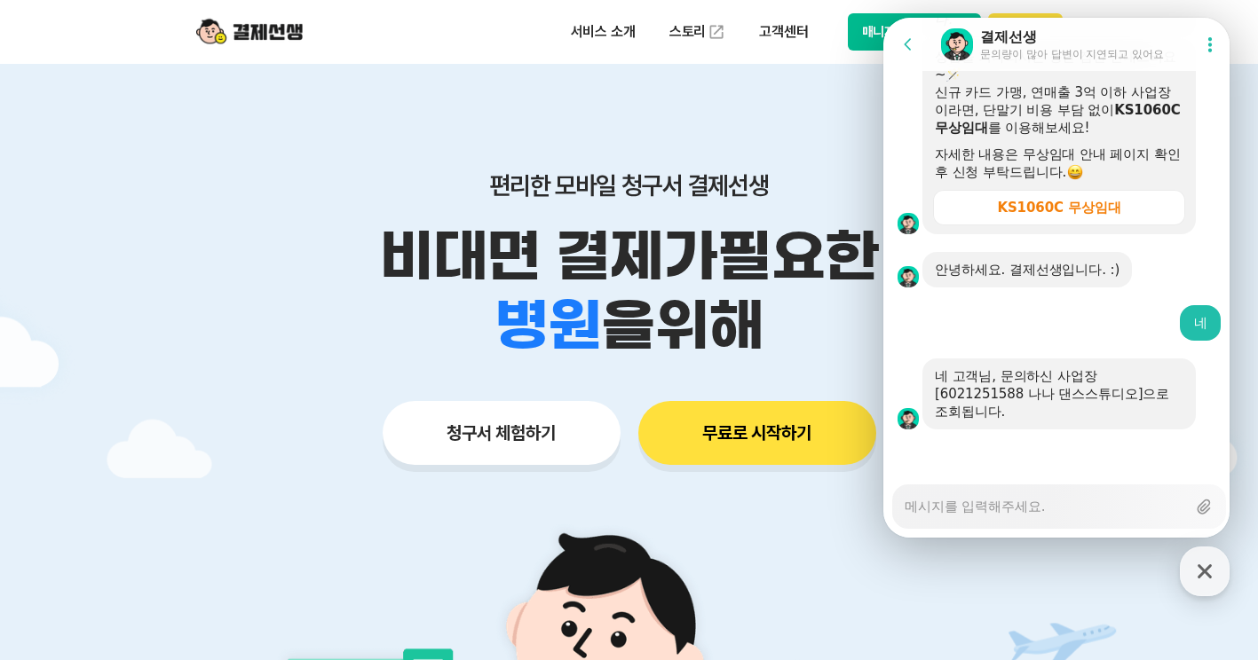
scroll to position [2926, 0]
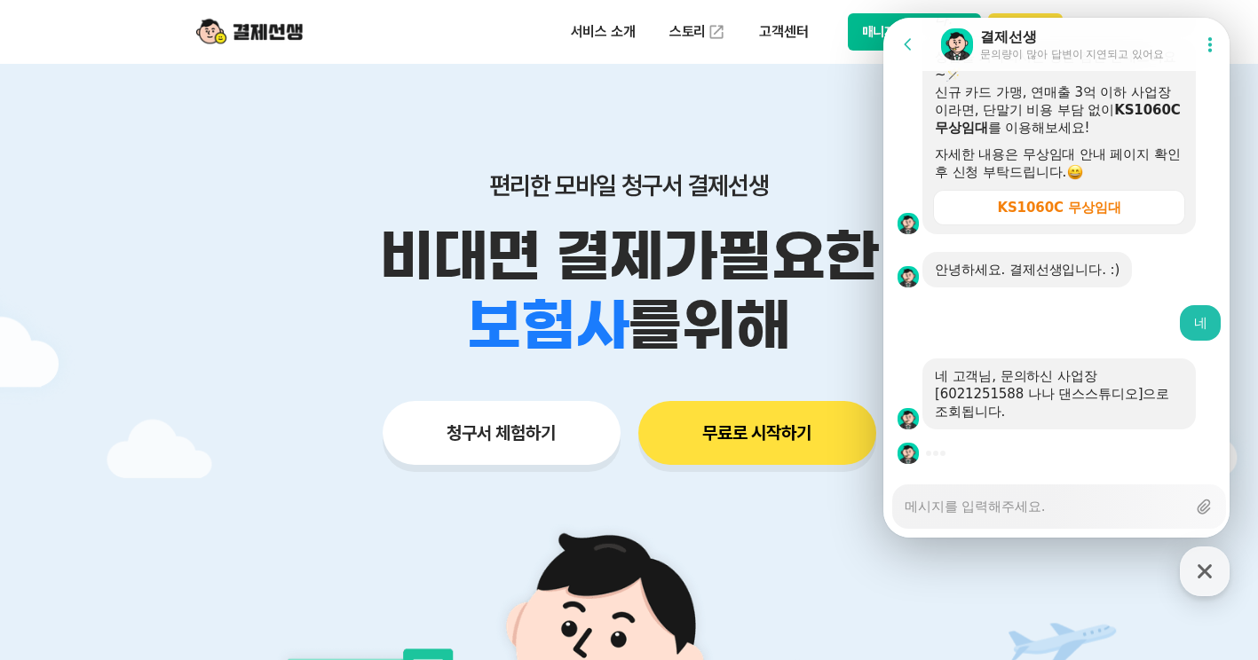
type textarea "x"
type textarea "ㄴ"
type textarea "x"
type textarea "네"
type textarea "x"
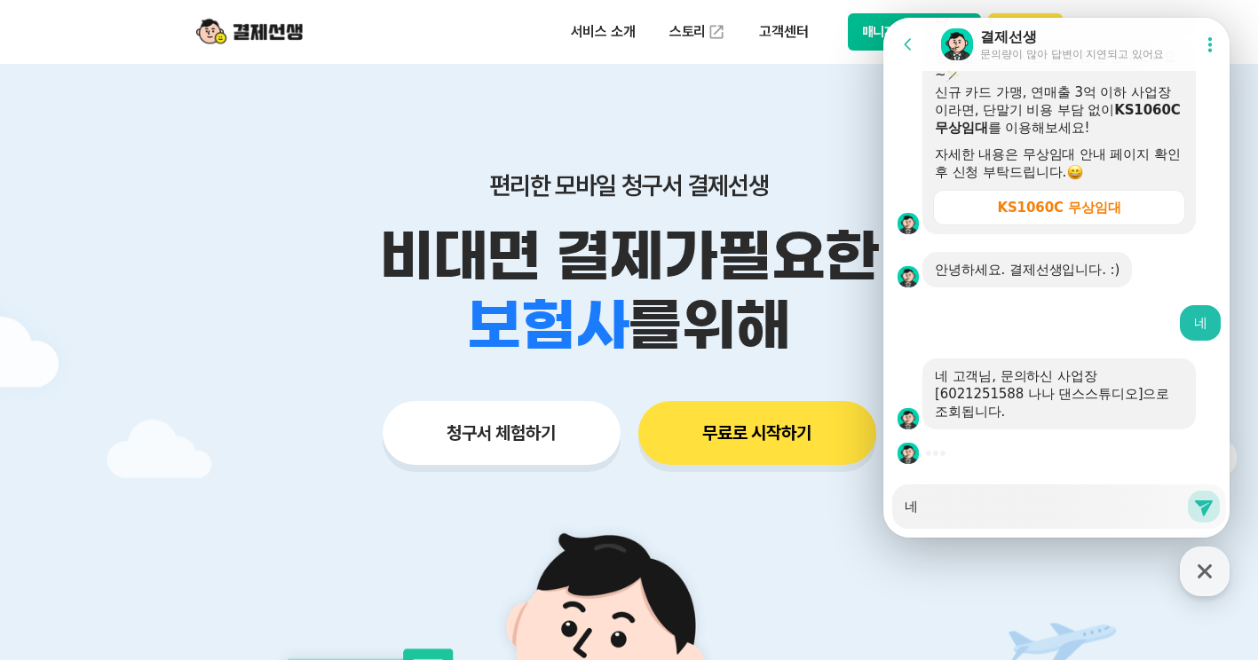
type textarea "네 ㅁ"
type textarea "x"
type textarea "네 맞"
type textarea "x"
type textarea "네 맞ㅅ"
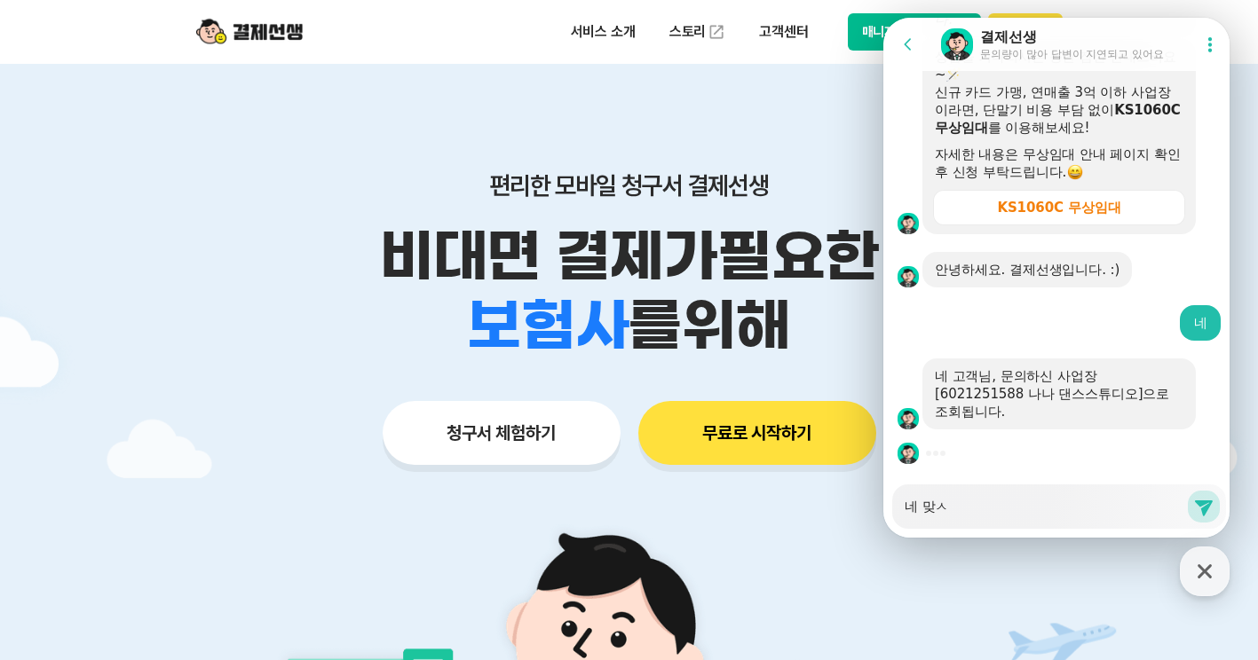
type textarea "x"
type textarea "네 맞스"
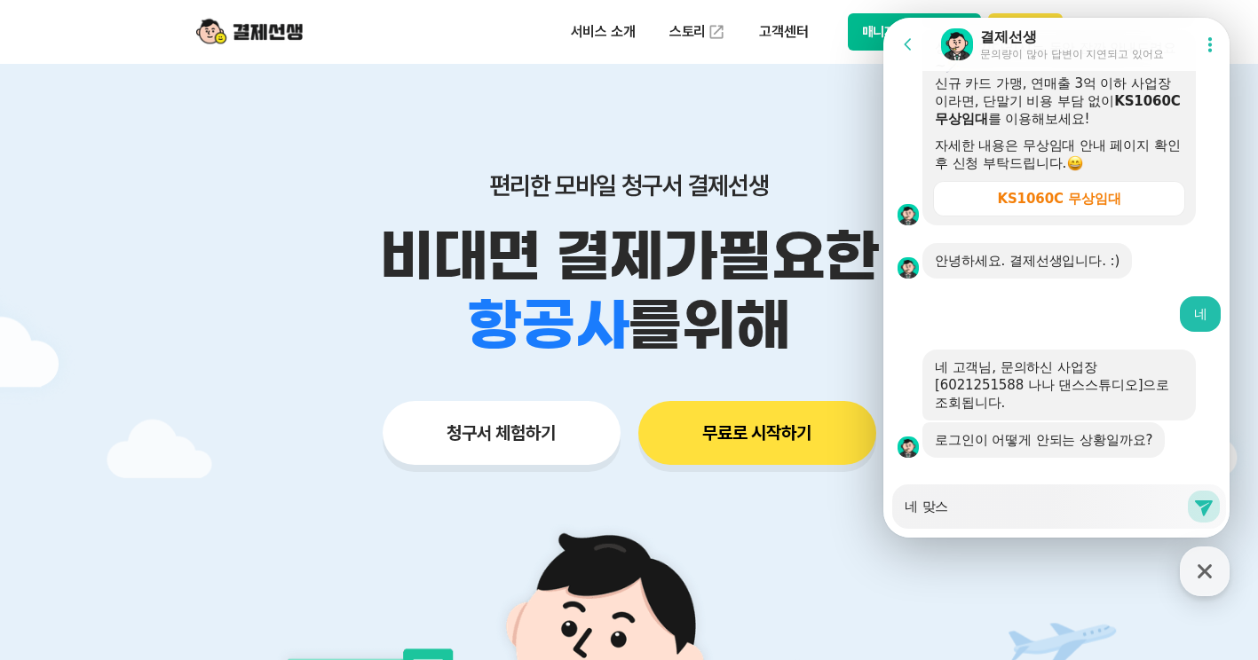
type textarea "x"
type textarea "네 맞습"
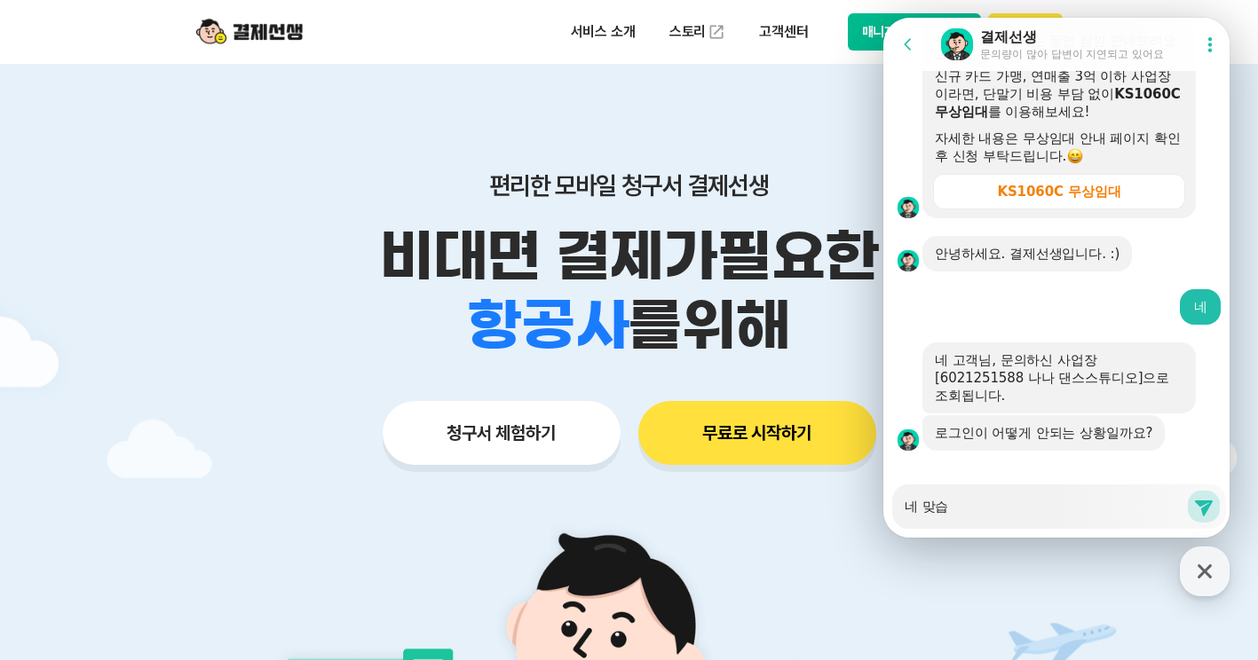
type textarea "x"
type textarea "네 맞습ㄴ"
type textarea "x"
type textarea "네 맞습니"
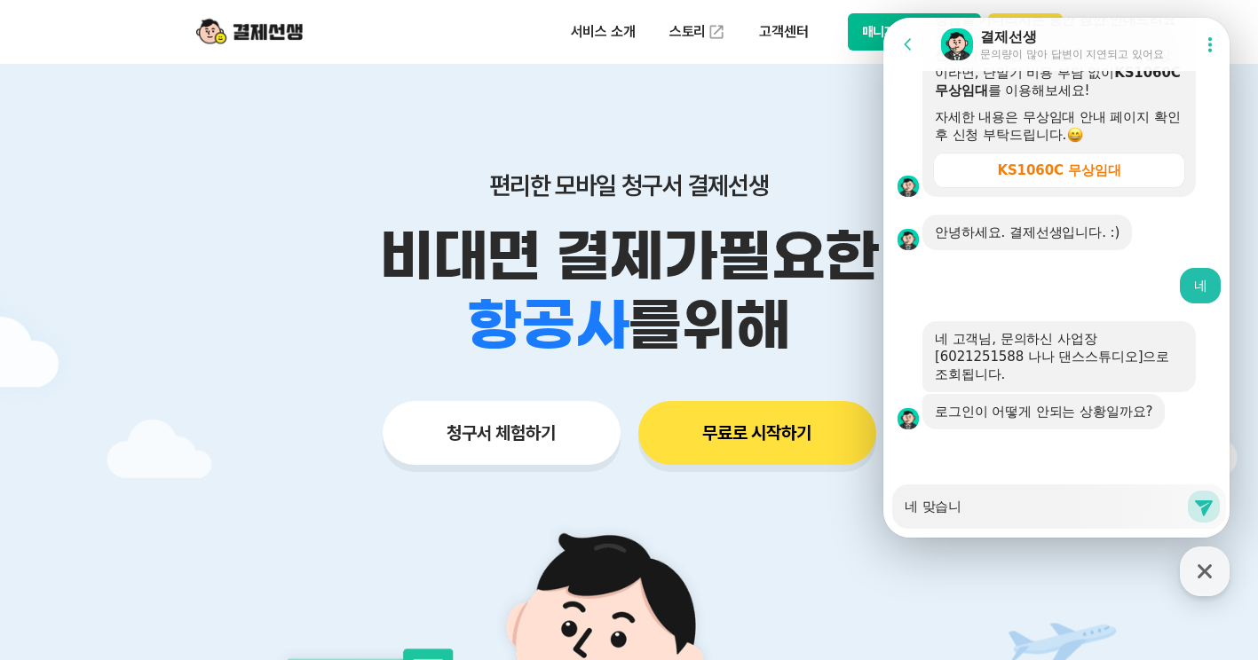
type textarea "x"
type textarea "네 맞습닏"
type textarea "x"
type textarea "네 맞습니다"
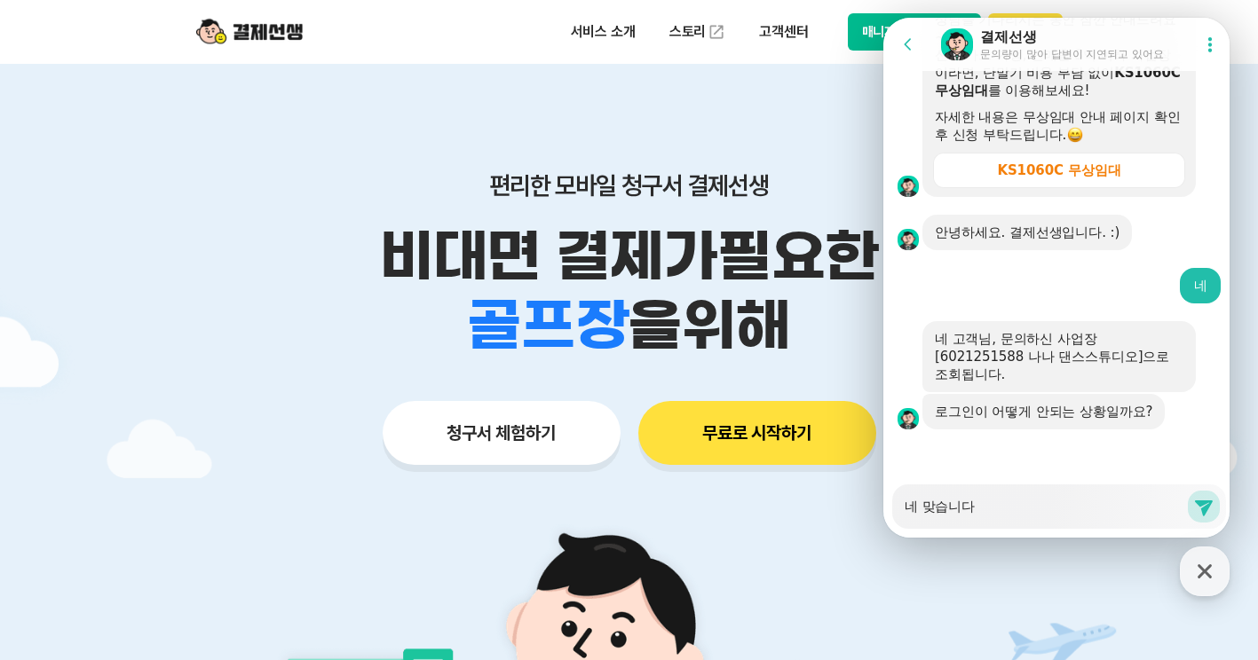
type textarea "x"
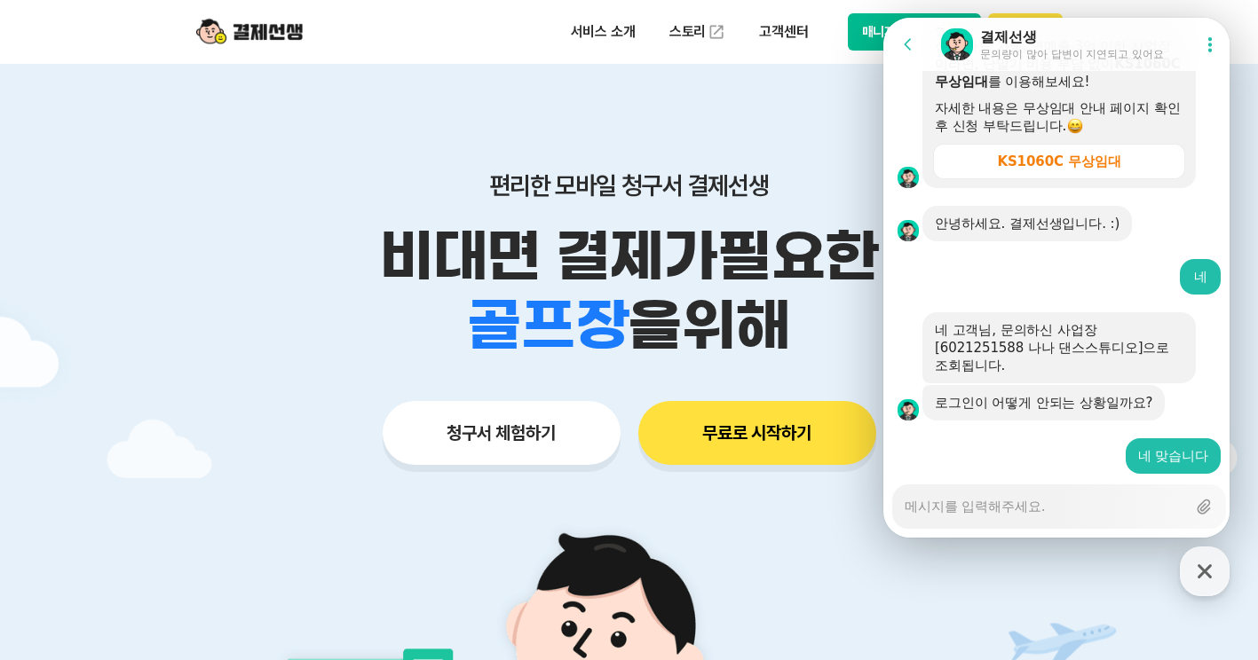
scroll to position [3016, 0]
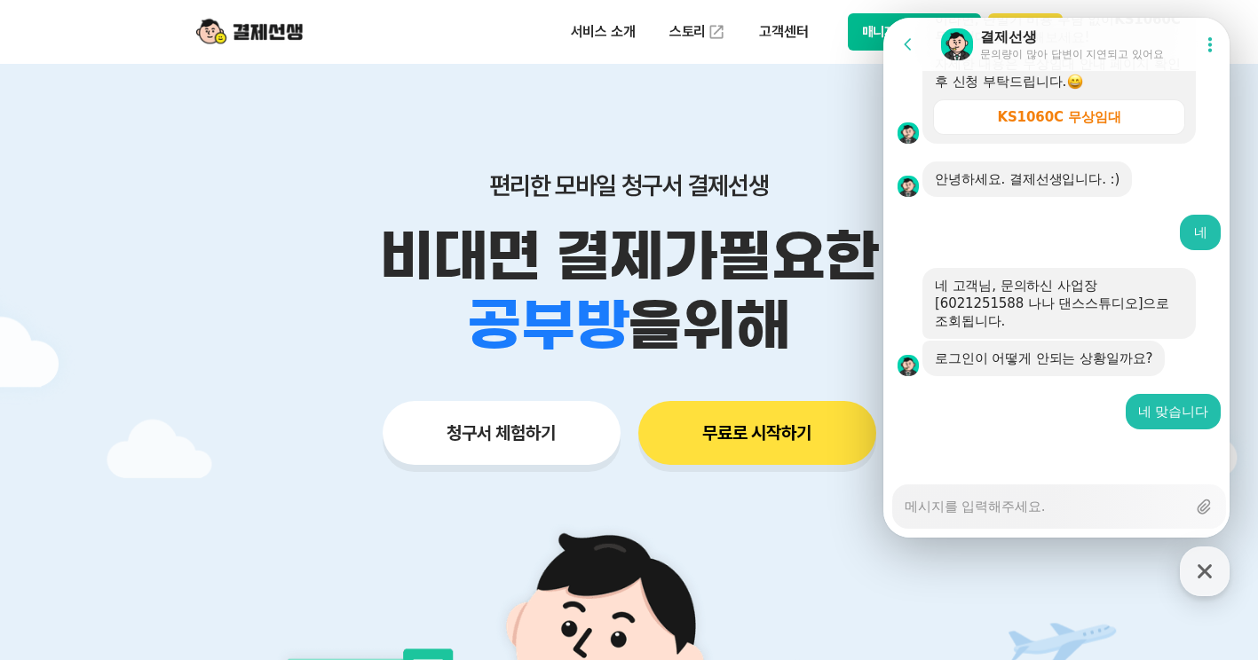
type textarea "x"
type textarea "ㅇ"
type textarea "x"
type textarea "아"
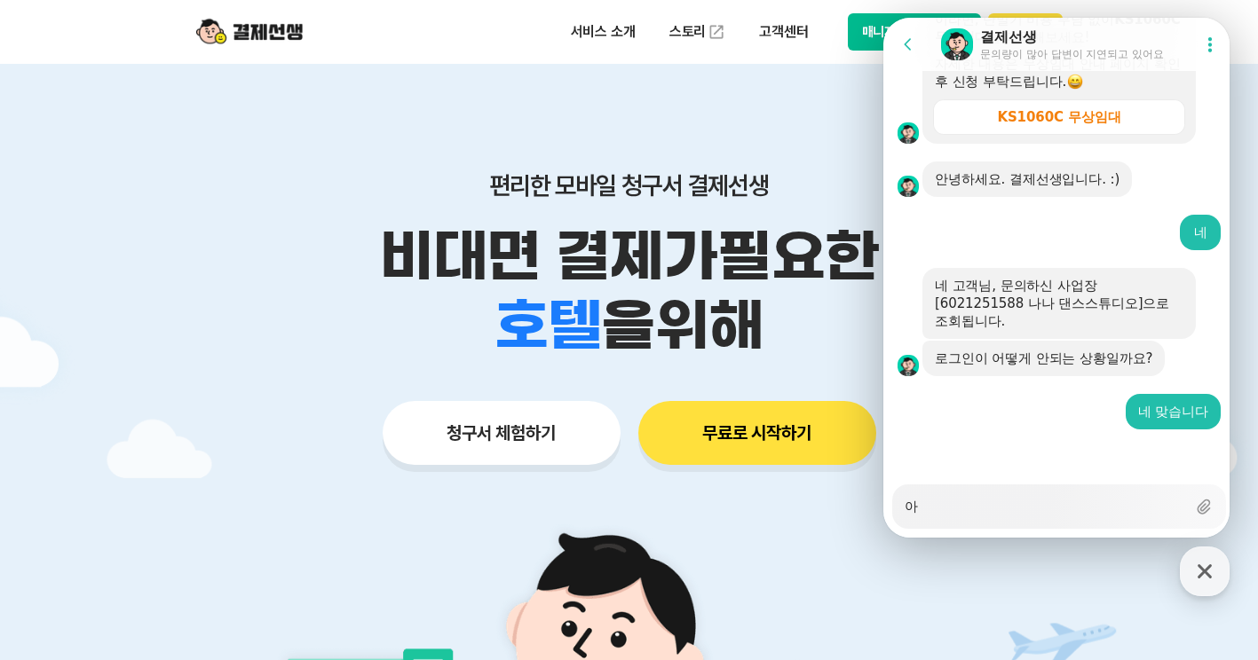
type textarea "x"
type textarea "앙"
type textarea "x"
type textarea "아이"
type textarea "x"
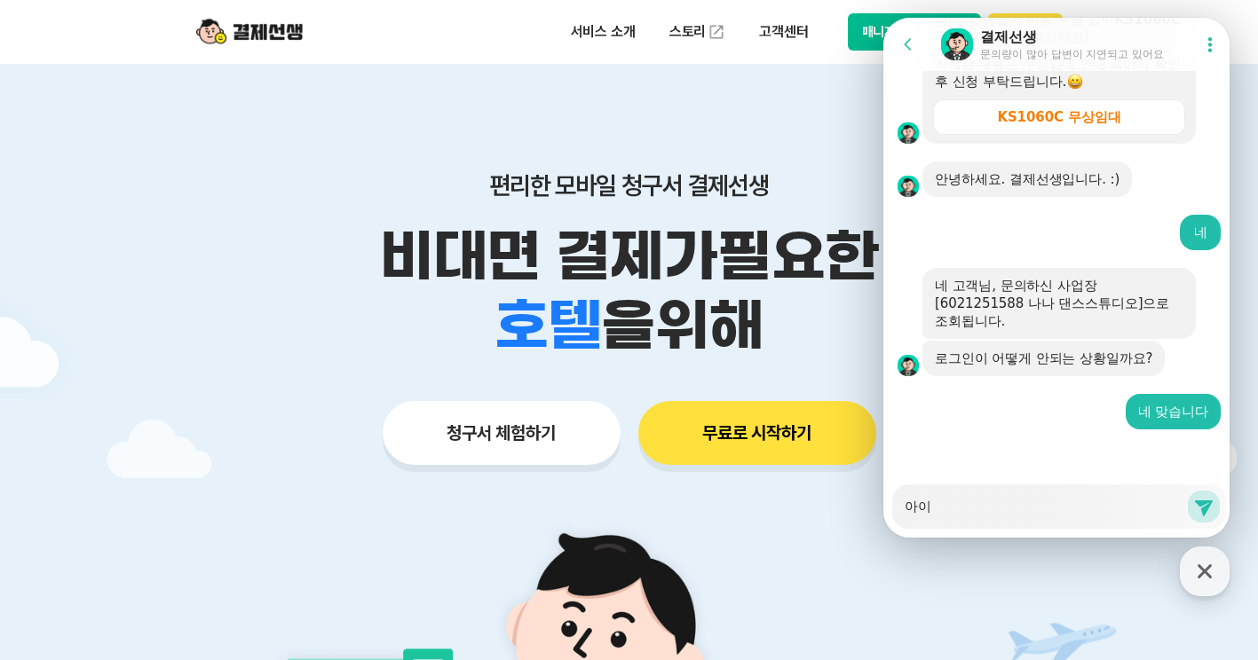
type textarea "아ㅇ"
type textarea "x"
type textarea "아"
type textarea "x"
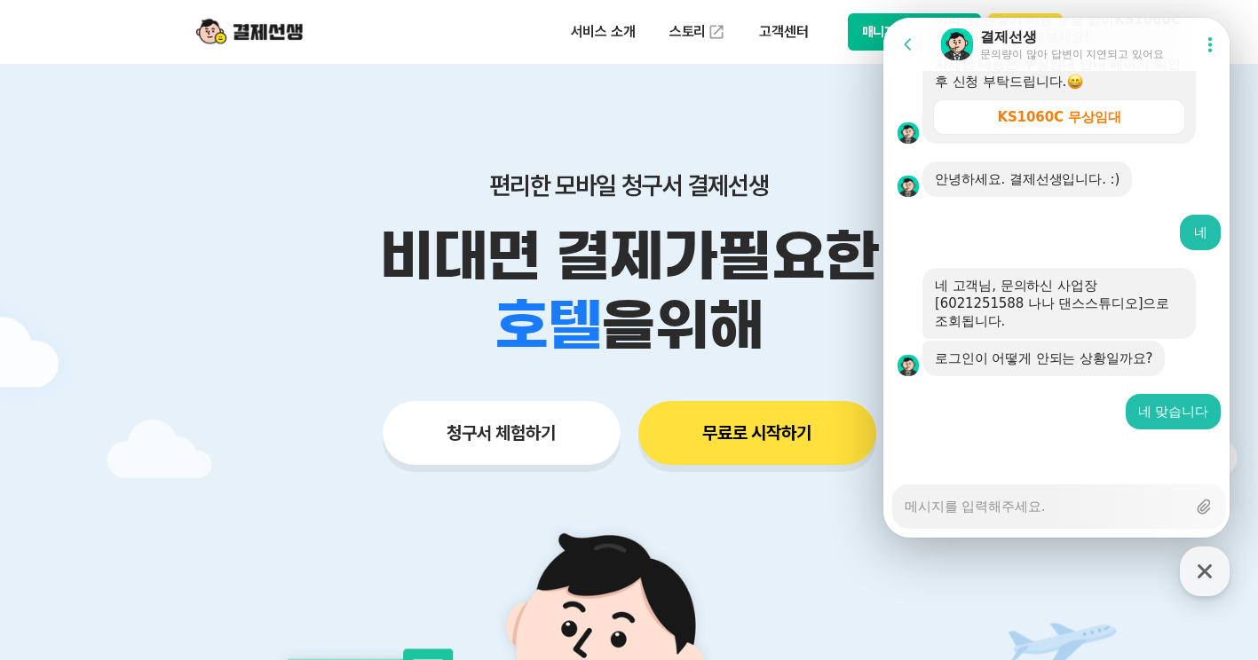
type textarea "ㅁ"
type textarea "x"
type textarea "매"
type textarea "x"
type textarea "맨"
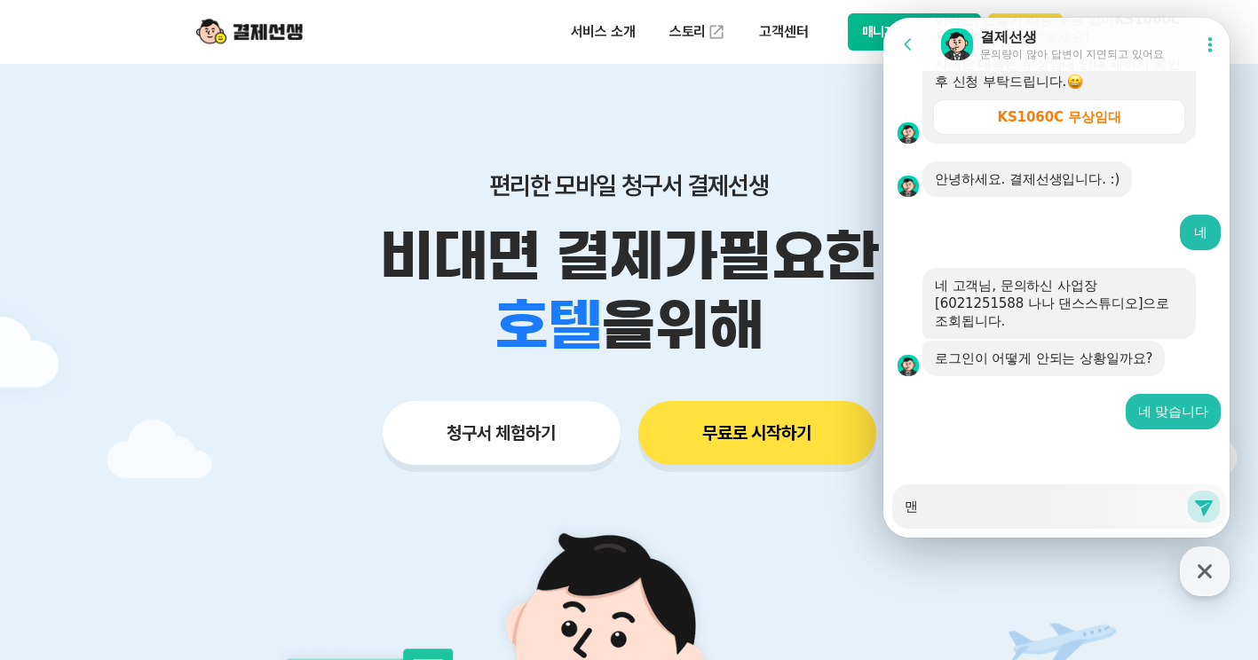
type textarea "x"
type textarea "매니"
type textarea "x"
type textarea "매니저"
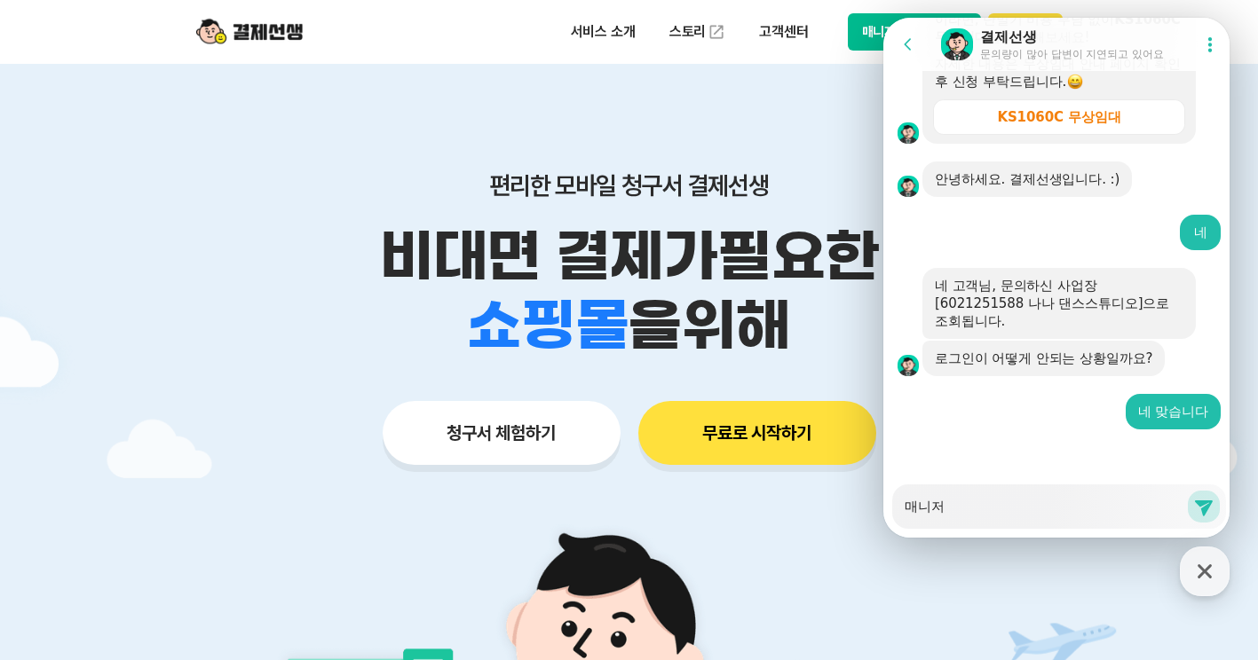
type textarea "x"
type textarea "매니저 ㄹ"
type textarea "x"
type textarea "매니저 로"
type textarea "x"
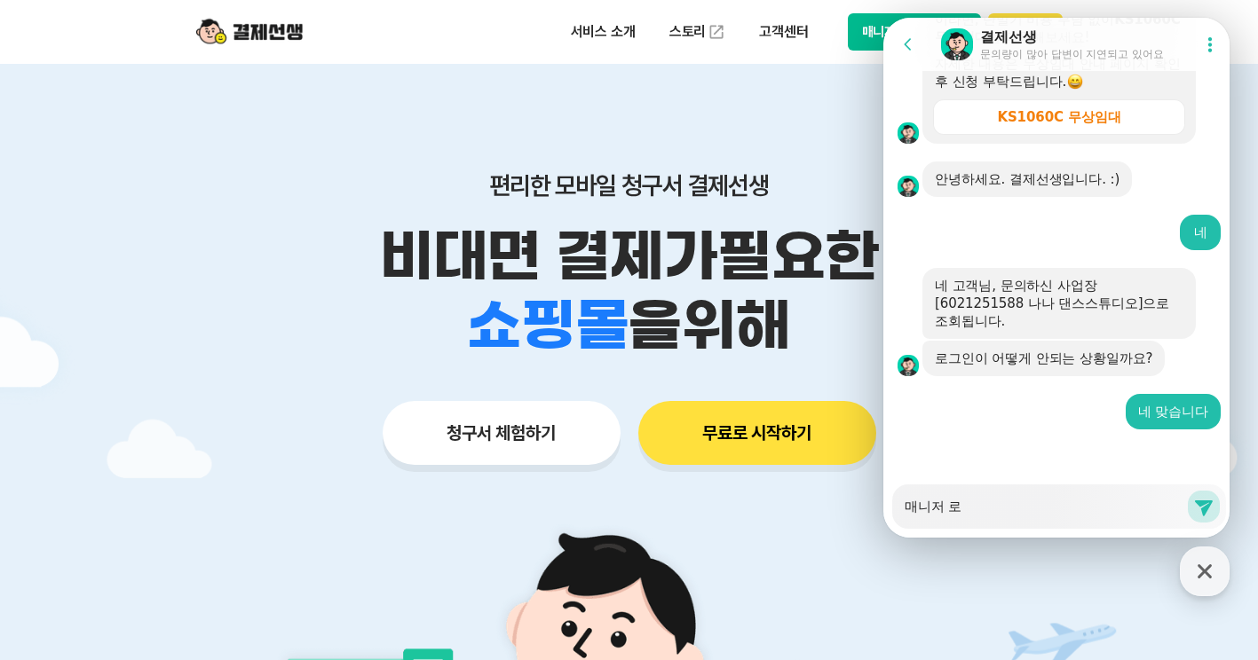
type textarea "매니저 록"
type textarea "x"
type textarea "매니저 로그"
type textarea "x"
type textarea "매니저 로긍"
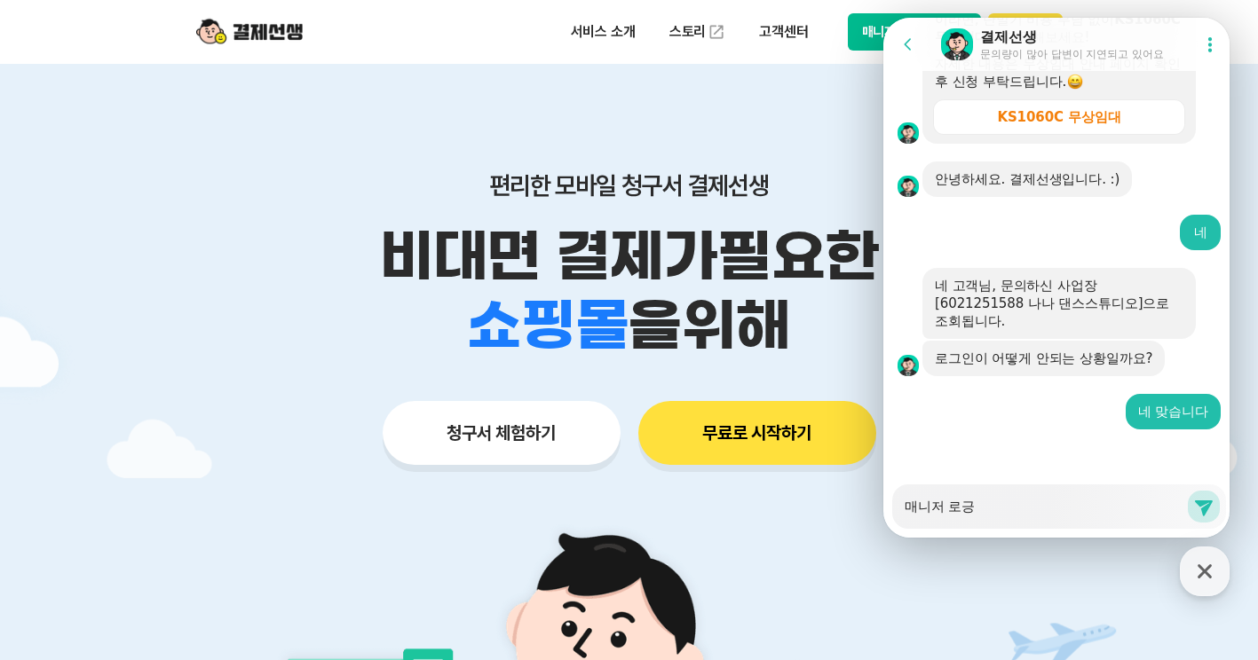
type textarea "x"
type textarea "매니저 로그이"
type textarea "x"
type textarea "매니저 로그인"
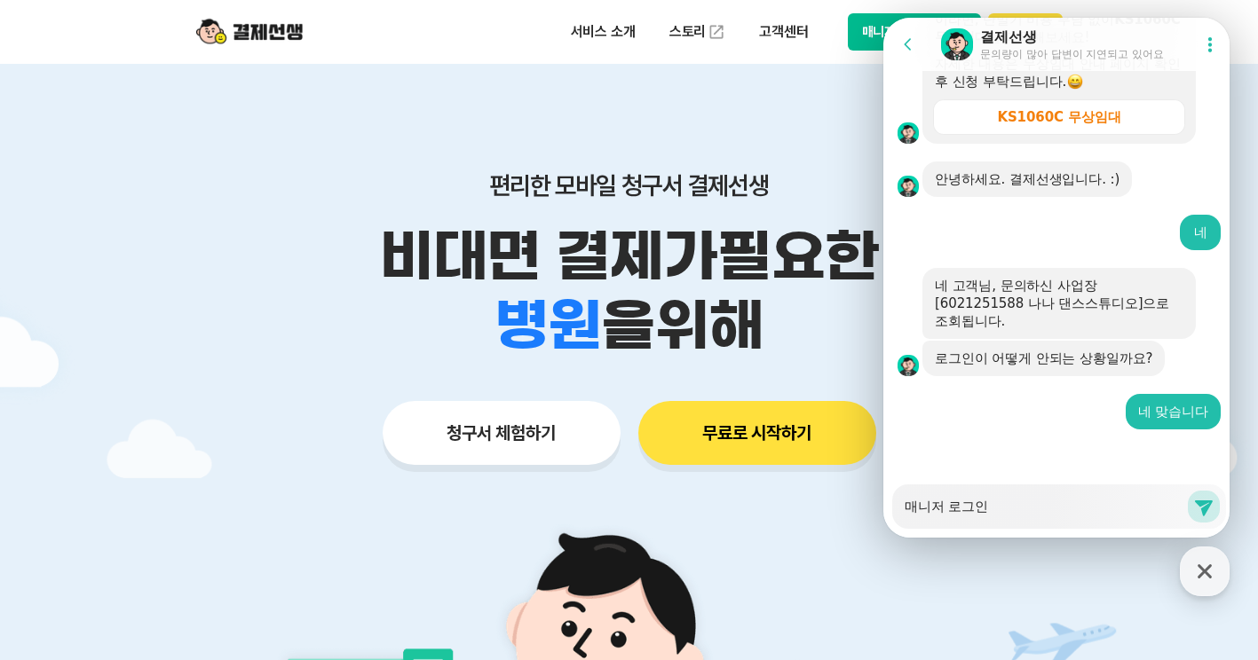
type textarea "x"
type textarea "매니저 로그인"
type textarea "x"
type textarea "매니저 로그인 ㅂ"
type textarea "x"
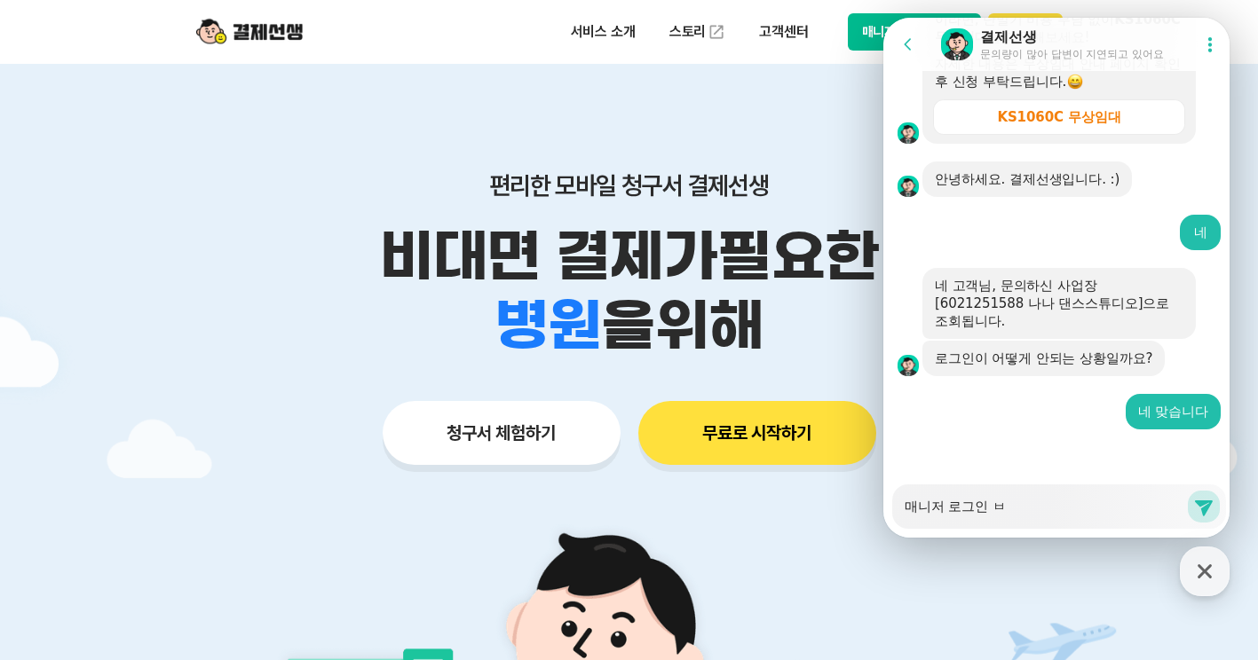
type textarea "매니저 로그인 버"
type textarea "x"
type textarea "매니저 로그인 버ㅡ"
type textarea "x"
type textarea "매니저 로그인 버ㅡㄴ"
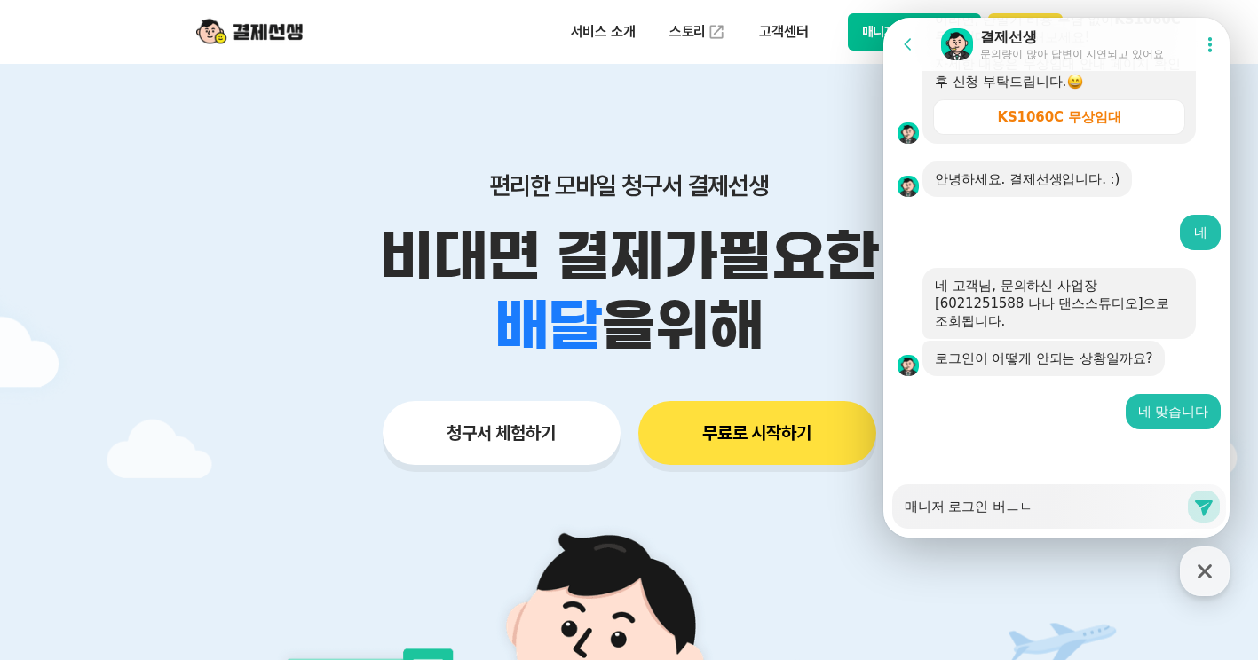
type textarea "x"
type textarea "매니저 로그인 버ㅡ"
type textarea "x"
type textarea "매니저 로그인 버"
type textarea "x"
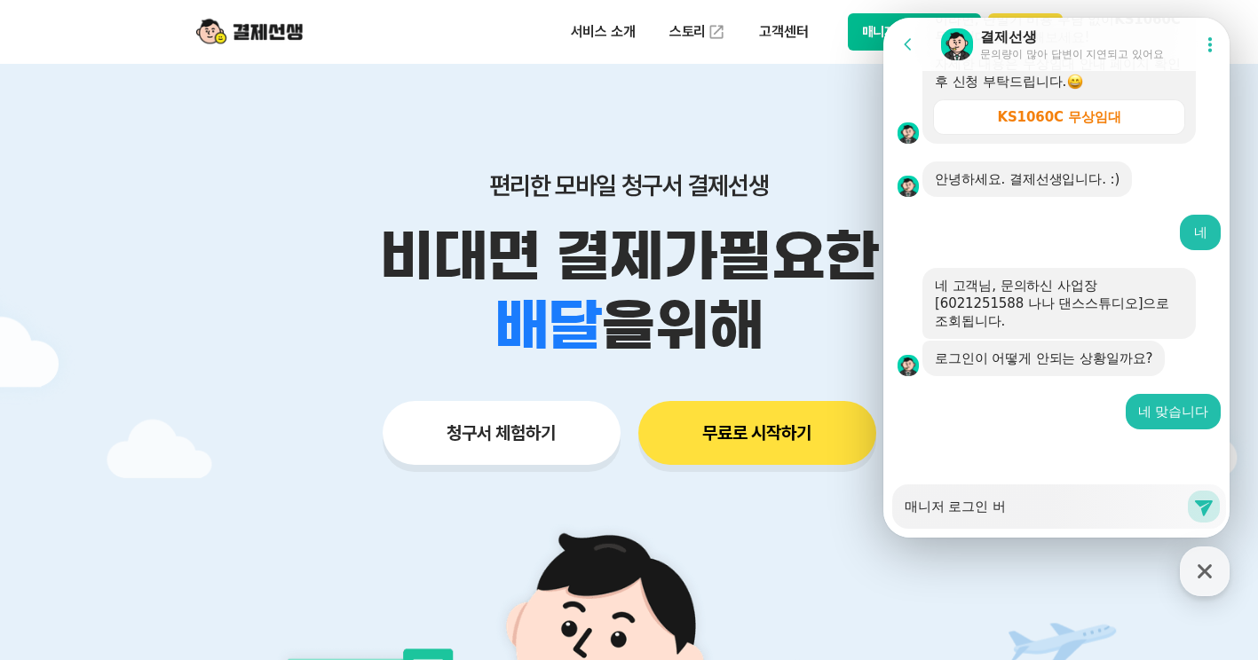
type textarea "매니저 [PERSON_NAME]"
type textarea "x"
type textarea "매니저 로그인 버트"
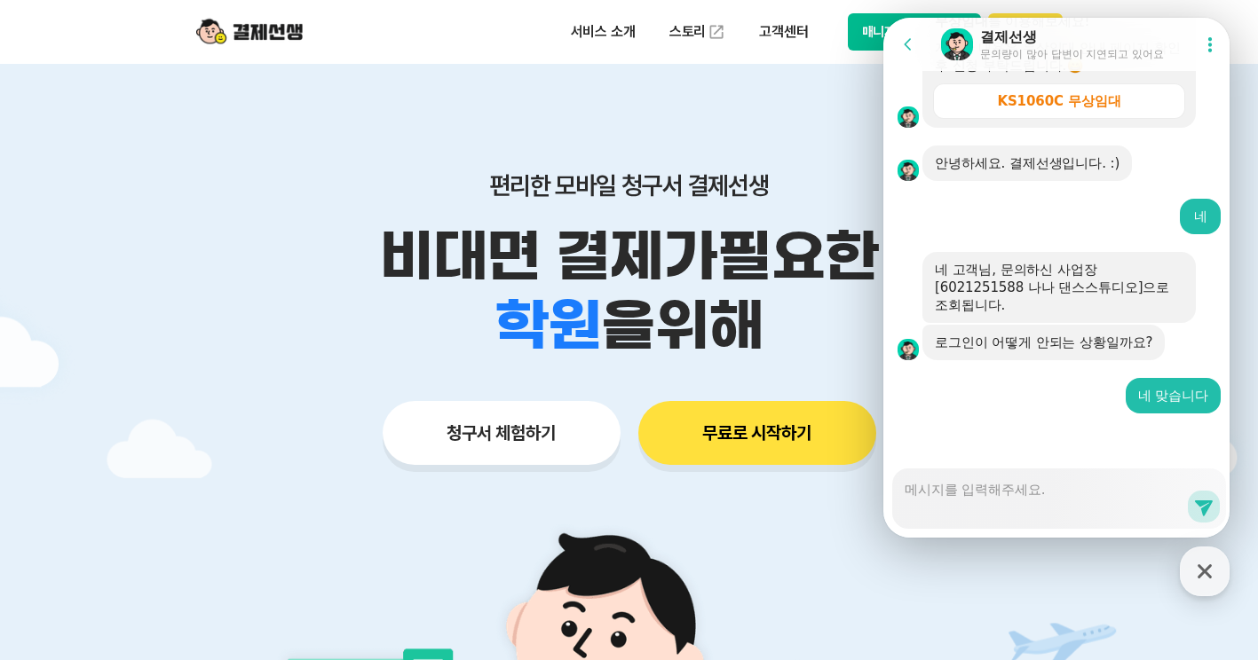
scroll to position [3071, 0]
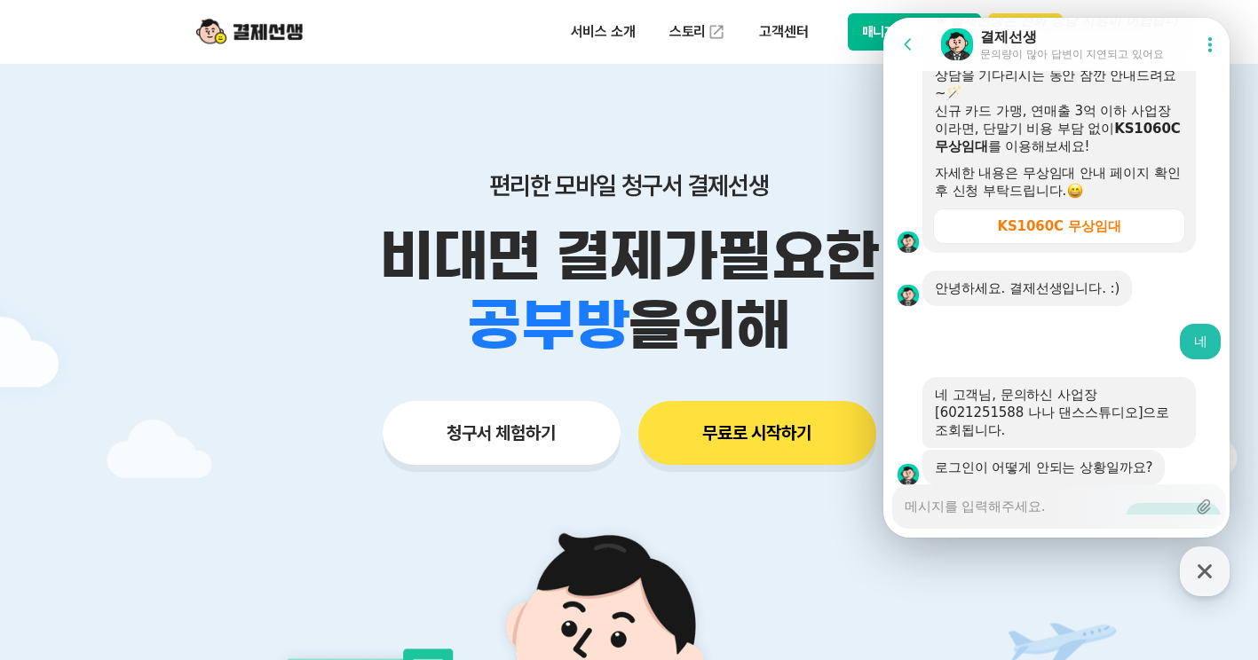
drag, startPoint x: 1125, startPoint y: 28, endPoint x: 1082, endPoint y: 20, distance: 43.5
click at [1082, 20] on header "Go to previous page Chat Room 결제선생 문의량이 많아 답변이 지연되고 있어요 Show userchat action di…" at bounding box center [1059, 44] width 352 height 53
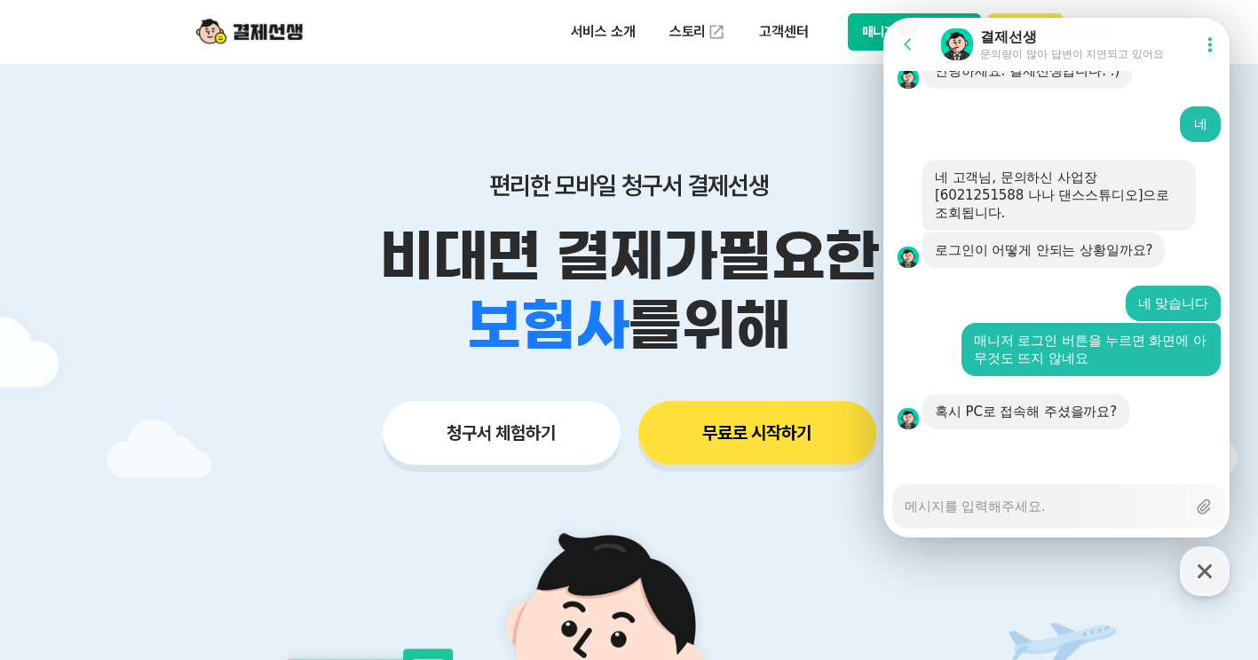
scroll to position [3125, 0]
click at [1006, 502] on textarea "Messenger Input Textarea" at bounding box center [1045, 501] width 281 height 30
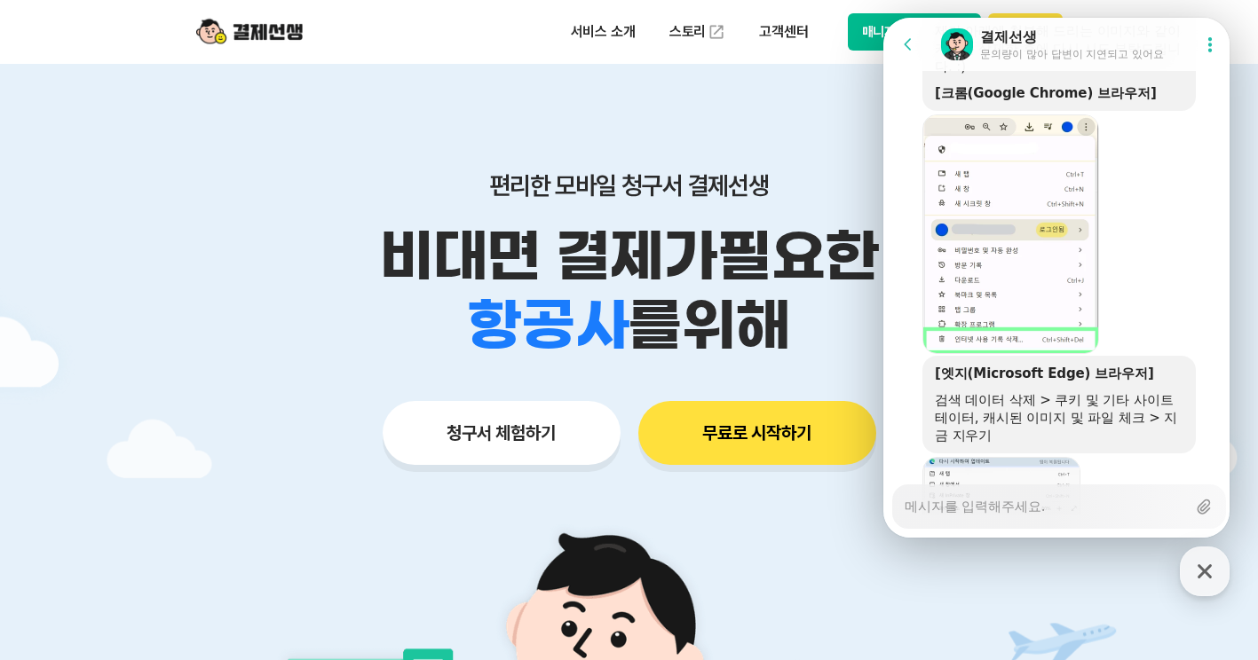
scroll to position [3923, 0]
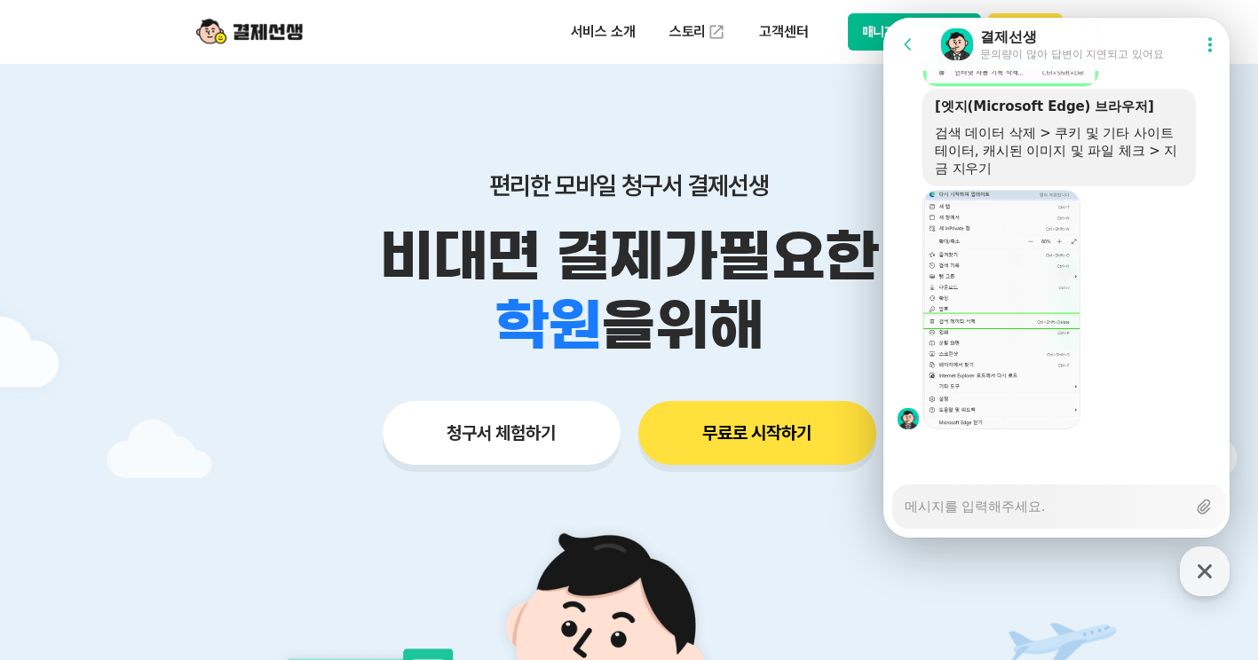
click at [1064, 515] on textarea "Messenger Input Textarea" at bounding box center [1045, 501] width 281 height 30
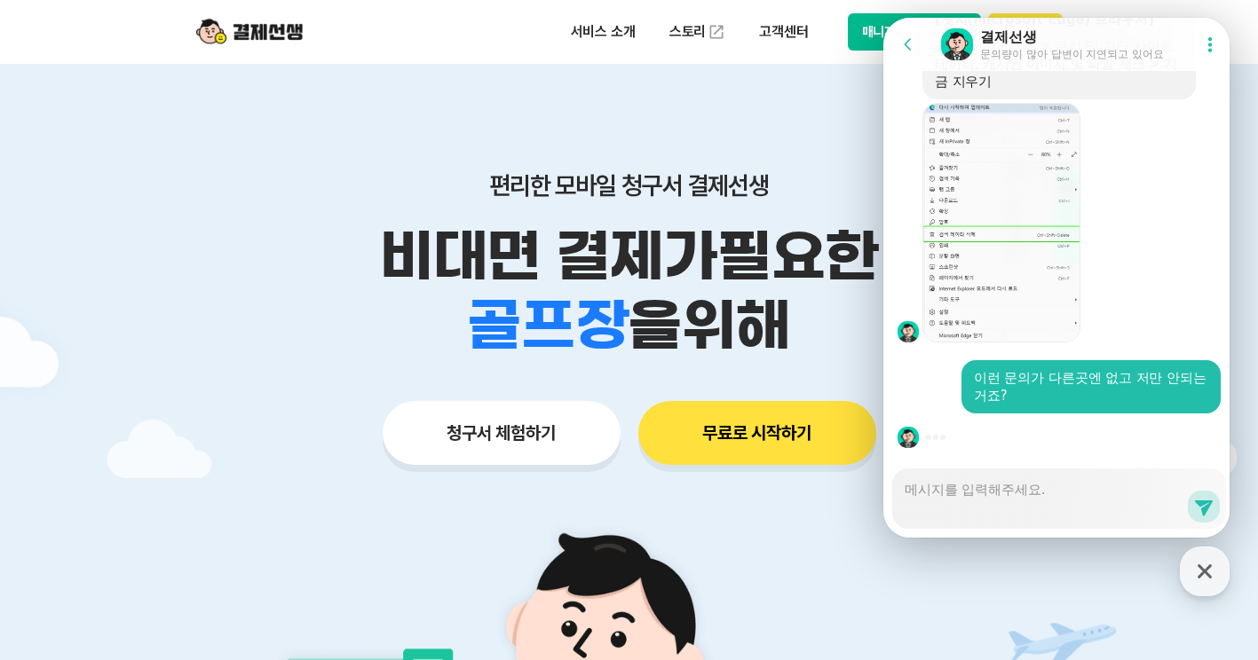
scroll to position [4049, 0]
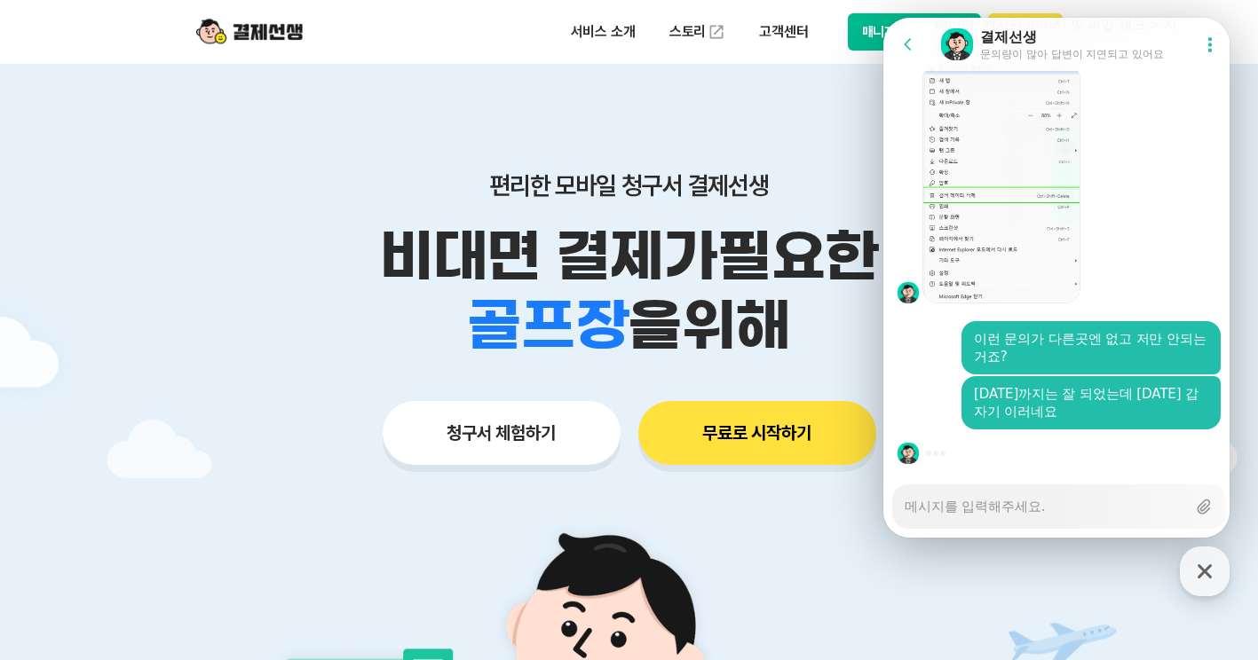
click at [870, 31] on button "매니저사이트 로그인" at bounding box center [915, 31] width 134 height 37
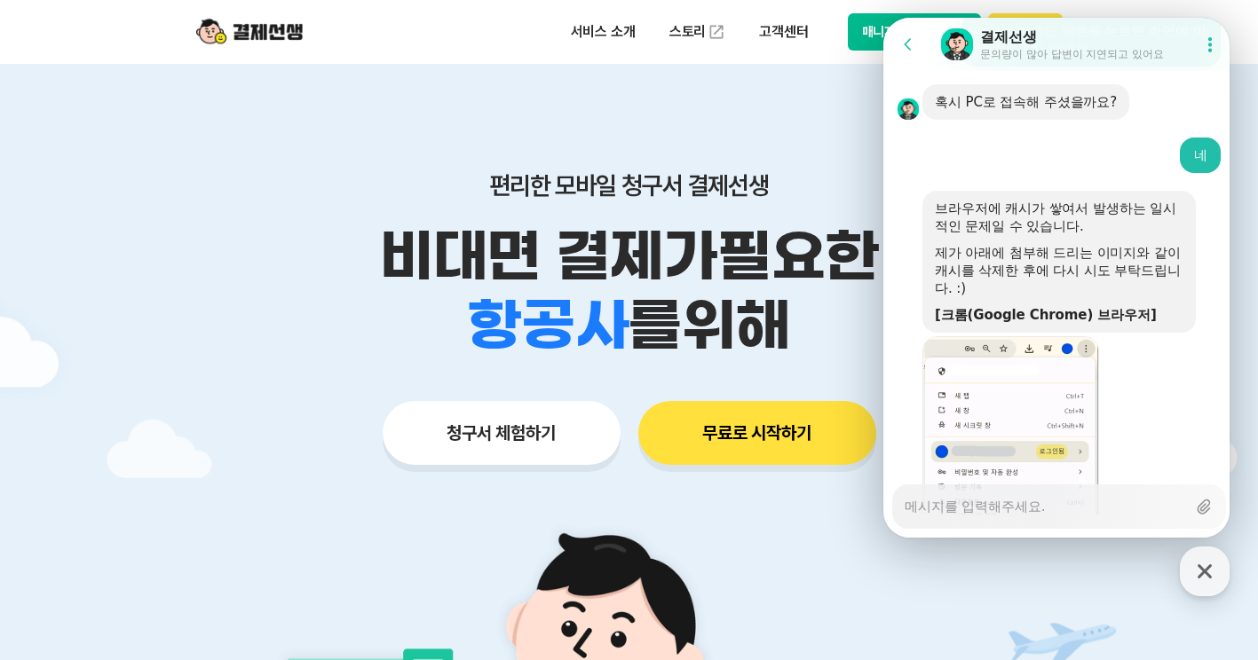
scroll to position [3517, 0]
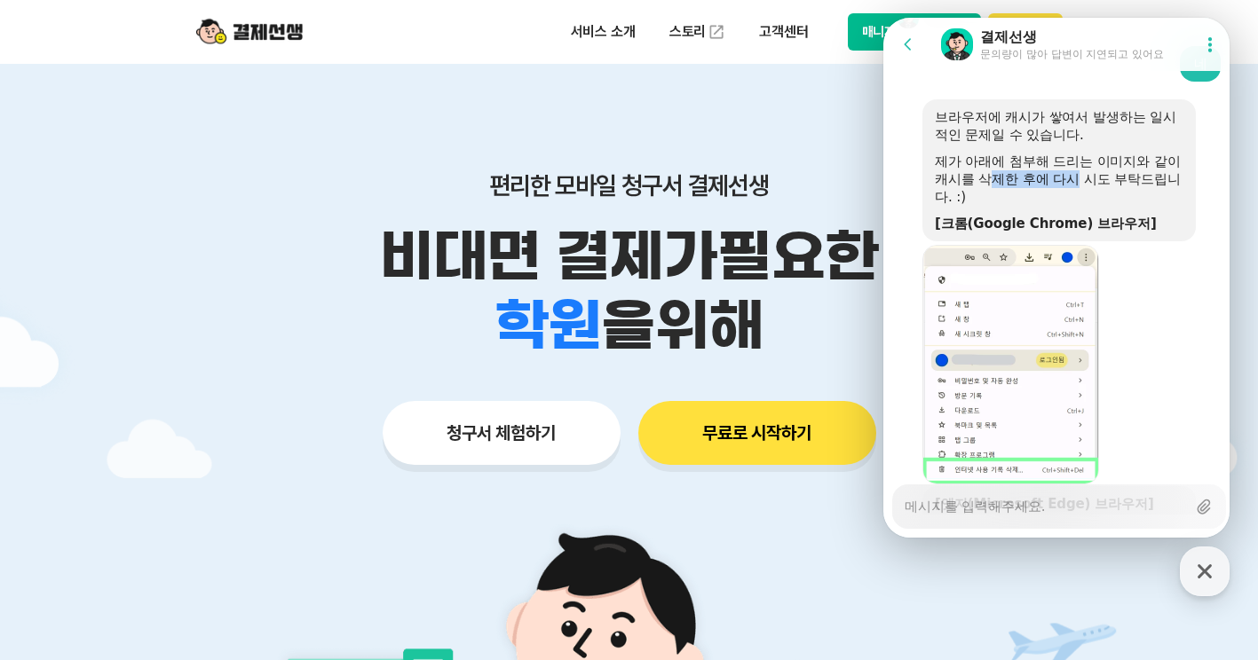
drag, startPoint x: 1006, startPoint y: 190, endPoint x: 1092, endPoint y: 192, distance: 86.1
click at [1092, 192] on div "제가 아래에 첨부해 드리는 이미지와 같이 캐시를 삭제한 후에 다시 시도 부탁드립니다. :)" at bounding box center [1059, 179] width 249 height 53
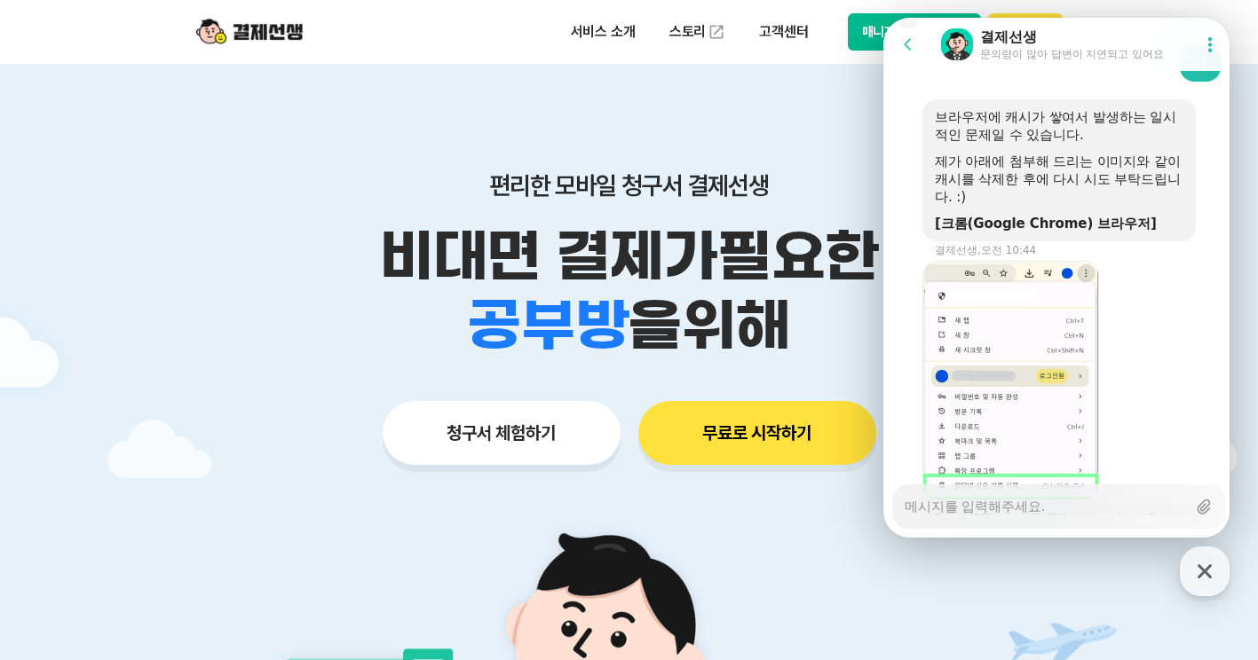
drag, startPoint x: 1092, startPoint y: 192, endPoint x: 1142, endPoint y: 215, distance: 54.8
click at [1142, 215] on div at bounding box center [1059, 210] width 249 height 9
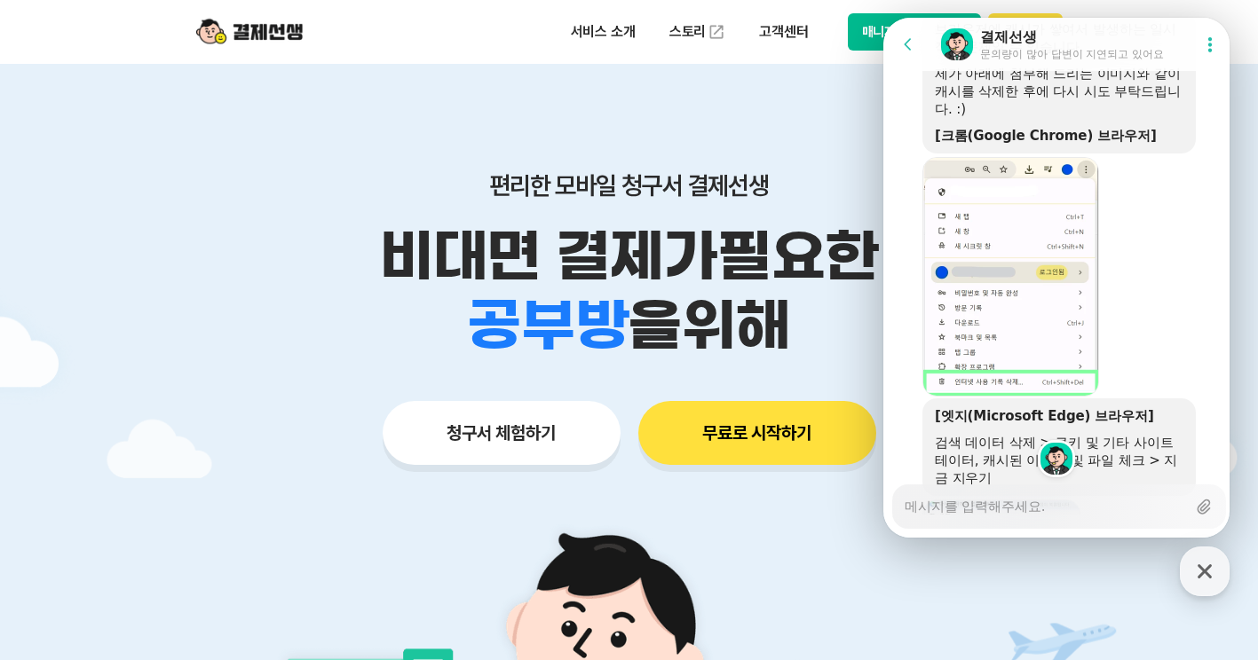
scroll to position [3606, 0]
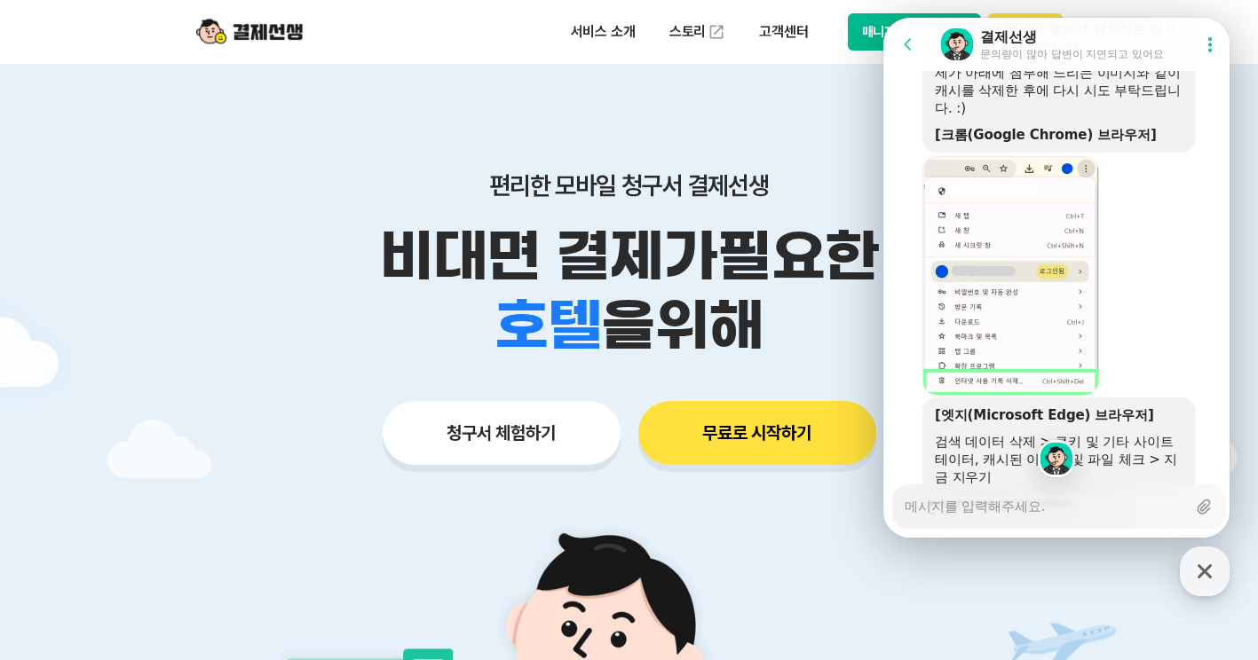
click at [1054, 464] on img at bounding box center [1056, 459] width 32 height 32
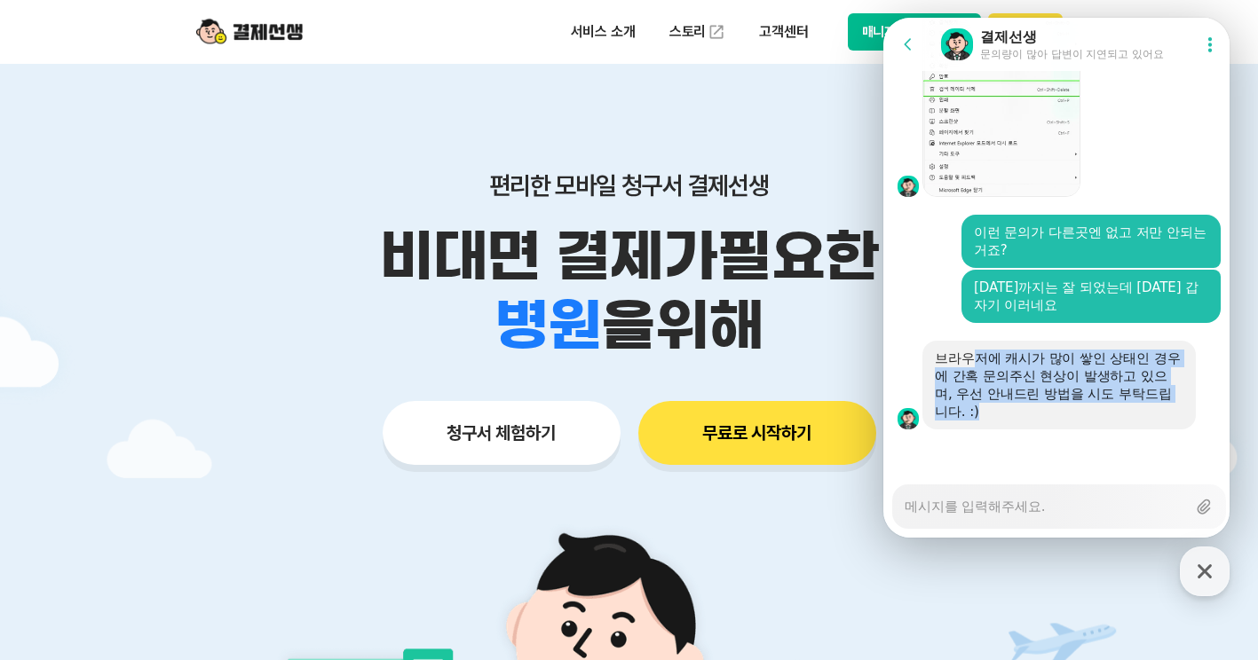
drag, startPoint x: 976, startPoint y: 363, endPoint x: 1160, endPoint y: 413, distance: 191.2
click at [1160, 413] on div "브라우저에 캐시가 많이 쌓인 상태인 경우에 간혹 문의주신 현상이 발생하고 있으며, 우선 안내드린 방법을 시도 부탁드립니다. :)" at bounding box center [1059, 385] width 249 height 71
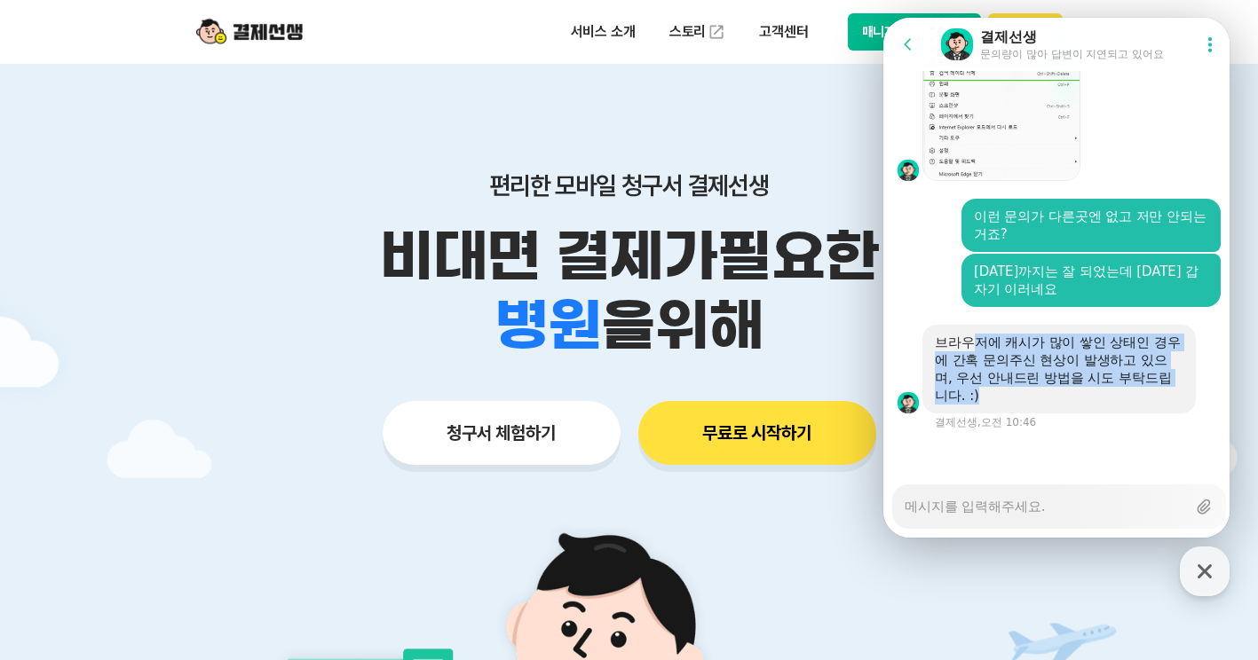
scroll to position [4172, 0]
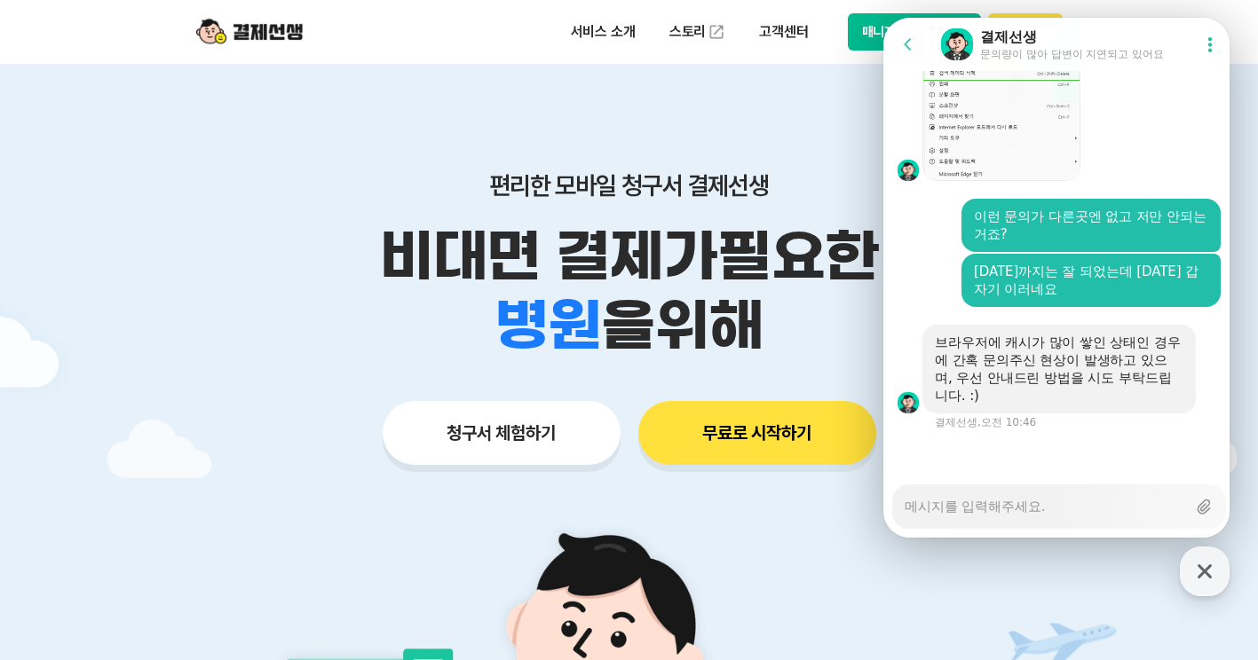
drag, startPoint x: 1160, startPoint y: 413, endPoint x: 1072, endPoint y: 510, distance: 130.7
click at [1072, 510] on textarea "Messenger Input Textarea" at bounding box center [1045, 501] width 281 height 30
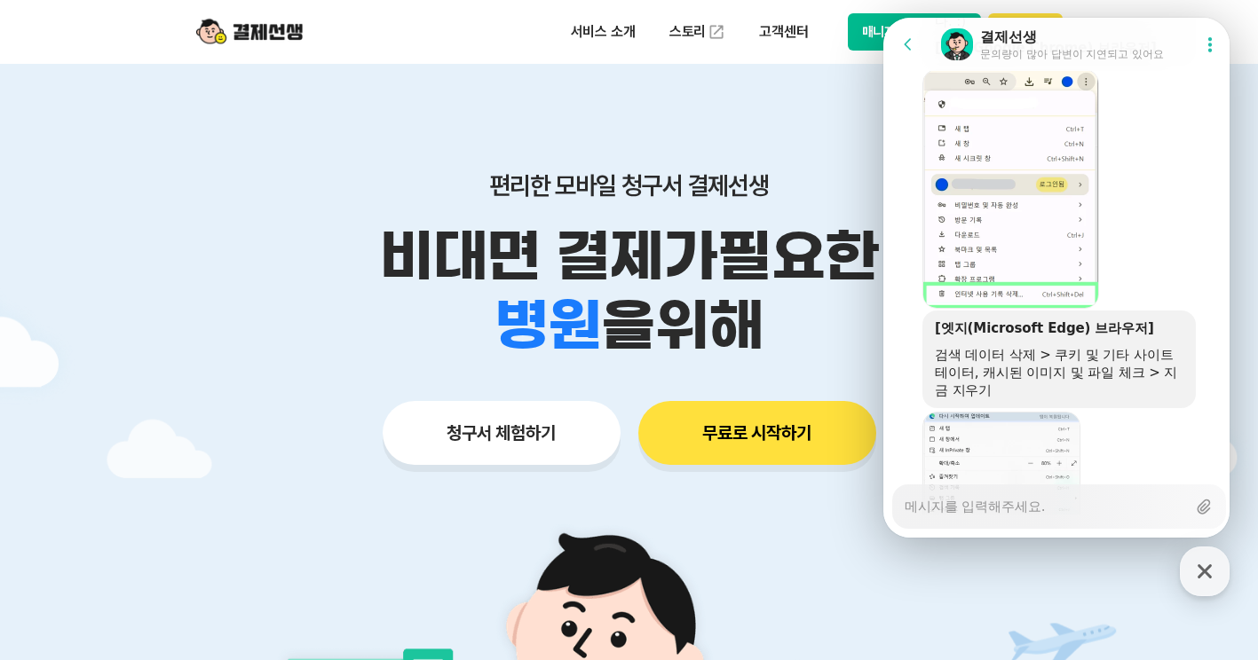
scroll to position [3781, 0]
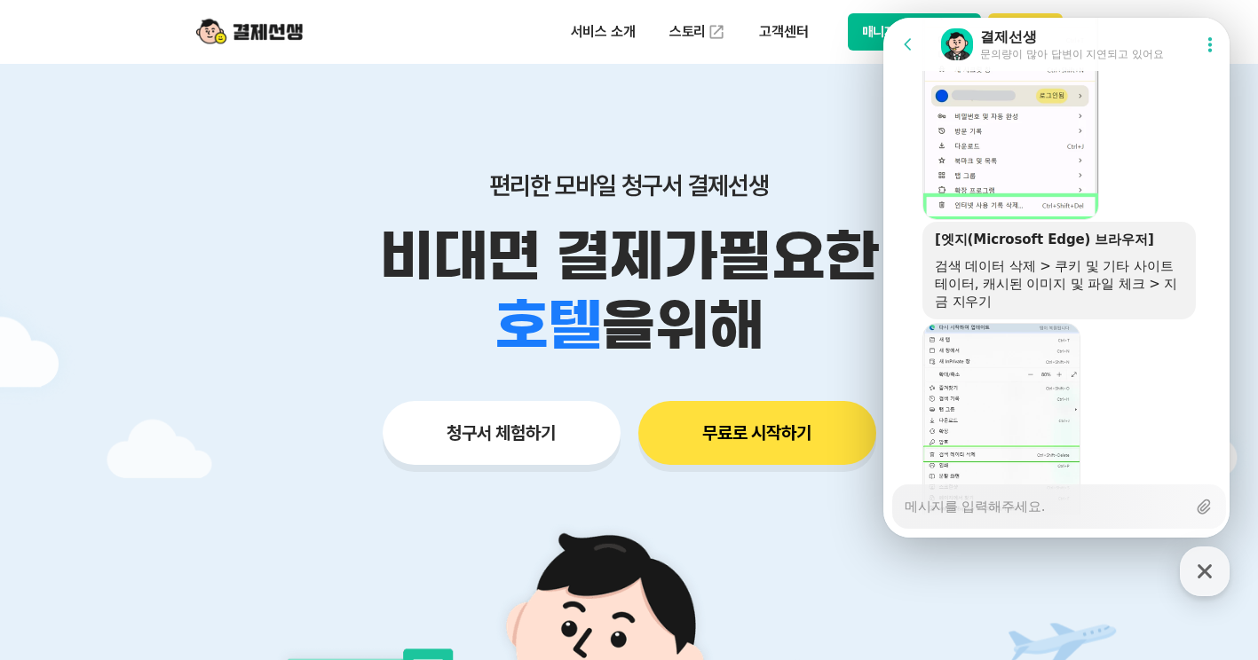
click at [1157, 371] on div "Download file" at bounding box center [1059, 443] width 352 height 240
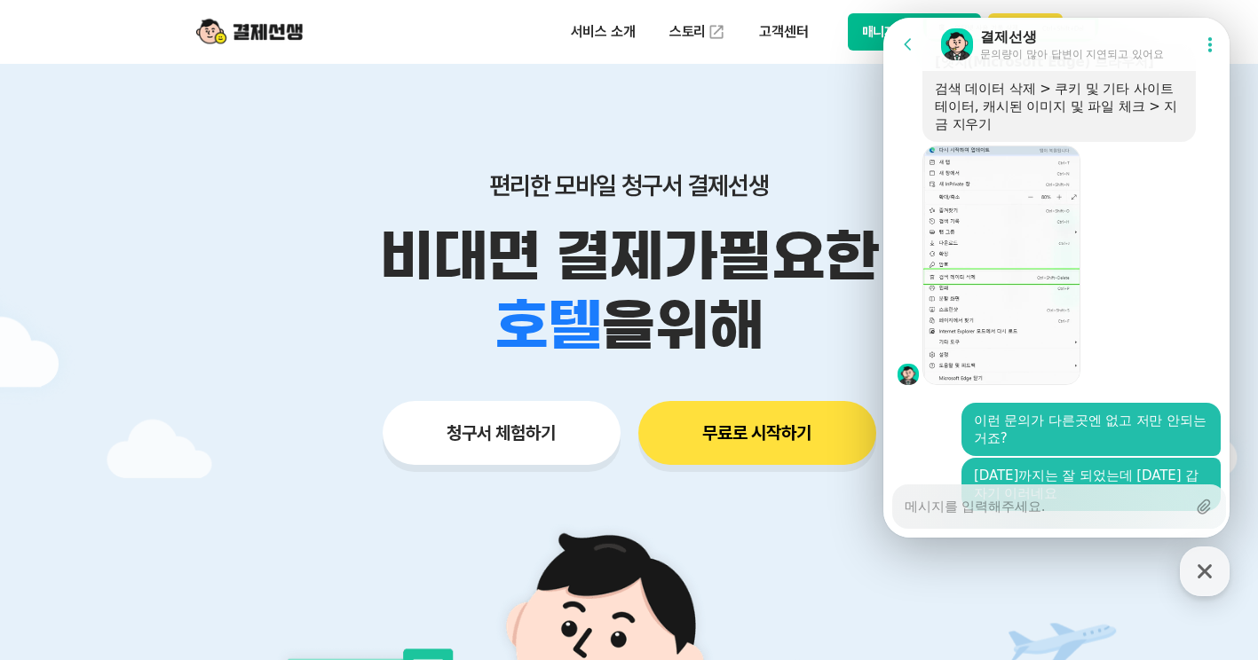
click at [871, 41] on button "매니저사이트 로그인" at bounding box center [915, 31] width 134 height 37
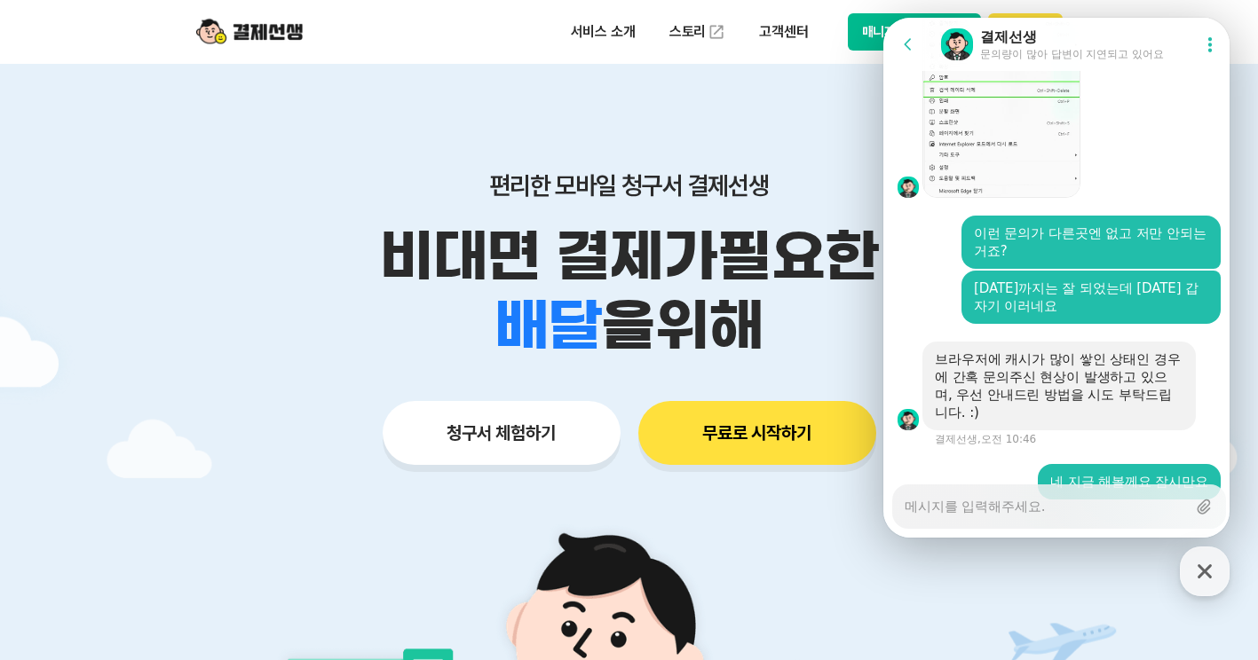
scroll to position [4225, 0]
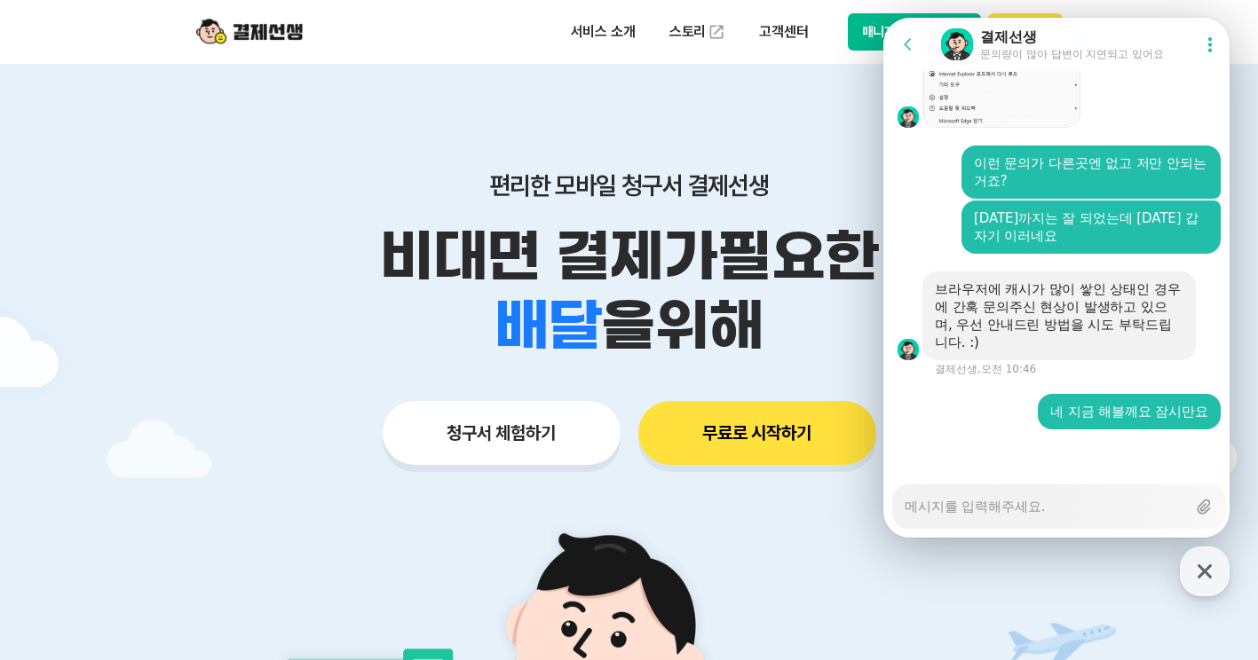
click at [1063, 516] on div "Messenger Input Textarea" at bounding box center [1045, 507] width 281 height 43
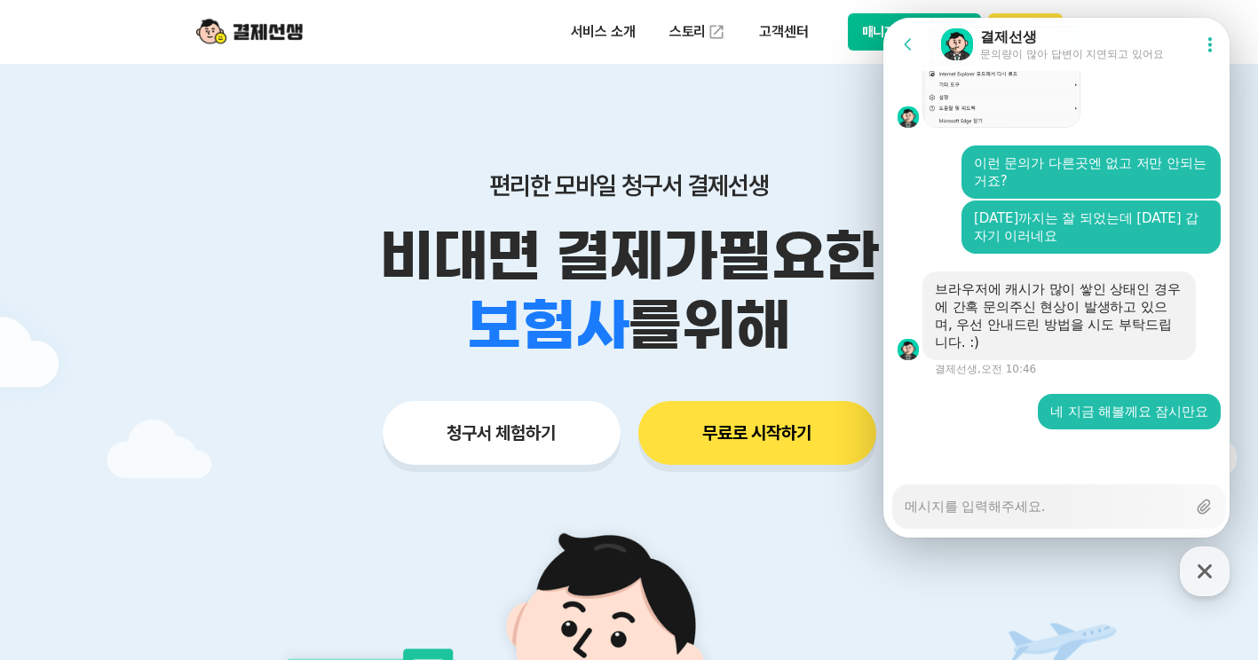
click at [1063, 507] on textarea "Messenger Input Textarea" at bounding box center [1045, 501] width 281 height 30
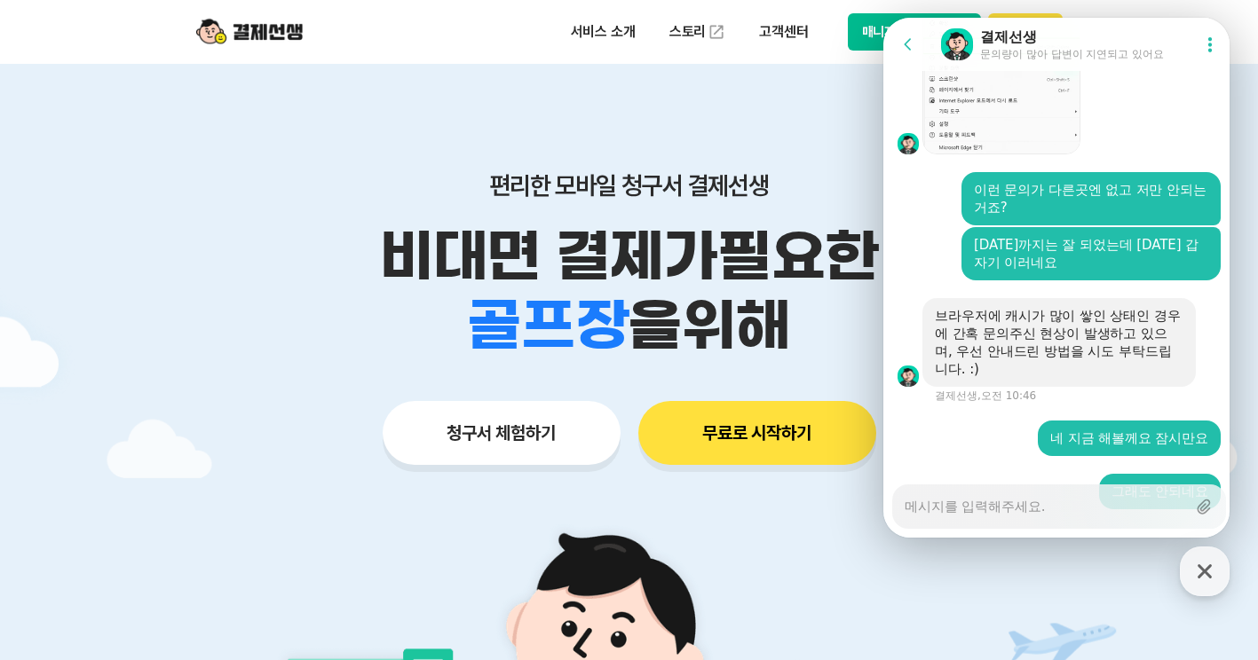
scroll to position [4278, 0]
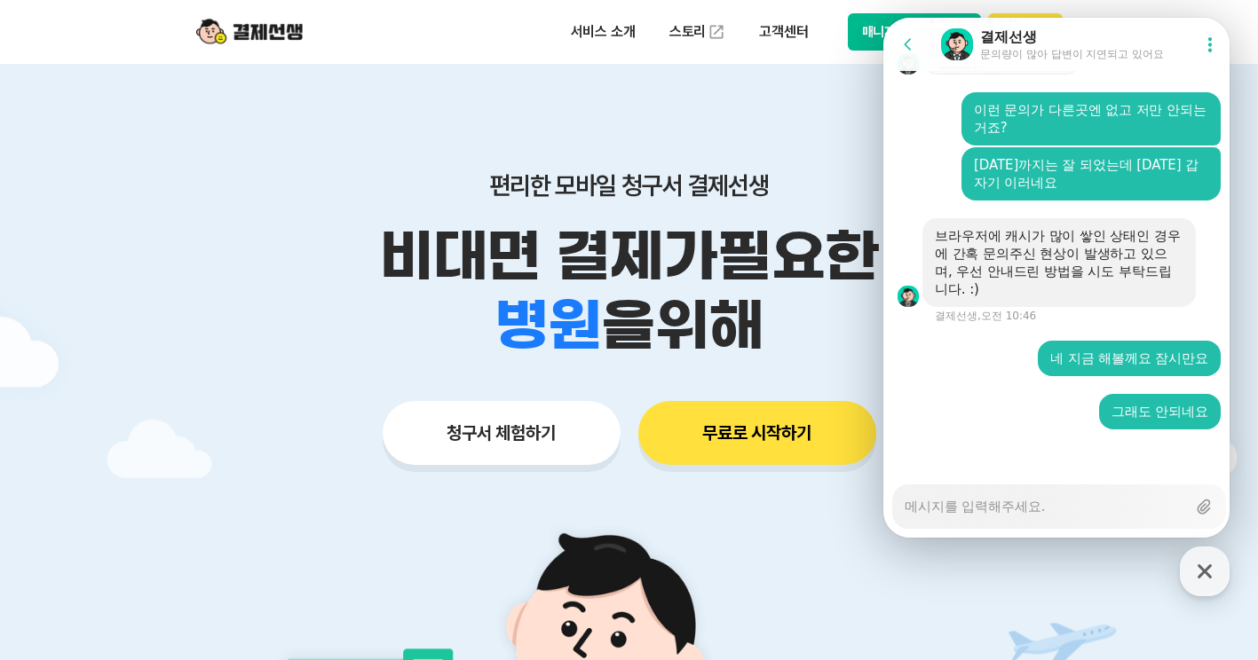
drag, startPoint x: 1094, startPoint y: 30, endPoint x: 1048, endPoint y: 40, distance: 46.3
click at [1048, 40] on div "결제선생" at bounding box center [1072, 38] width 184 height 20
click at [865, 35] on button "매니저사이트 로그인" at bounding box center [915, 31] width 134 height 37
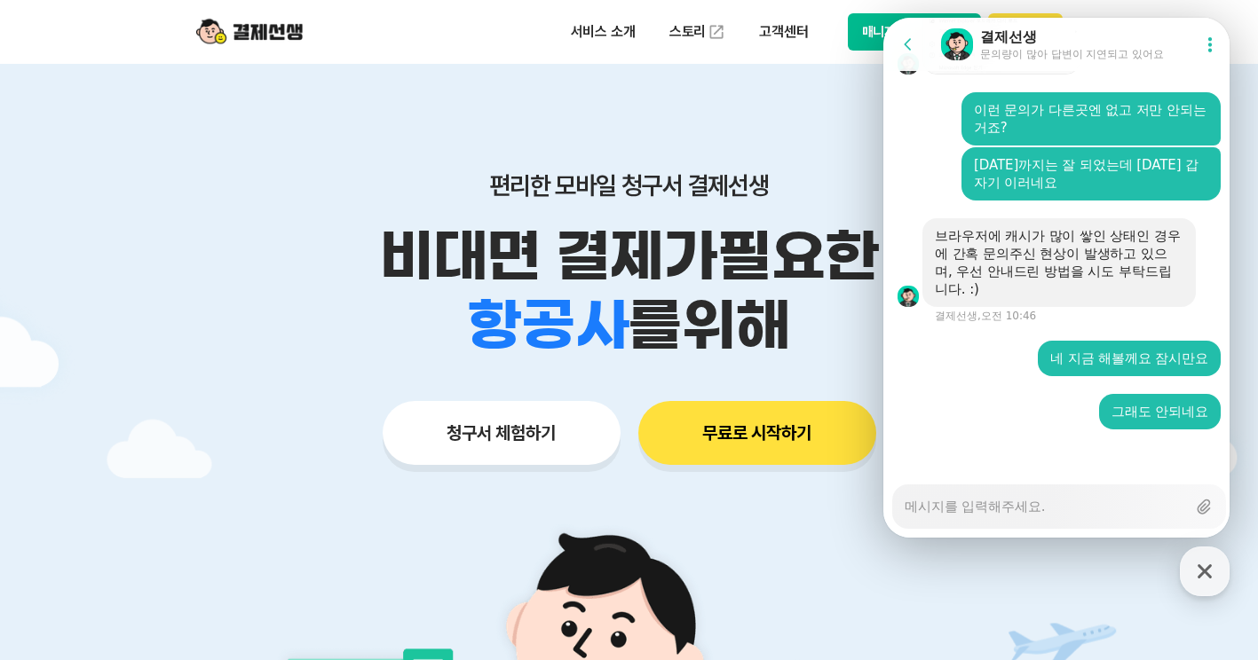
click at [858, 36] on button "매니저사이트 로그인" at bounding box center [915, 31] width 134 height 37
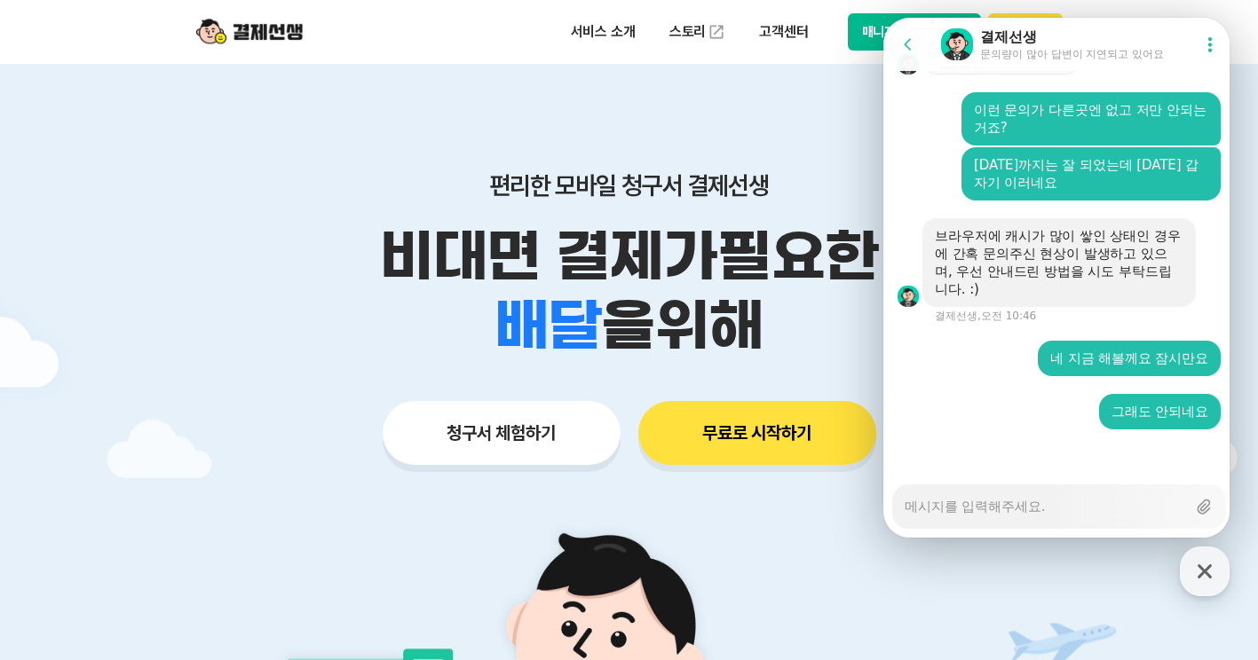
drag, startPoint x: 1268, startPoint y: 1, endPoint x: 498, endPoint y: 44, distance: 770.8
click at [498, 44] on div "서비스 소개 스토리 고객센터 매니저사이트 로그인 시작하기" at bounding box center [629, 32] width 909 height 64
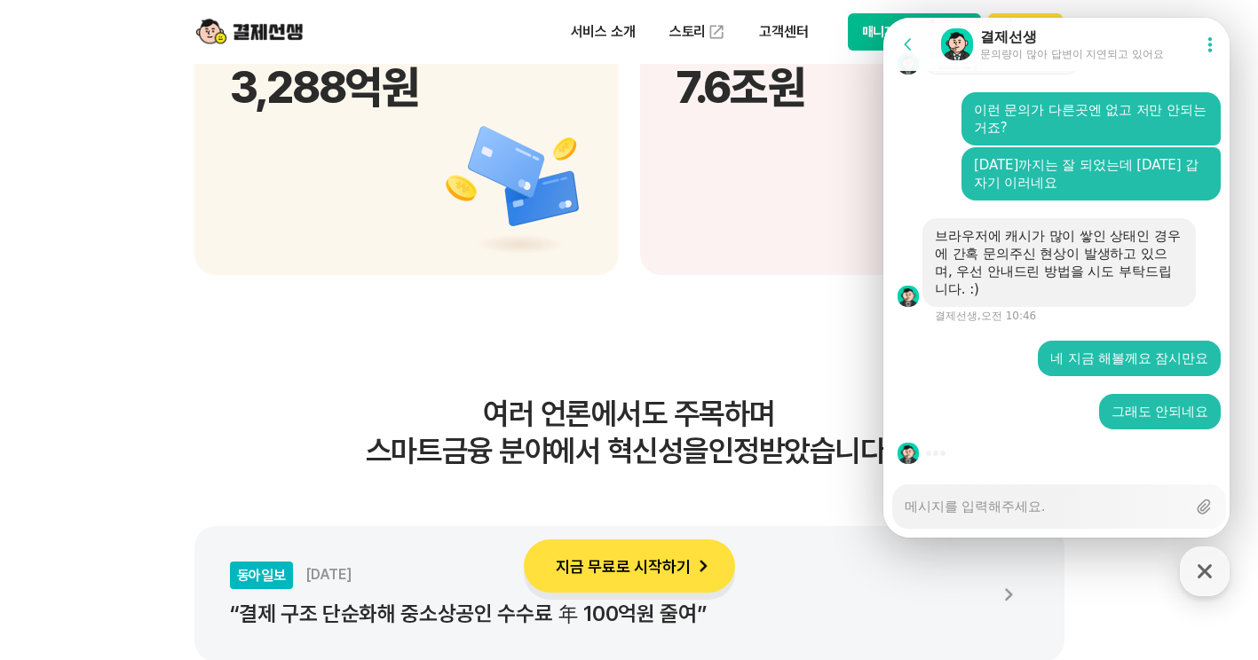
scroll to position [2574, 0]
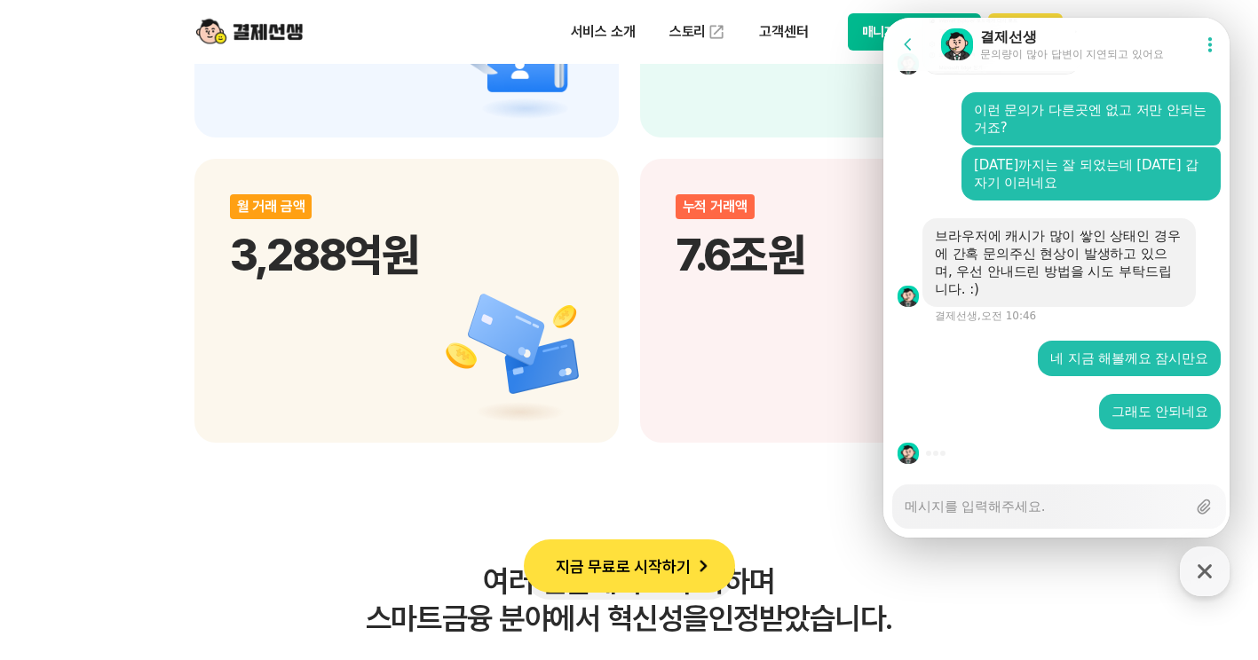
click at [864, 35] on button "매니저사이트 로그인" at bounding box center [915, 31] width 134 height 37
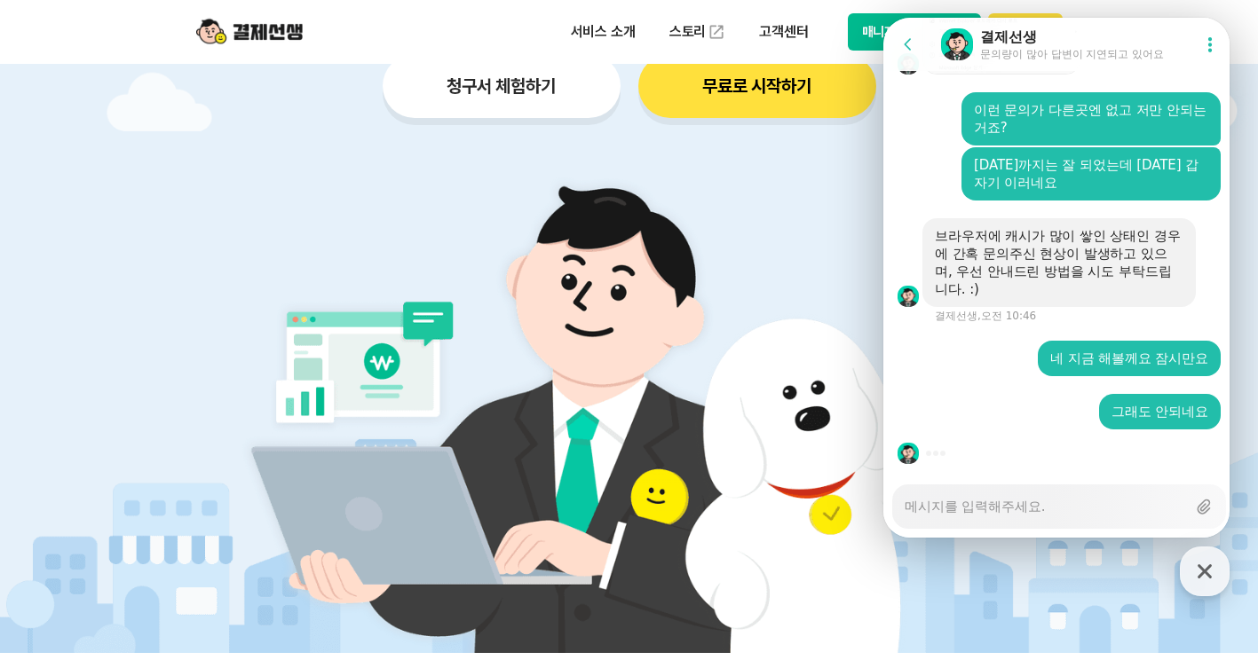
scroll to position [0, 0]
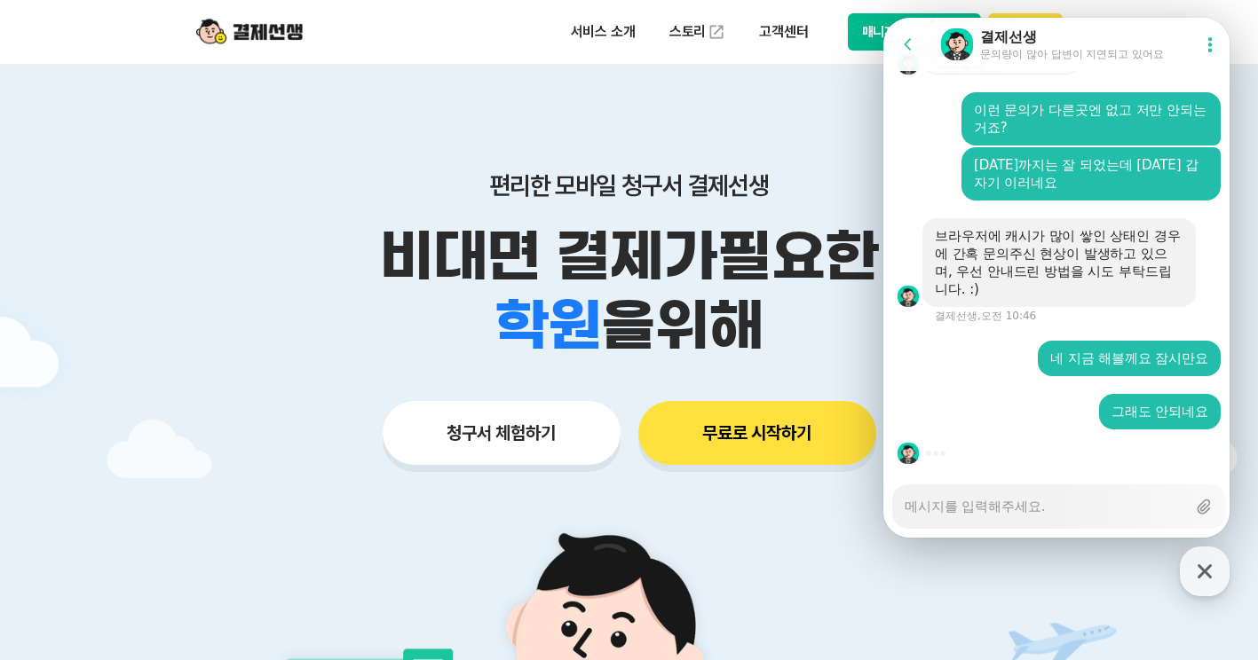
click at [865, 32] on button "매니저사이트 로그인" at bounding box center [915, 31] width 134 height 37
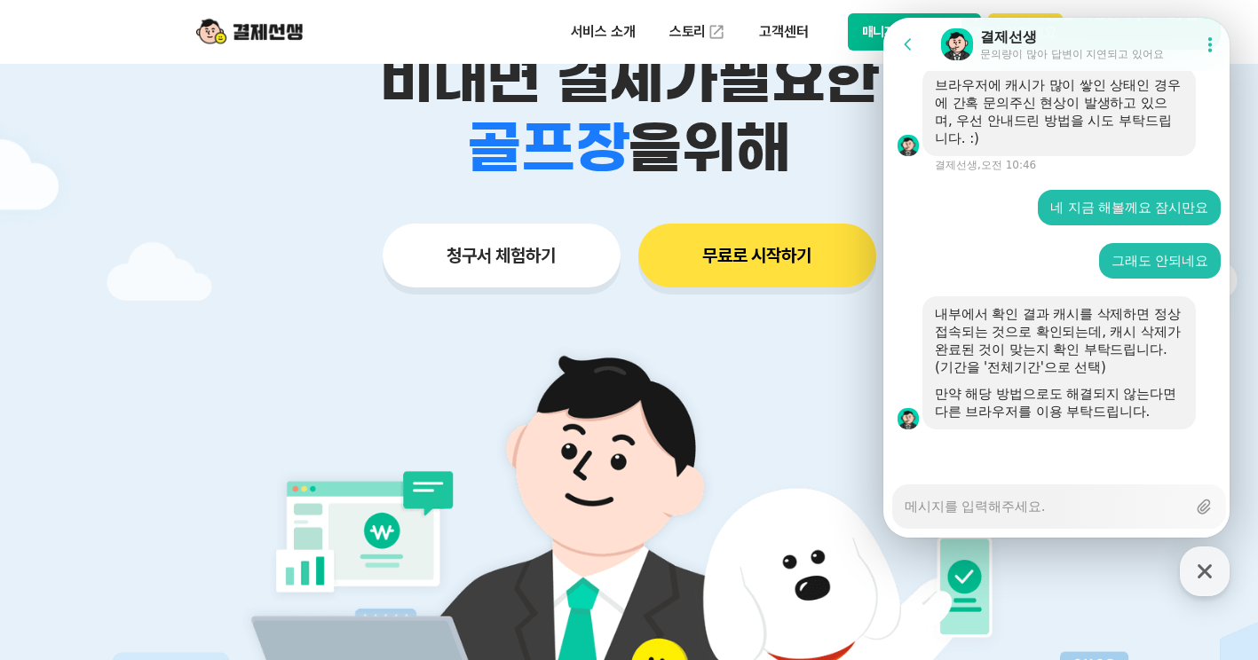
scroll to position [4429, 0]
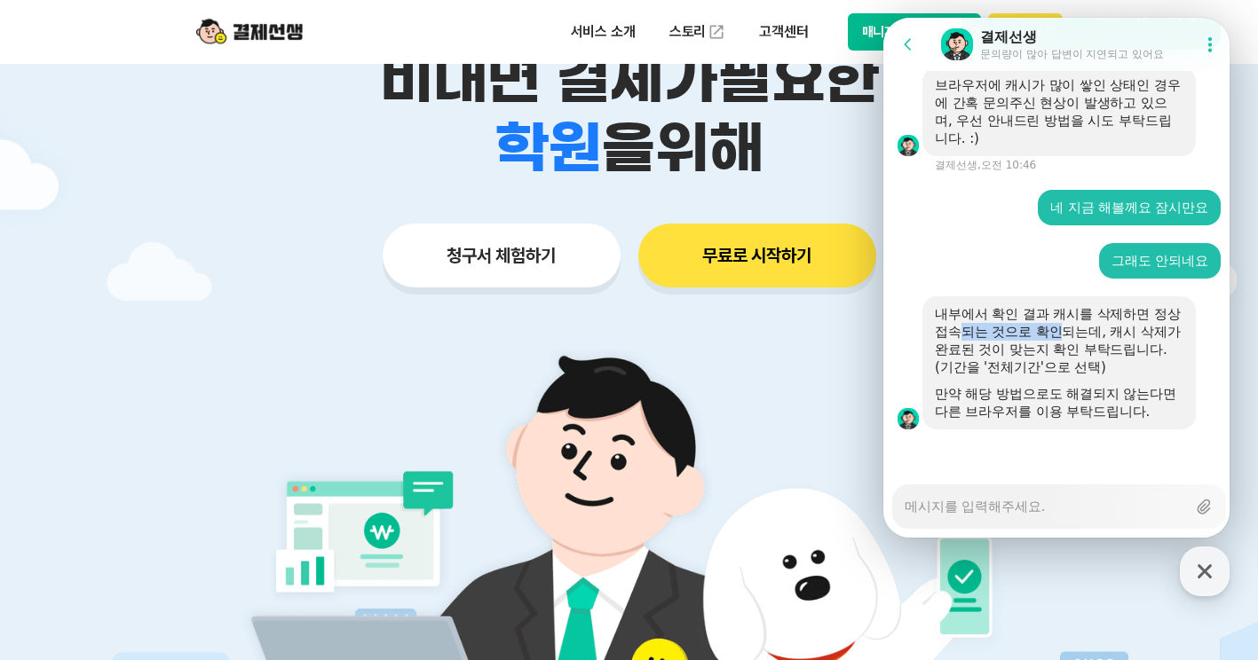
drag, startPoint x: 980, startPoint y: 337, endPoint x: 1082, endPoint y: 331, distance: 102.3
click at [1082, 331] on div "내부에서 확인 결과 캐시를 삭제하면 정상 접속되는 것으로 확인되는데, 캐시 삭제가 완료된 것이 맞는지 확인 부탁드립니다. (기간을 '전체기간'…" at bounding box center [1059, 340] width 249 height 71
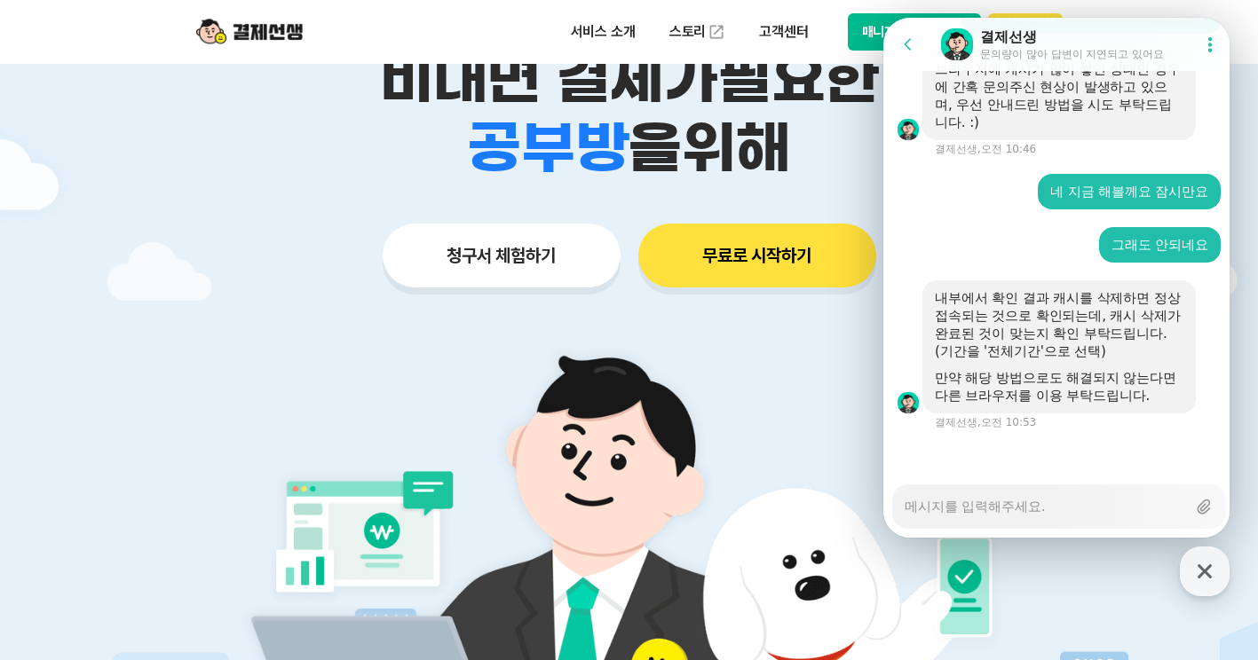
drag, startPoint x: 1082, startPoint y: 331, endPoint x: 1051, endPoint y: 339, distance: 32.1
click at [1051, 339] on div "내부에서 확인 결과 캐시를 삭제하면 정상 접속되는 것으로 확인되는데, 캐시 삭제가 완료된 것이 맞는지 확인 부탁드립니다. (기간을 '전체기간'…" at bounding box center [1059, 324] width 249 height 71
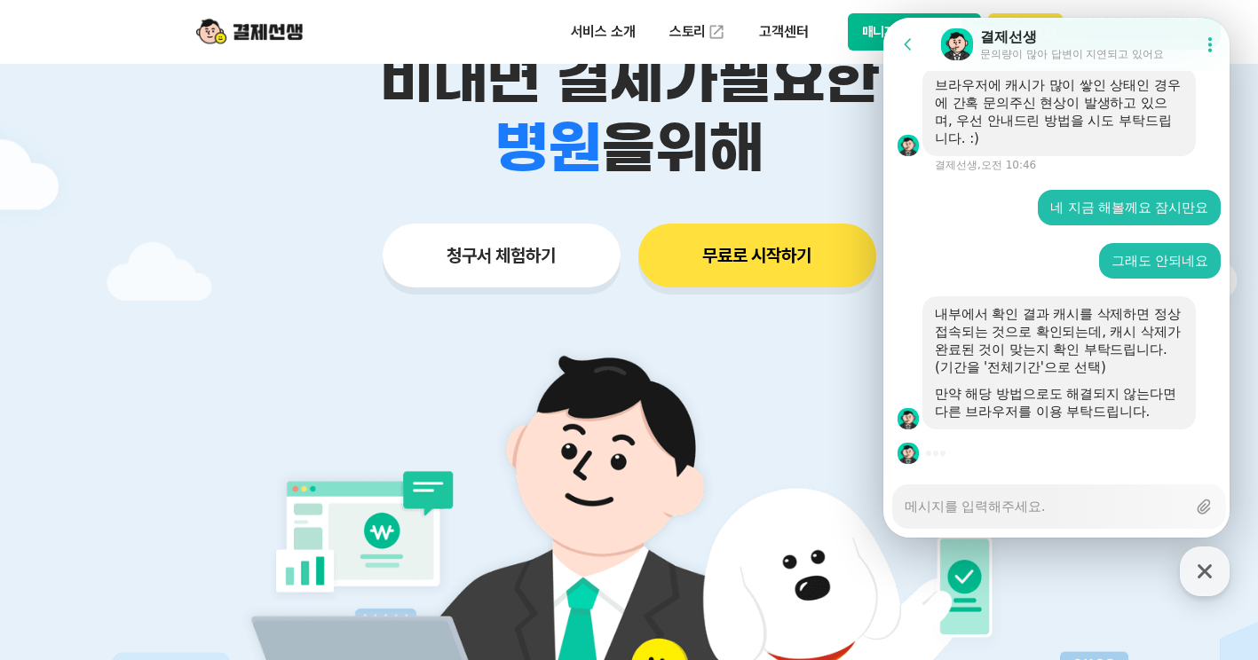
scroll to position [355, 0]
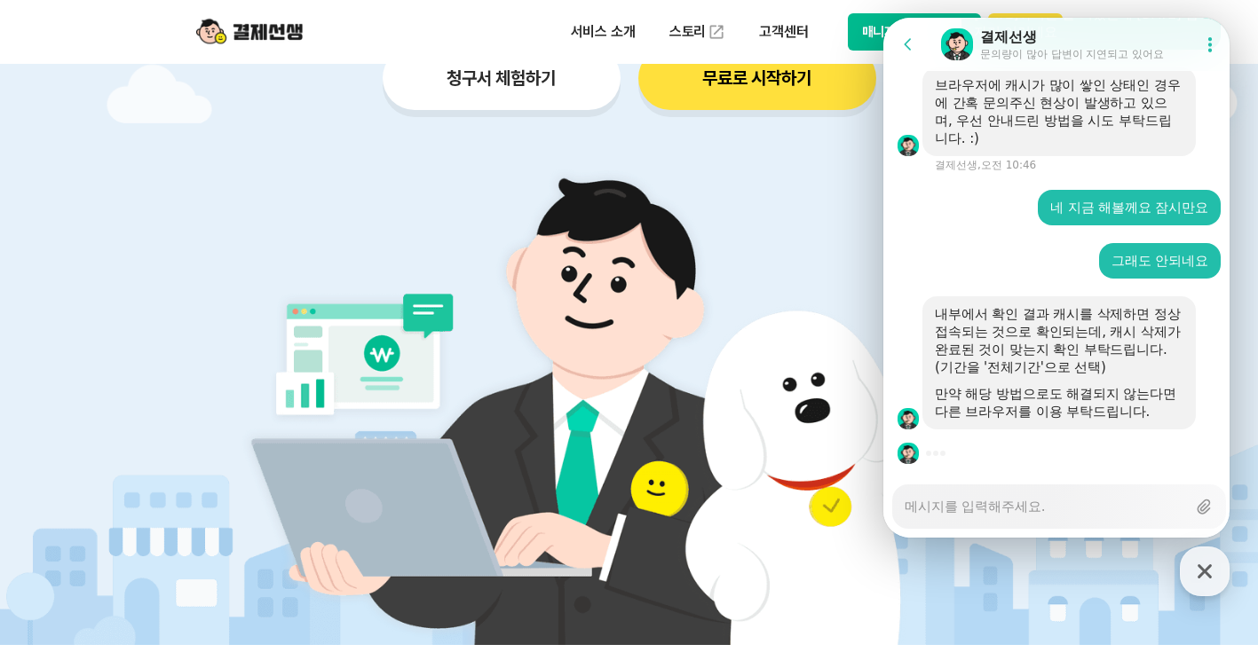
click at [871, 26] on button "매니저사이트 로그인" at bounding box center [915, 31] width 134 height 37
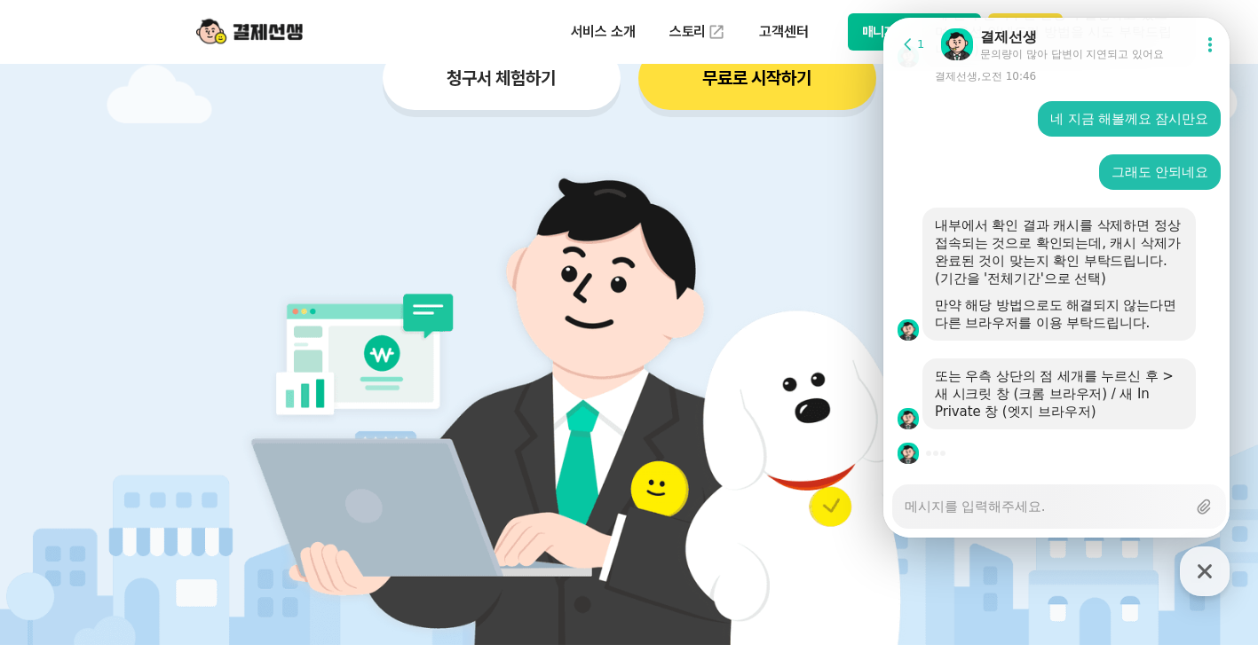
scroll to position [4518, 0]
click at [873, 30] on button "매니저사이트 로그인" at bounding box center [915, 31] width 134 height 37
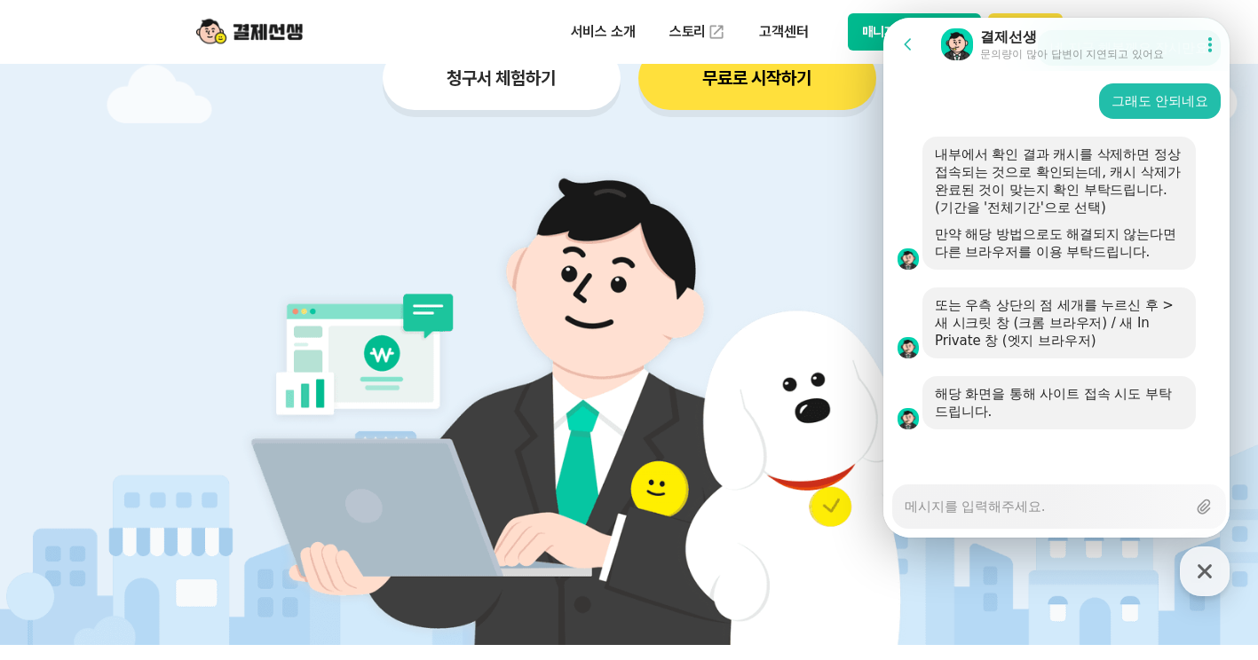
scroll to position [4589, 0]
click at [1073, 510] on textarea "Messenger Input Textarea" at bounding box center [1045, 501] width 281 height 30
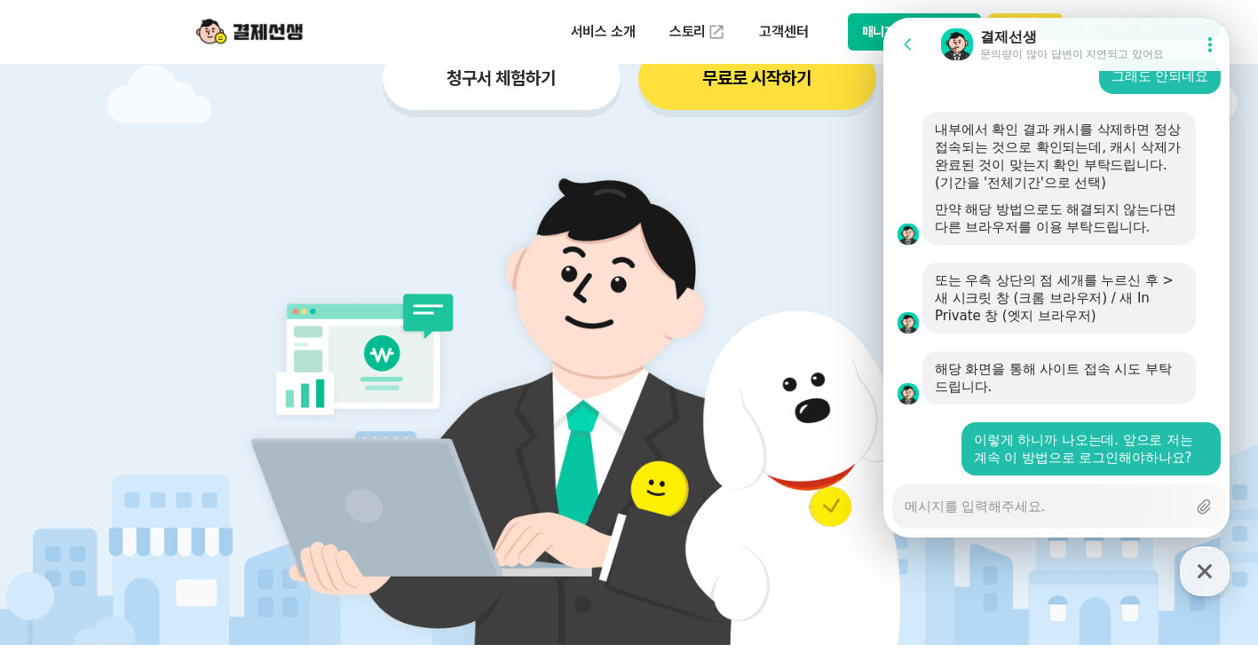
scroll to position [4660, 0]
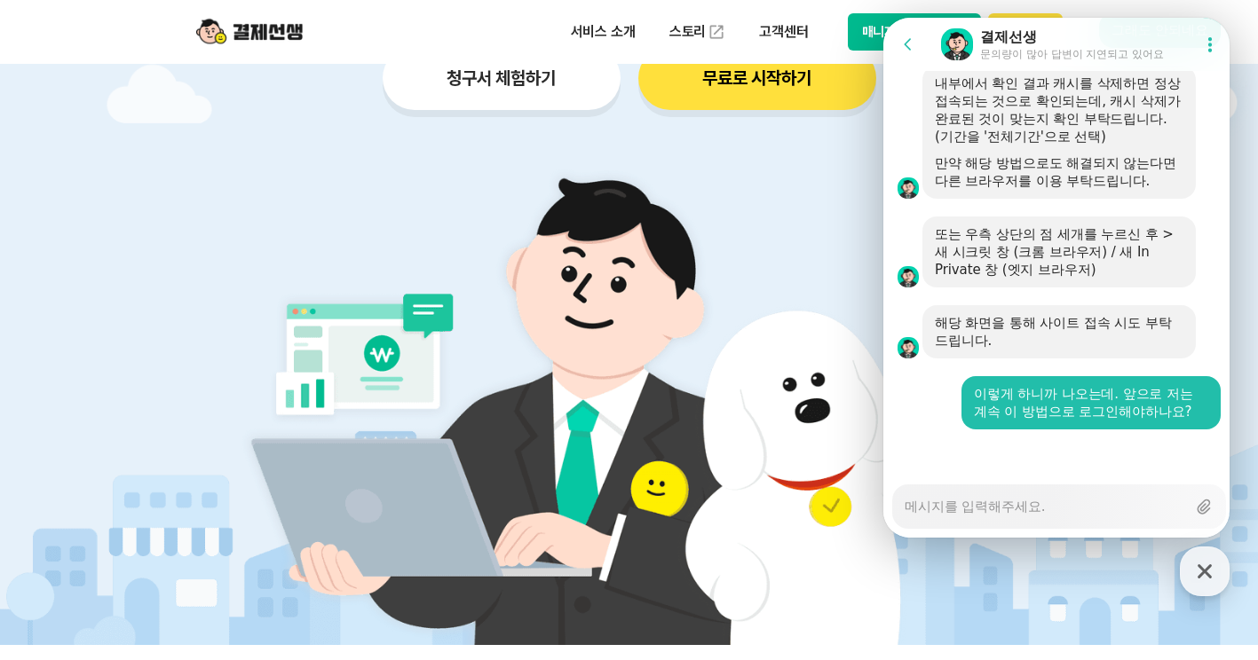
click at [861, 34] on button "매니저사이트 로그인" at bounding box center [915, 31] width 134 height 37
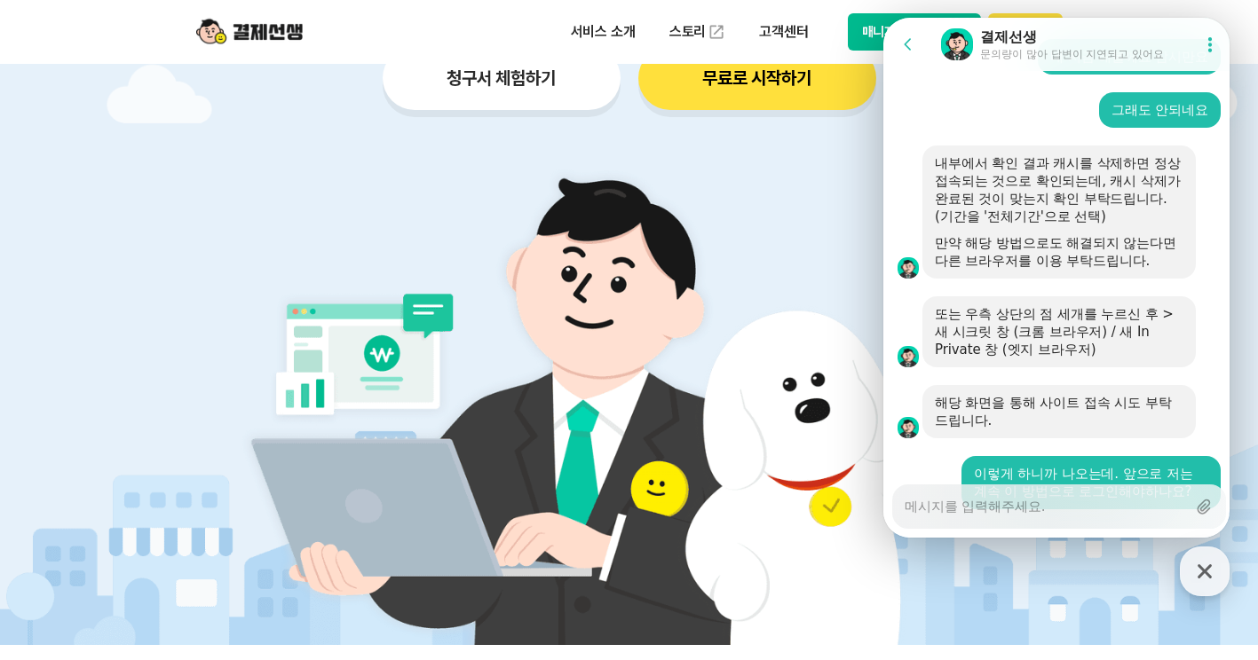
drag, startPoint x: 1155, startPoint y: 25, endPoint x: 1116, endPoint y: 32, distance: 39.7
click at [1116, 32] on header "Go to previous page Chat Room 결제선생 문의량이 많아 답변이 지연되고 있어요 Show userchat action di…" at bounding box center [1059, 44] width 352 height 53
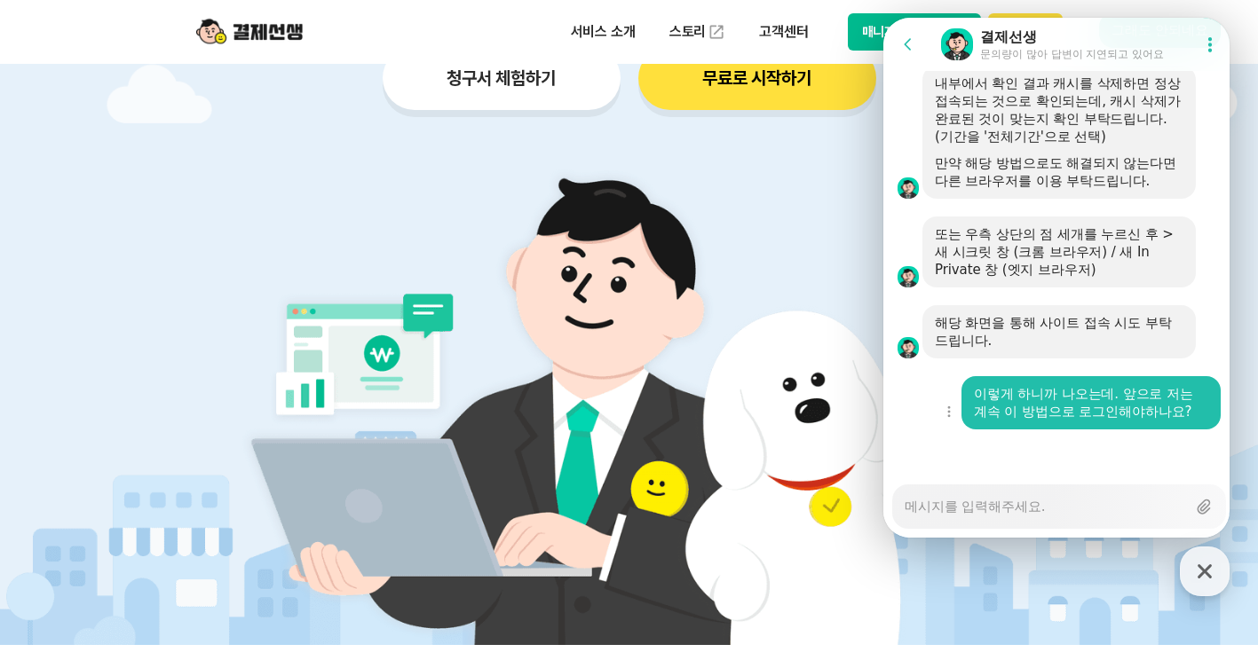
scroll to position [533, 0]
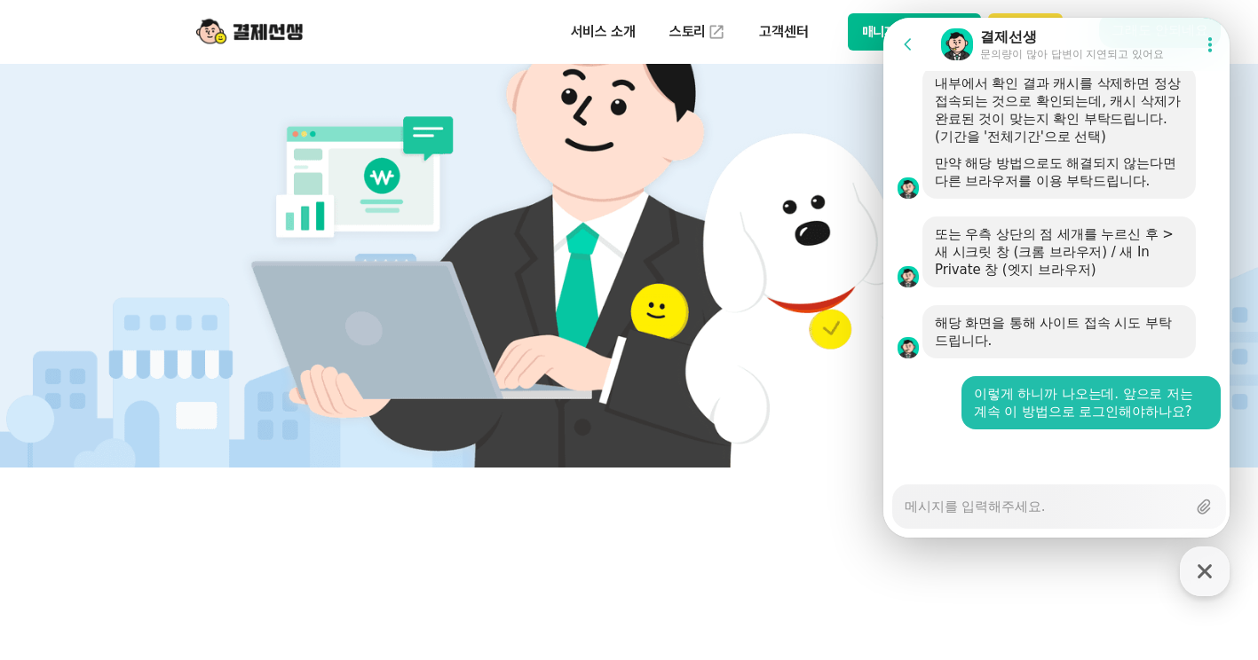
click at [876, 33] on button "매니저사이트 로그인" at bounding box center [915, 31] width 134 height 37
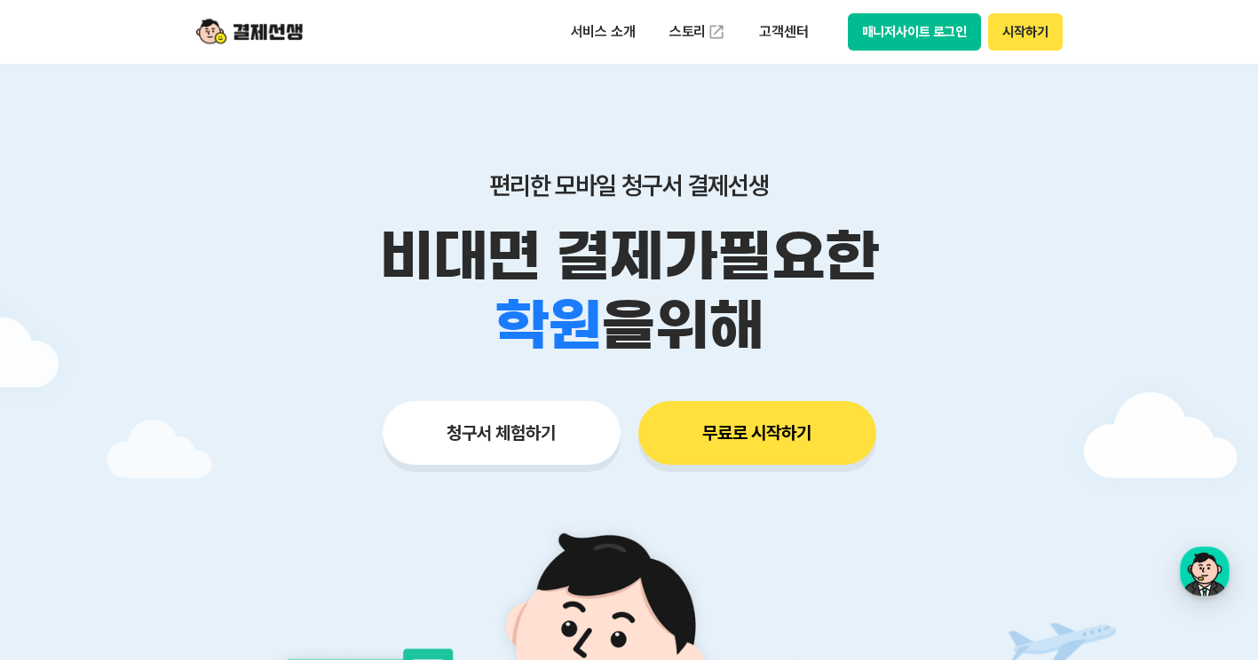
click at [937, 33] on button "매니저사이트 로그인" at bounding box center [915, 31] width 134 height 37
